Goal: Task Accomplishment & Management: Use online tool/utility

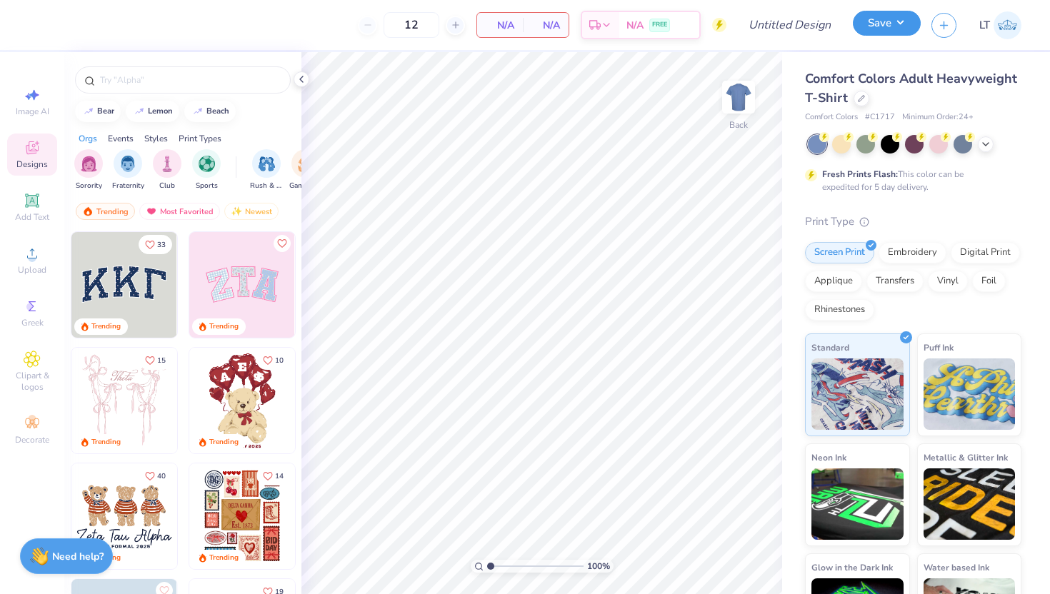
click at [880, 30] on button "Save" at bounding box center [887, 23] width 68 height 25
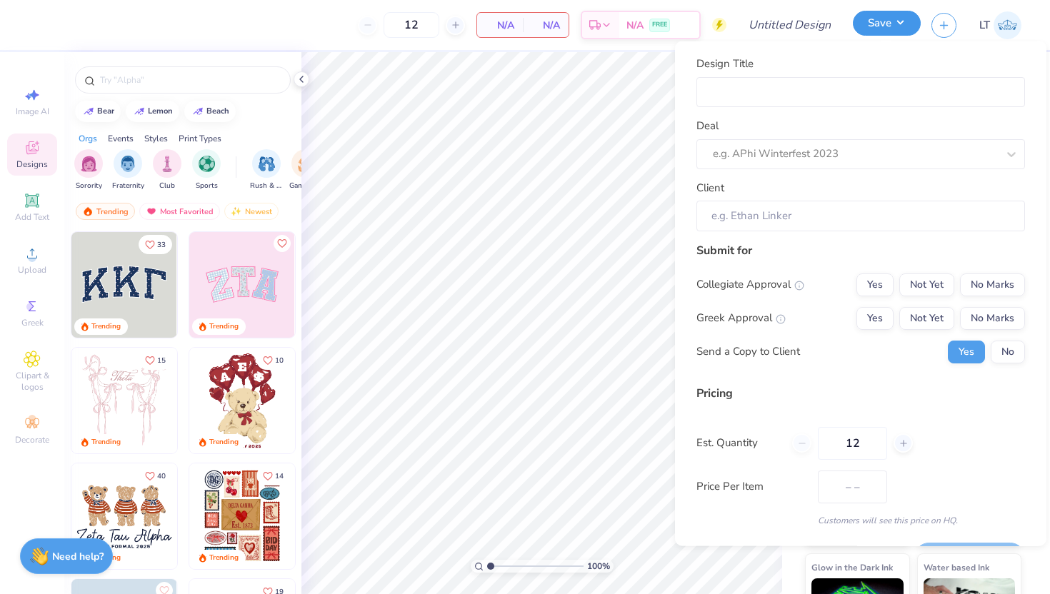
click at [880, 30] on button "Save" at bounding box center [887, 23] width 68 height 25
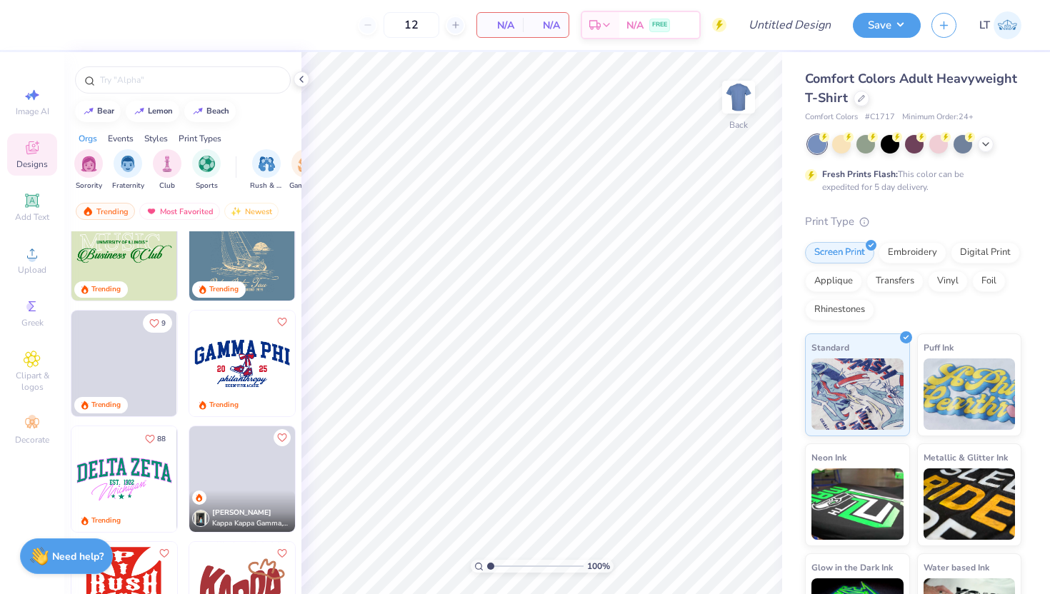
scroll to position [1777, 0]
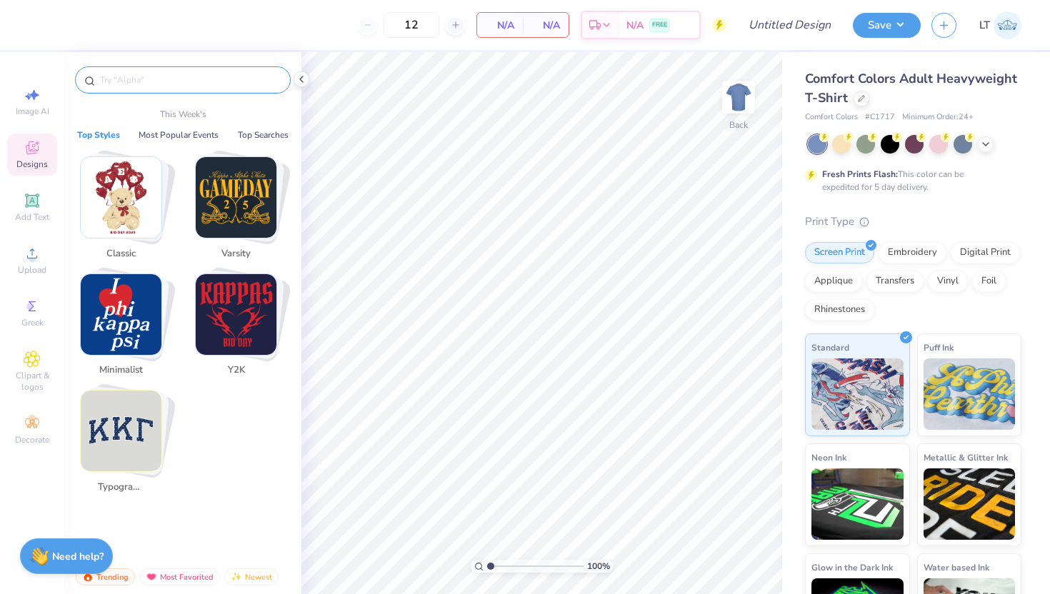
click at [138, 76] on input "text" at bounding box center [190, 80] width 183 height 14
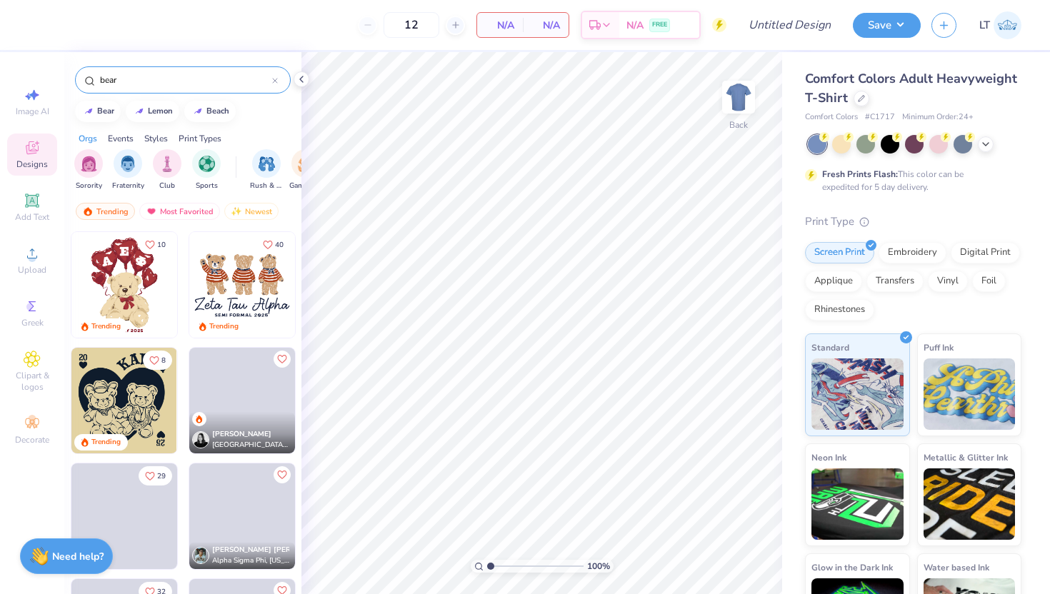
type input "bear"
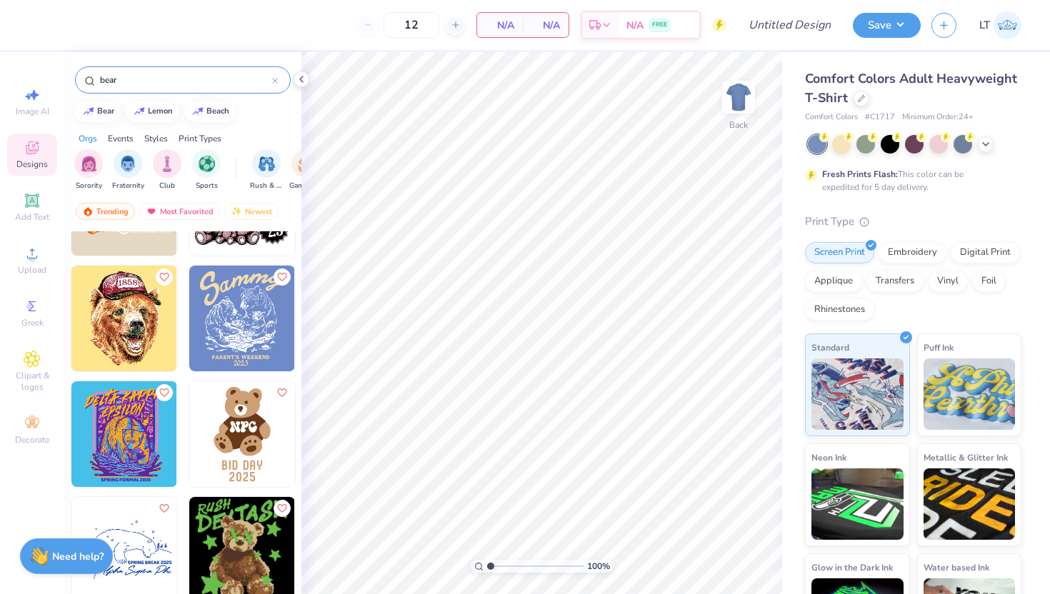
scroll to position [2628, 0]
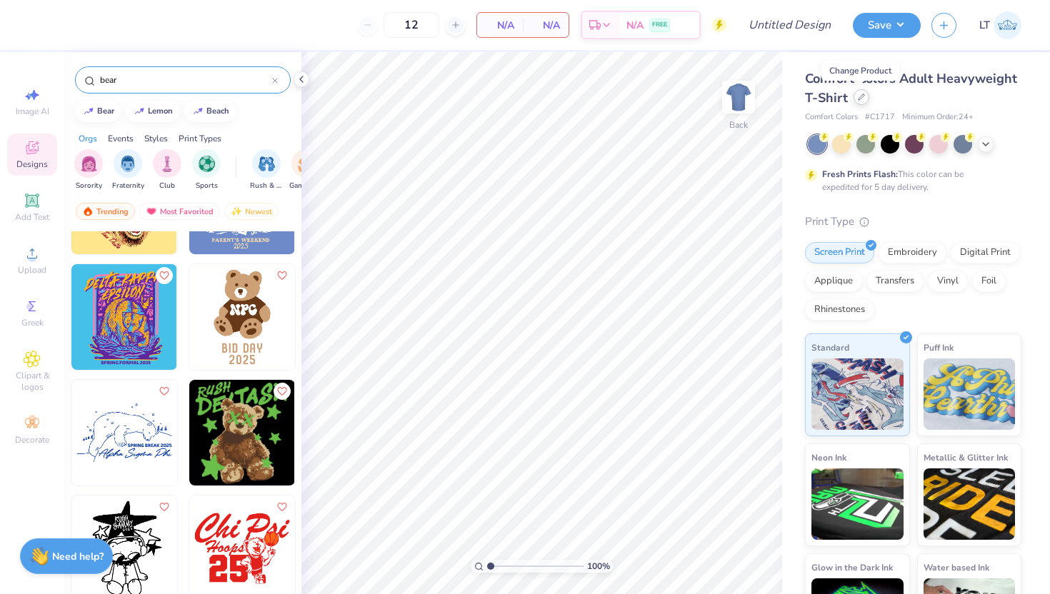
click at [858, 100] on icon at bounding box center [861, 97] width 7 height 7
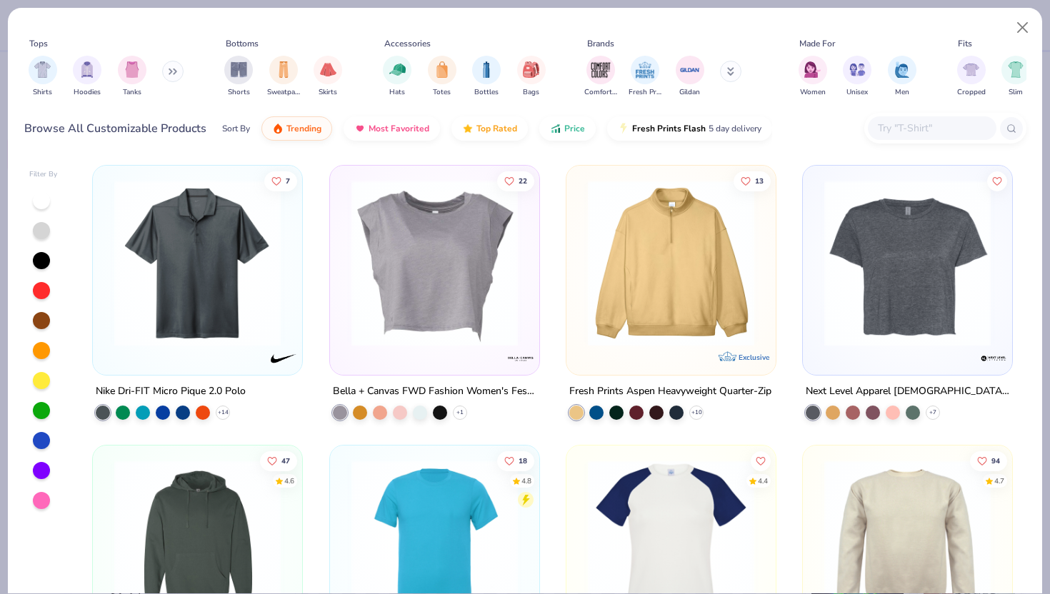
click at [159, 71] on div "Shirts Hoodies Tanks" at bounding box center [106, 76] width 164 height 53
click at [169, 68] on button at bounding box center [172, 71] width 21 height 21
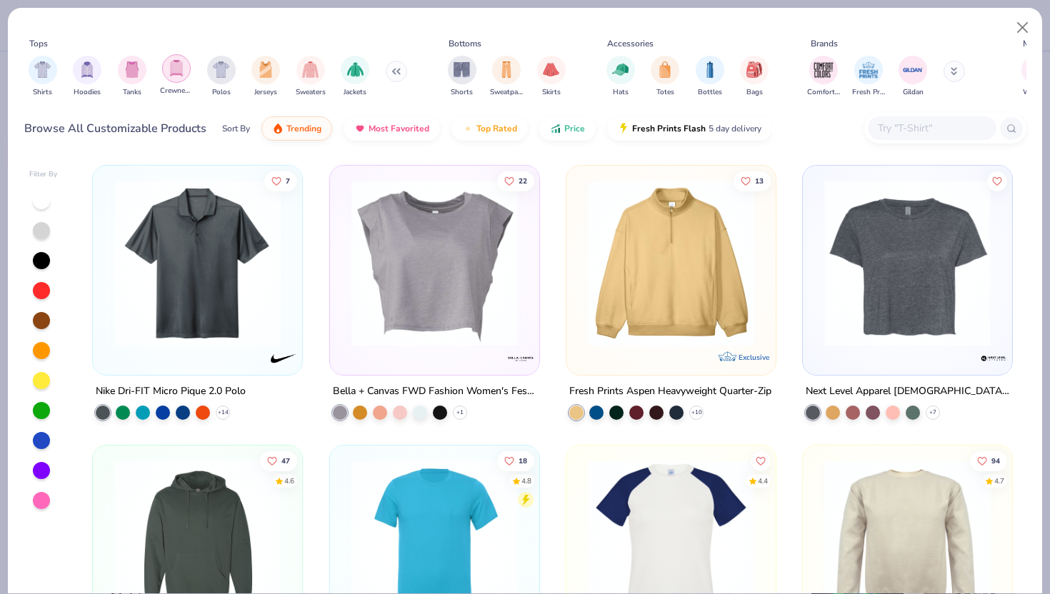
click at [162, 72] on div "filter for Crewnecks" at bounding box center [176, 68] width 29 height 29
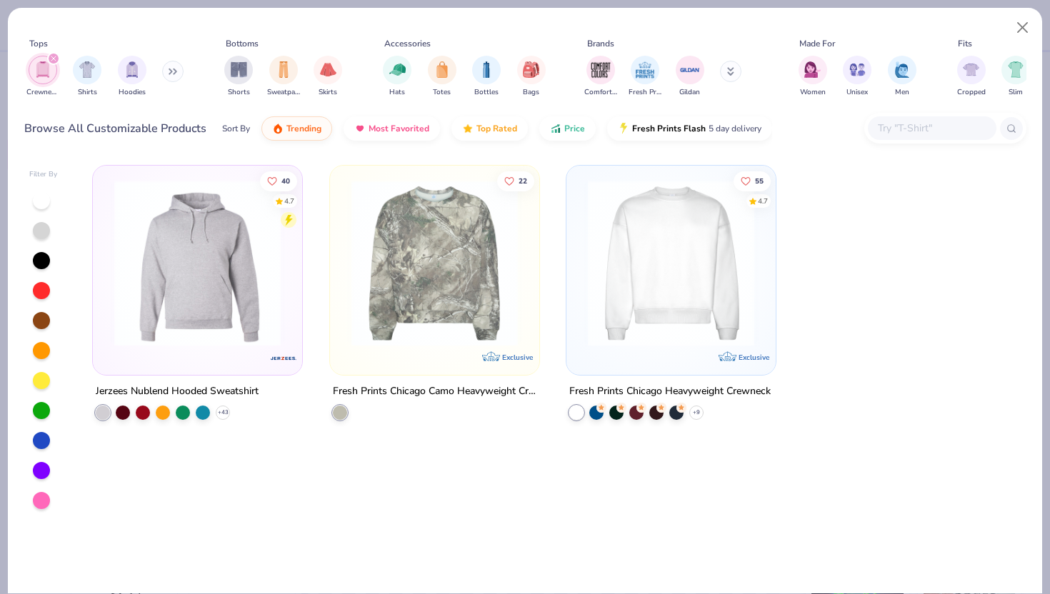
click at [699, 283] on img at bounding box center [671, 263] width 181 height 166
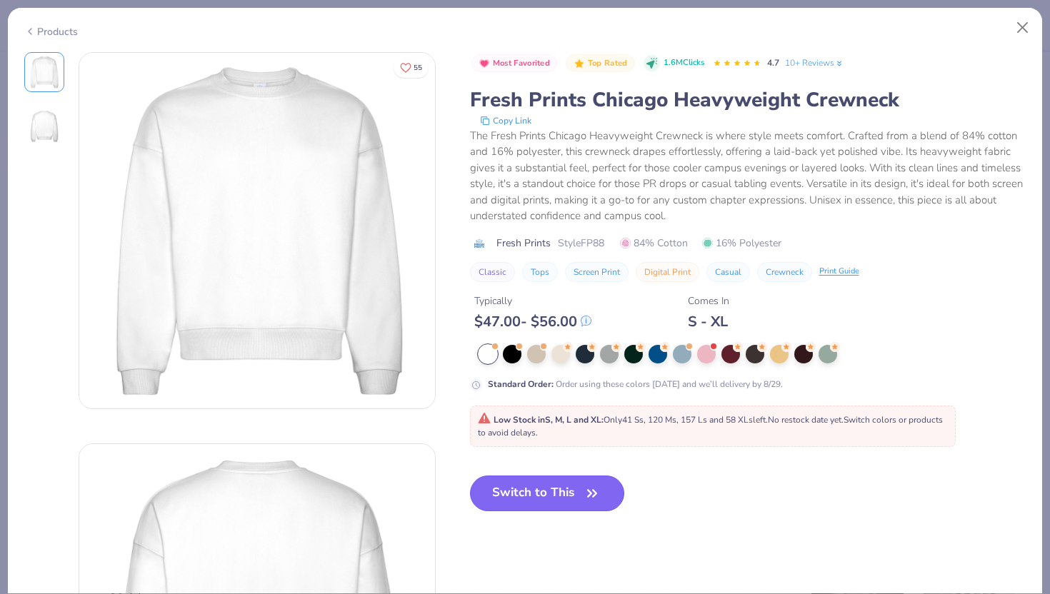
click at [567, 486] on button "Switch to This" at bounding box center [547, 494] width 155 height 36
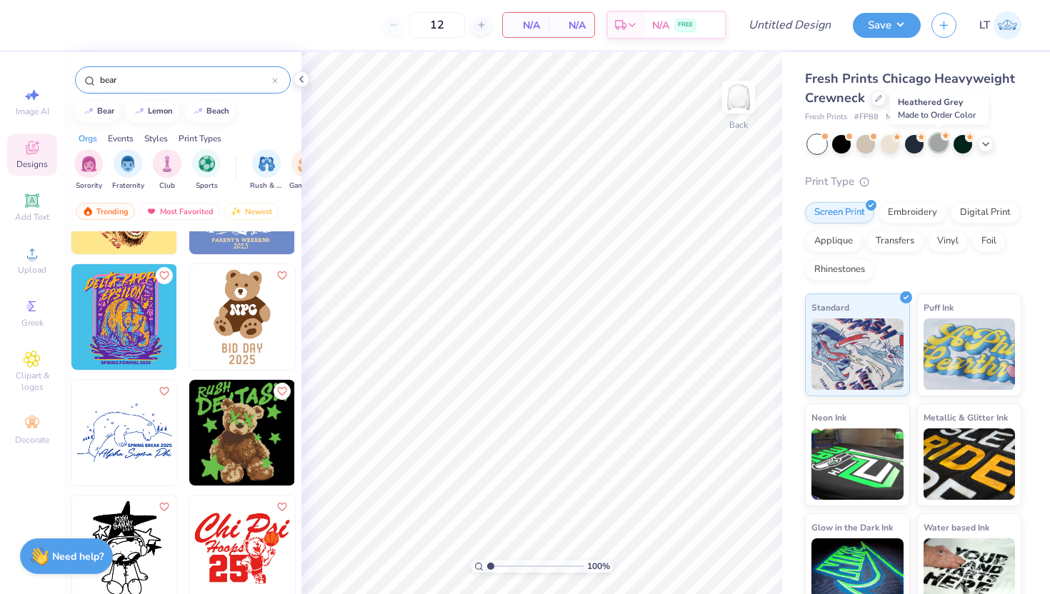
click at [935, 148] on div at bounding box center [938, 143] width 19 height 19
type input "50"
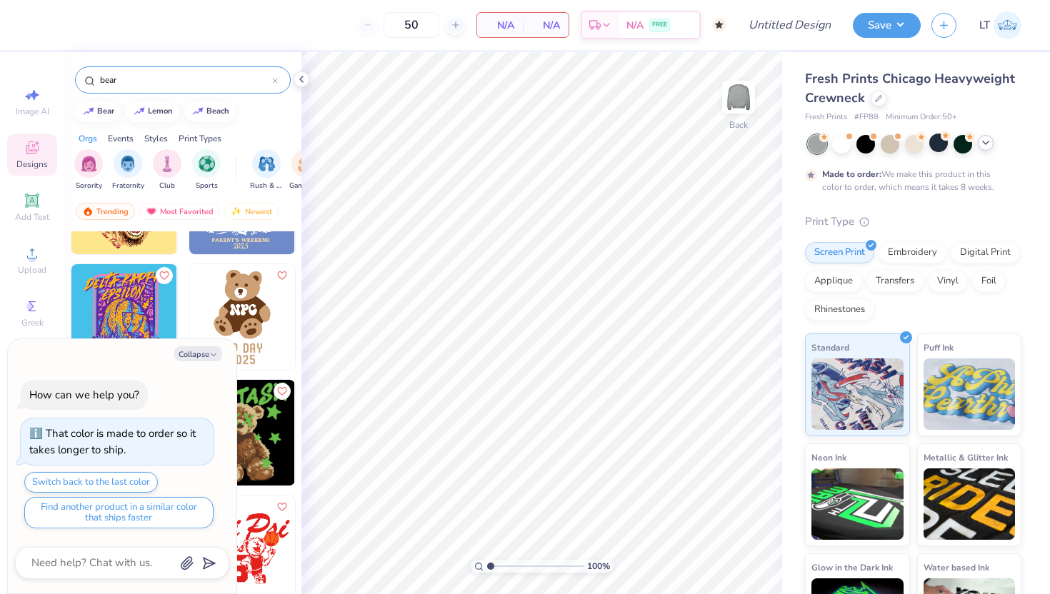
click at [983, 149] on div at bounding box center [986, 143] width 16 height 16
type textarea "x"
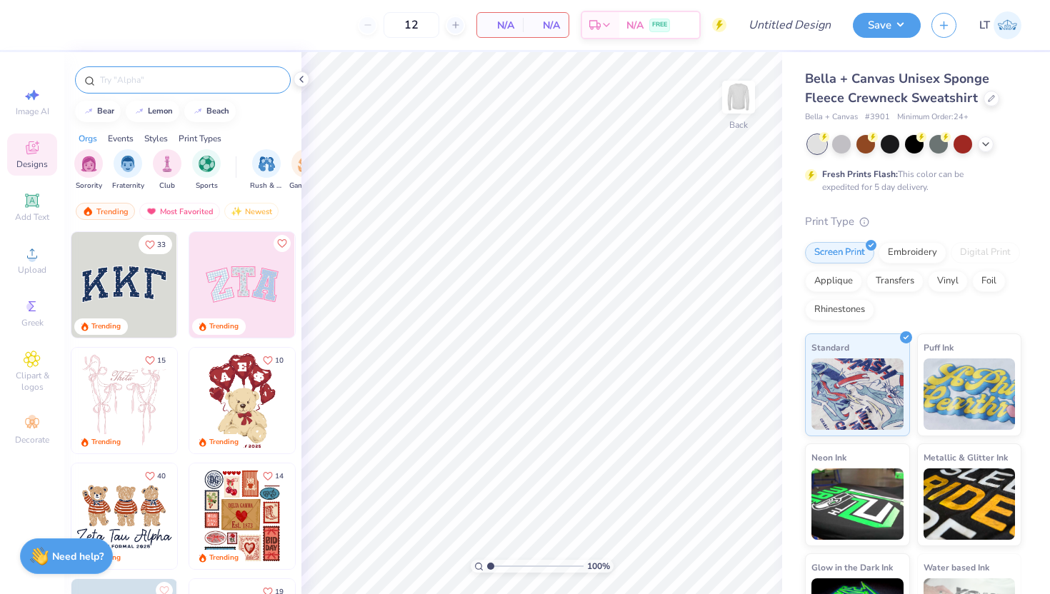
click at [139, 79] on input "text" at bounding box center [190, 80] width 183 height 14
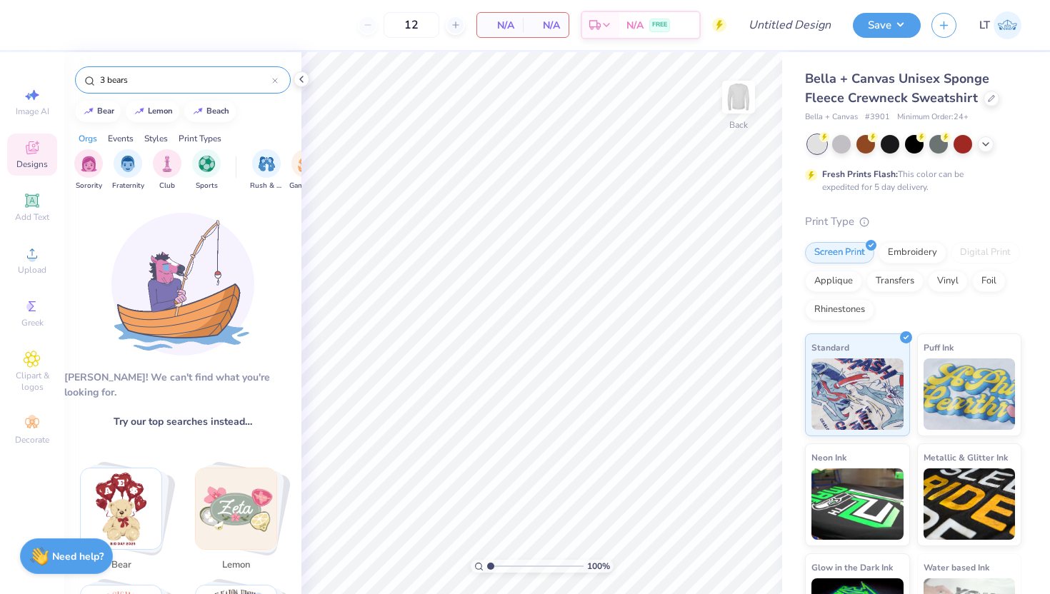
click at [108, 79] on input "3 bears" at bounding box center [186, 80] width 174 height 14
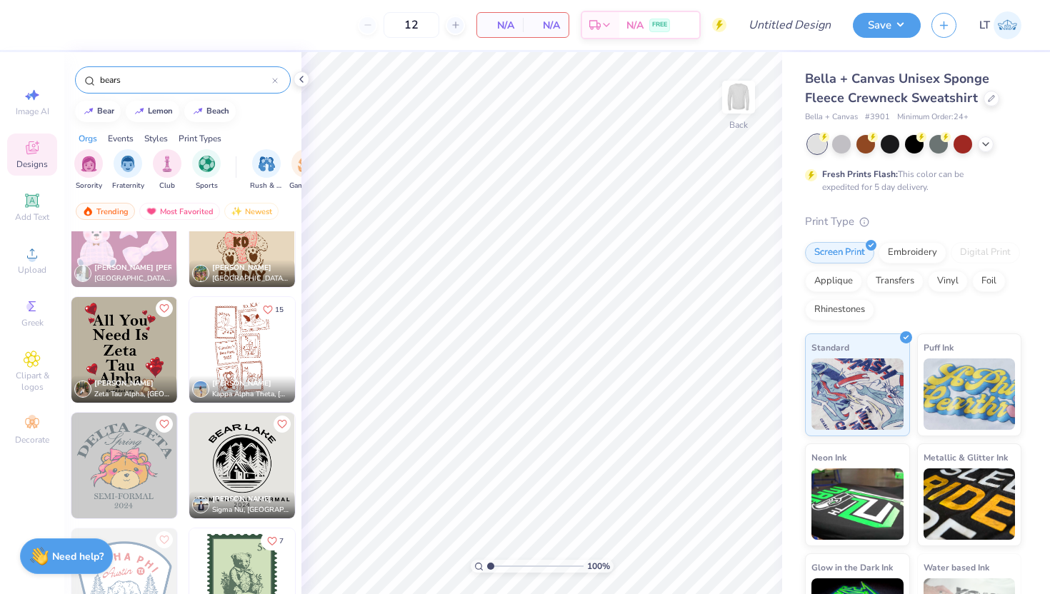
scroll to position [7084, 0]
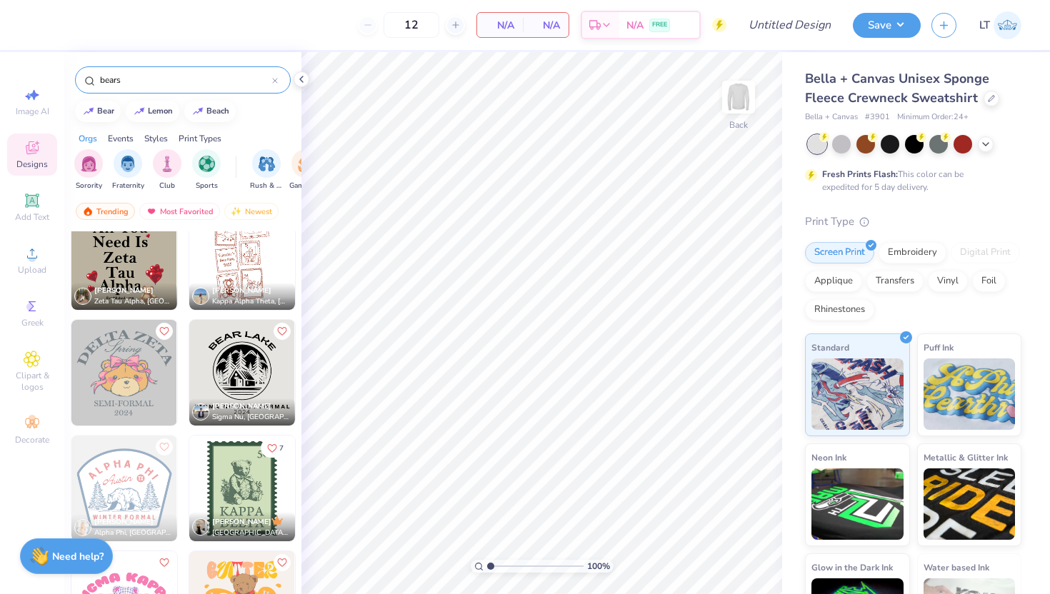
type input "bears"
click at [31, 263] on div "Upload" at bounding box center [32, 260] width 50 height 42
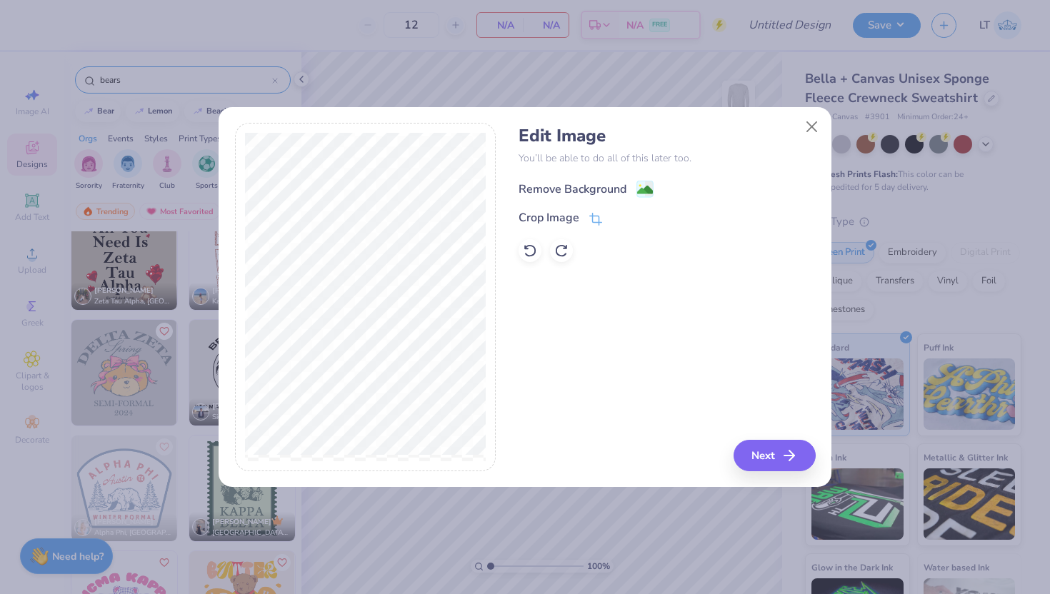
click at [638, 190] on image at bounding box center [645, 190] width 16 height 16
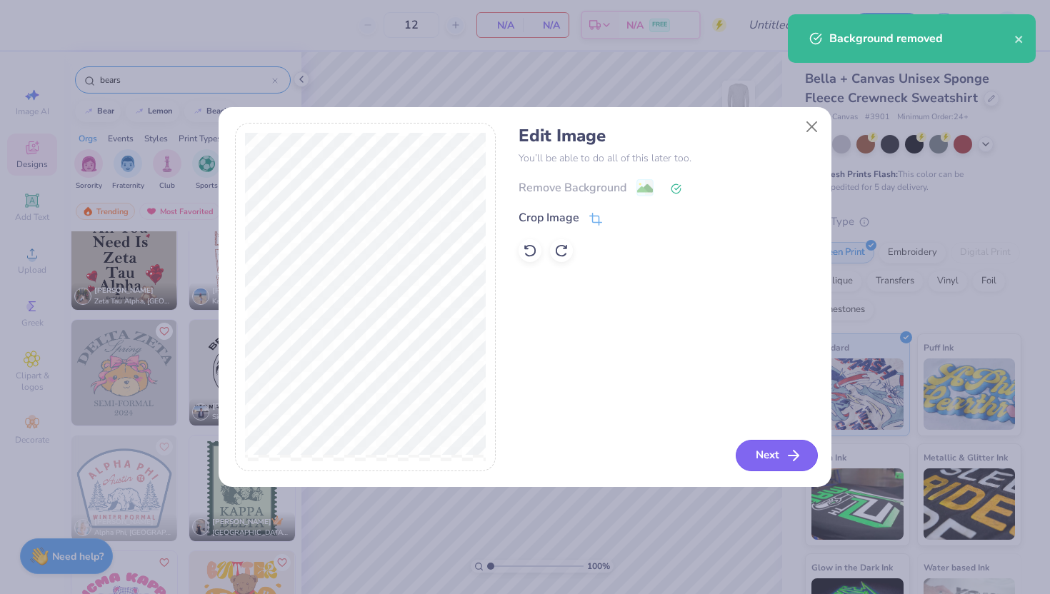
click at [760, 451] on button "Next" at bounding box center [776, 455] width 82 height 31
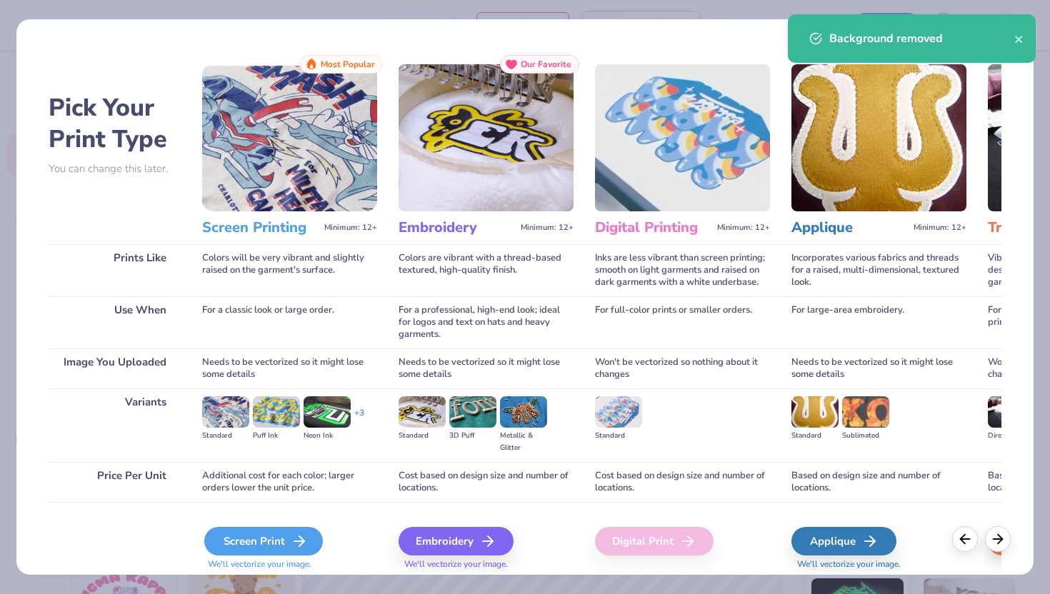
click at [291, 541] on icon at bounding box center [299, 541] width 17 height 17
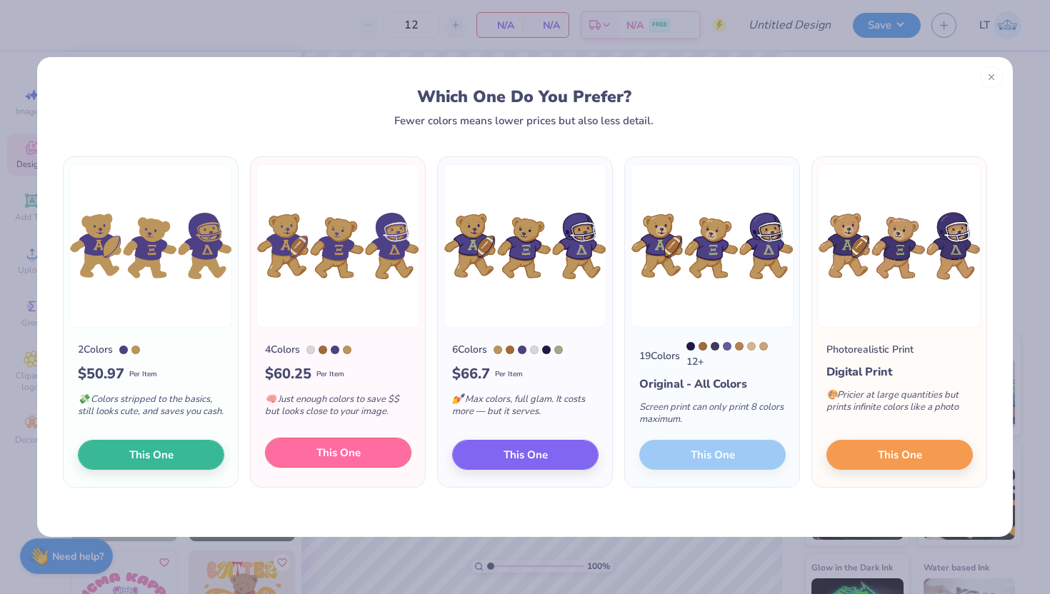
click at [357, 459] on span "This One" at bounding box center [338, 453] width 44 height 16
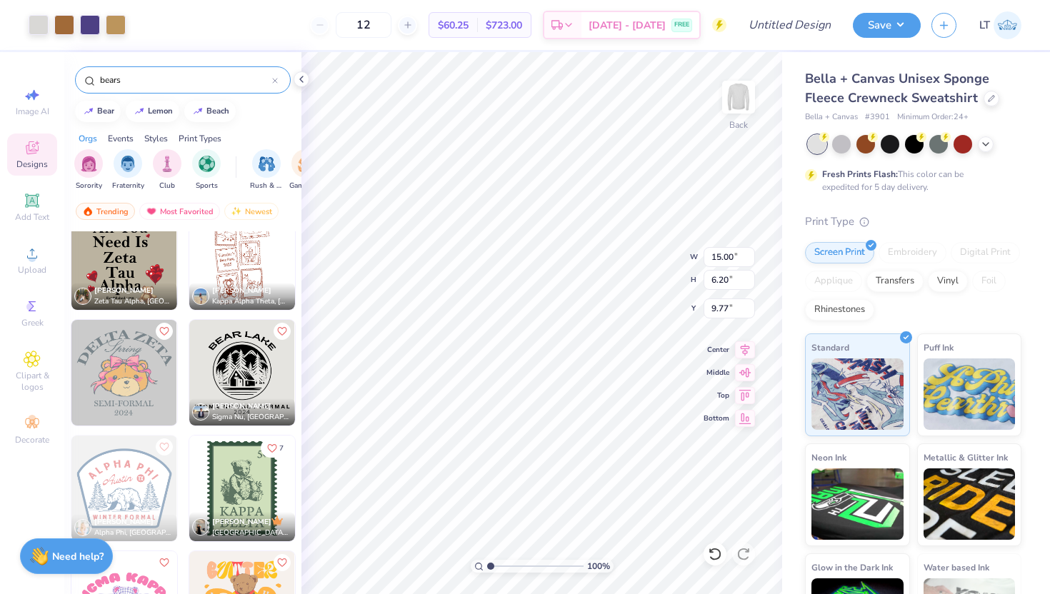
type input "10.80"
type input "4.46"
type input "5.84"
type input "11.64"
type input "0.62"
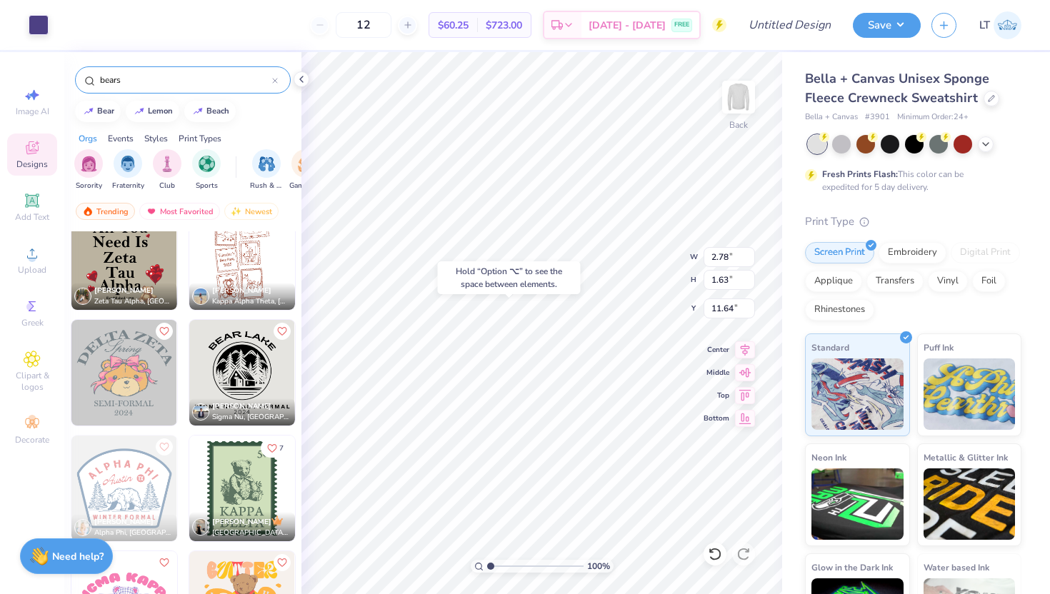
type input "0.70"
type input "7.66"
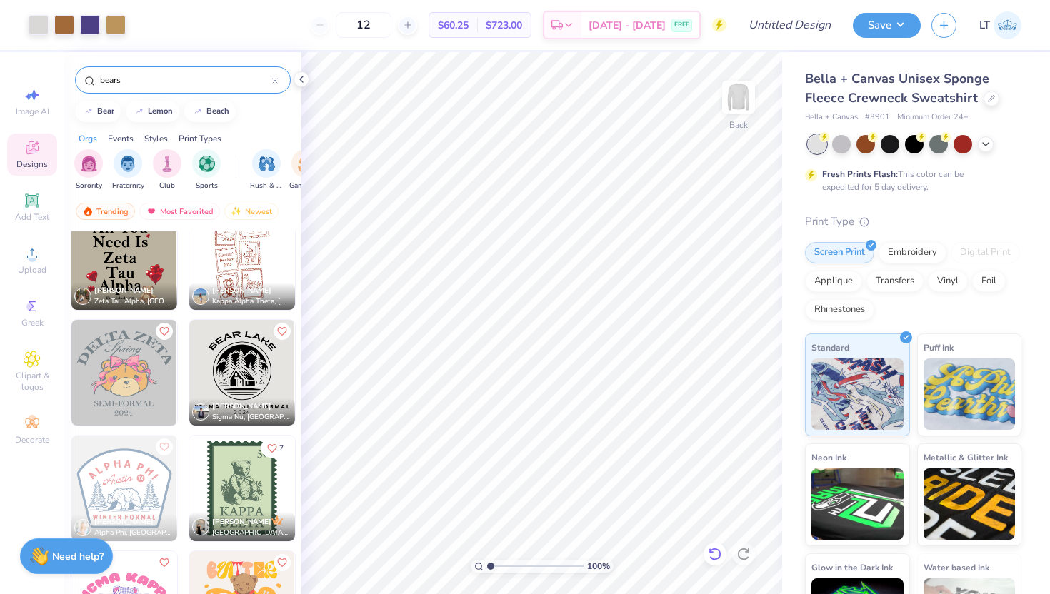
click at [716, 558] on icon at bounding box center [715, 554] width 14 height 14
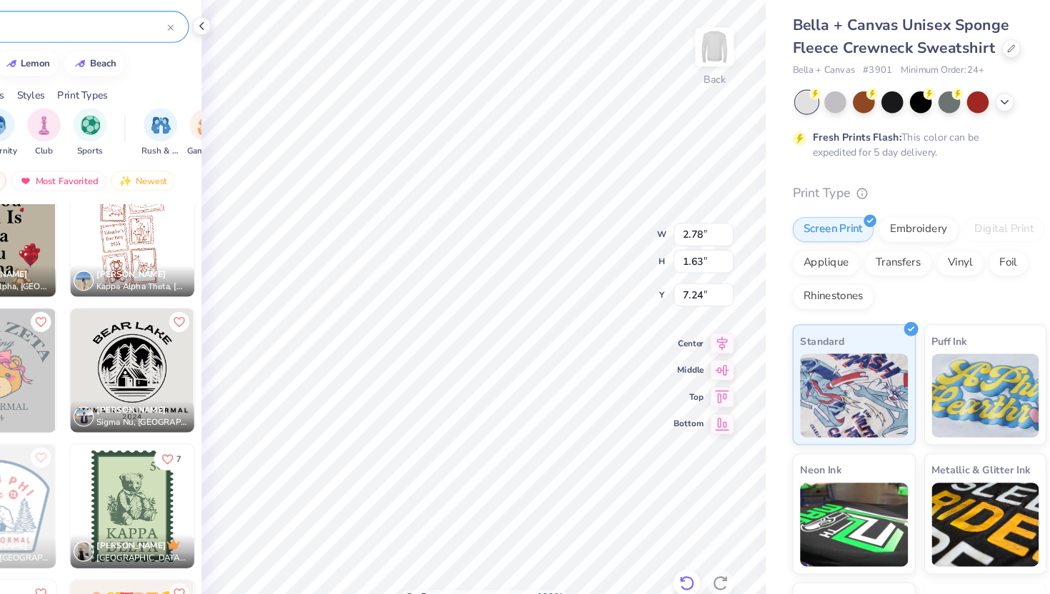
click at [715, 549] on icon at bounding box center [714, 554] width 12 height 13
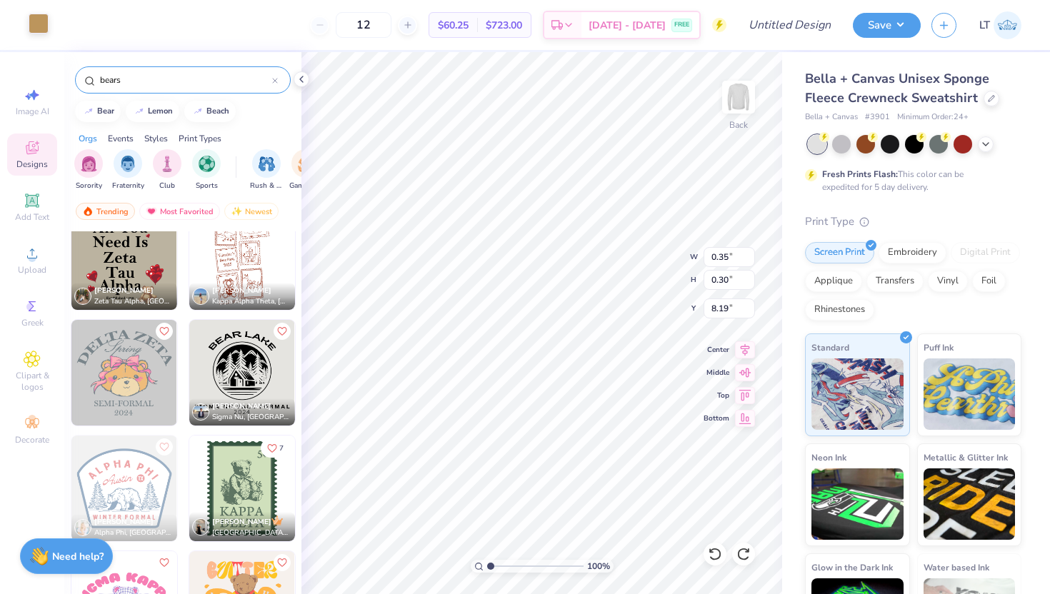
click at [40, 22] on div at bounding box center [39, 24] width 20 height 20
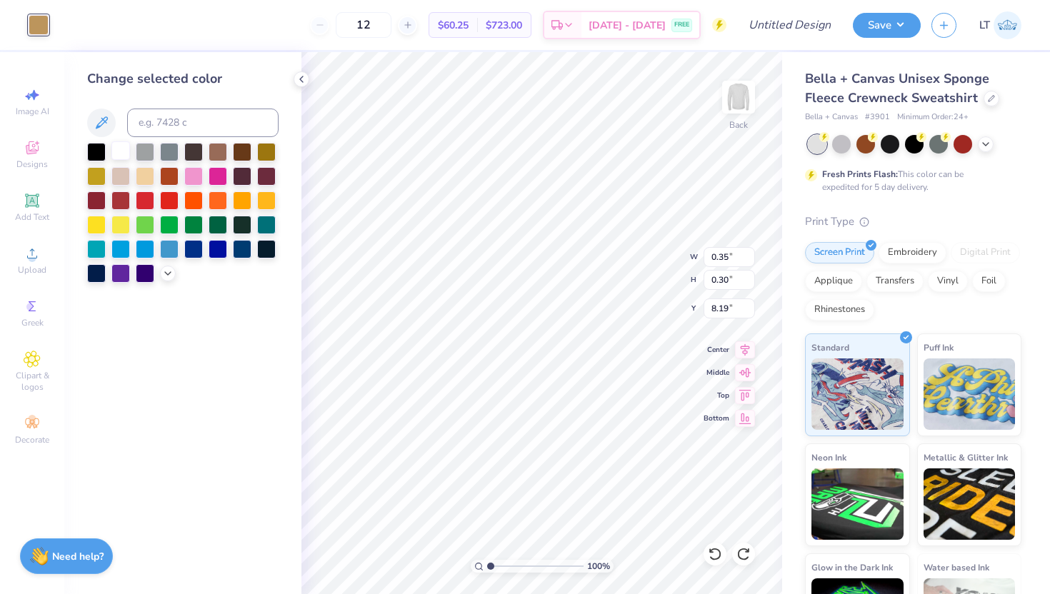
click at [118, 152] on div at bounding box center [120, 150] width 19 height 19
type input "0.62"
type input "0.70"
type input "7.66"
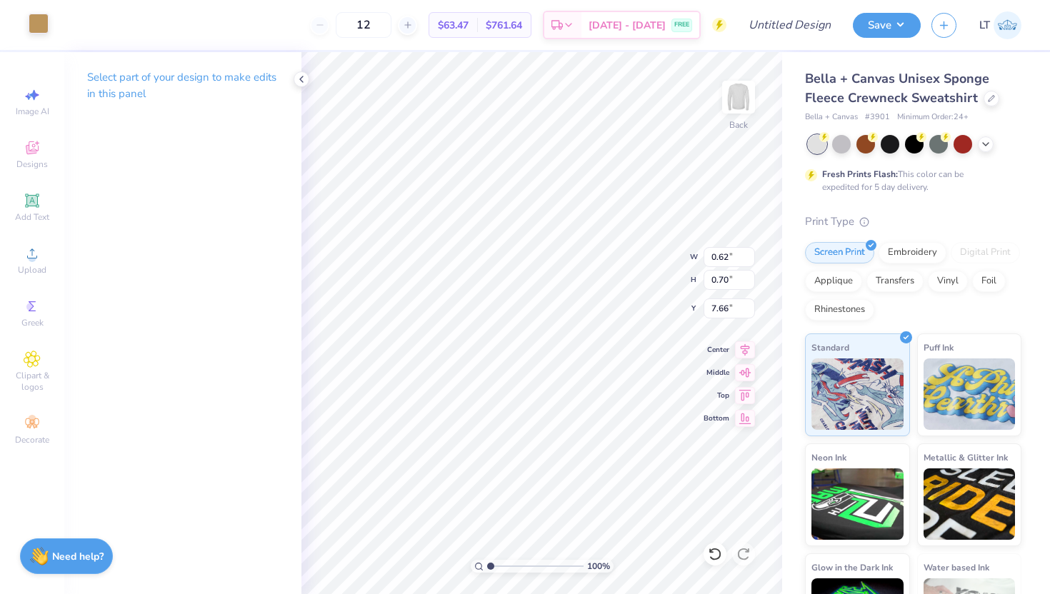
click at [44, 25] on div at bounding box center [39, 24] width 20 height 20
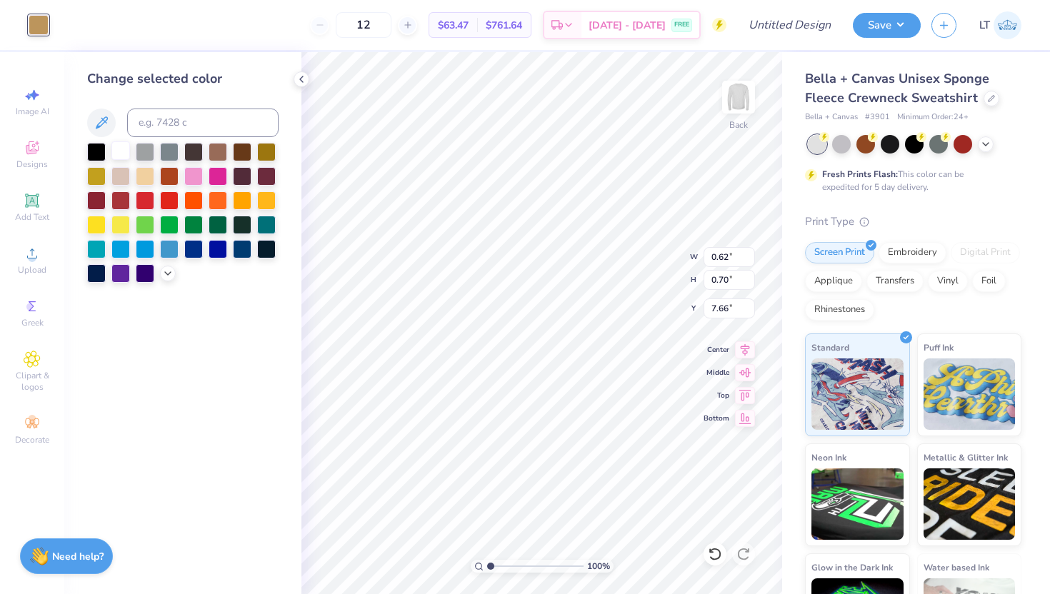
click at [121, 144] on div at bounding box center [120, 150] width 19 height 19
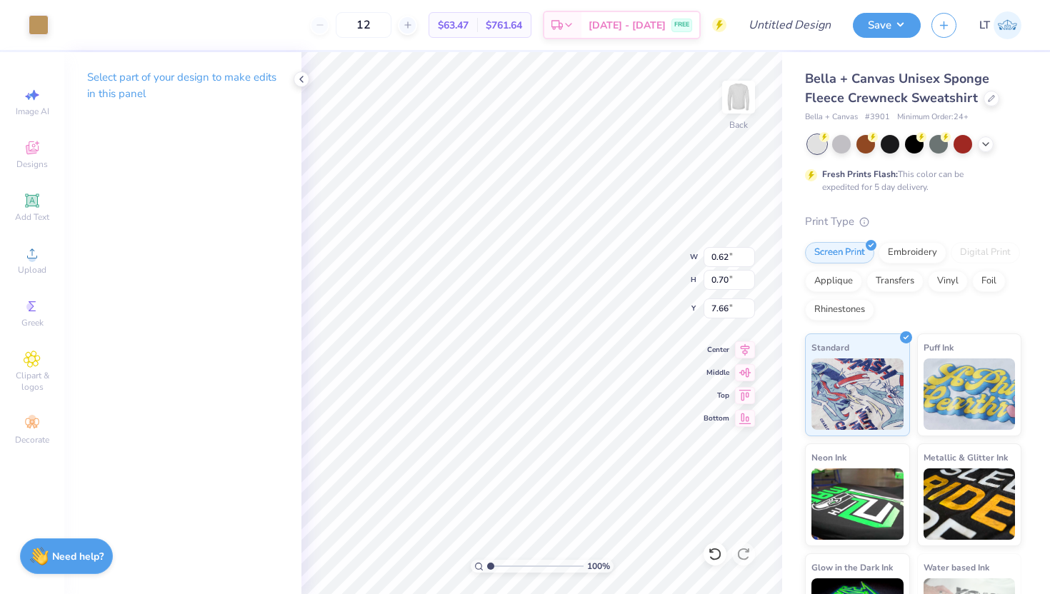
type input "0.54"
type input "0.20"
type input "7.99"
click at [34, 28] on div at bounding box center [39, 24] width 20 height 20
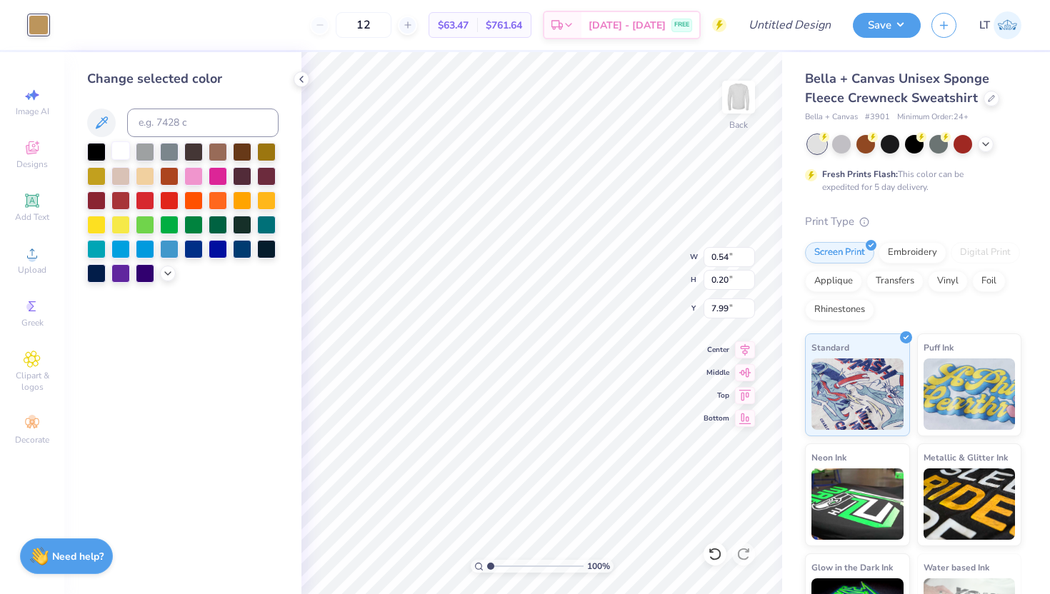
click at [121, 147] on div at bounding box center [120, 150] width 19 height 19
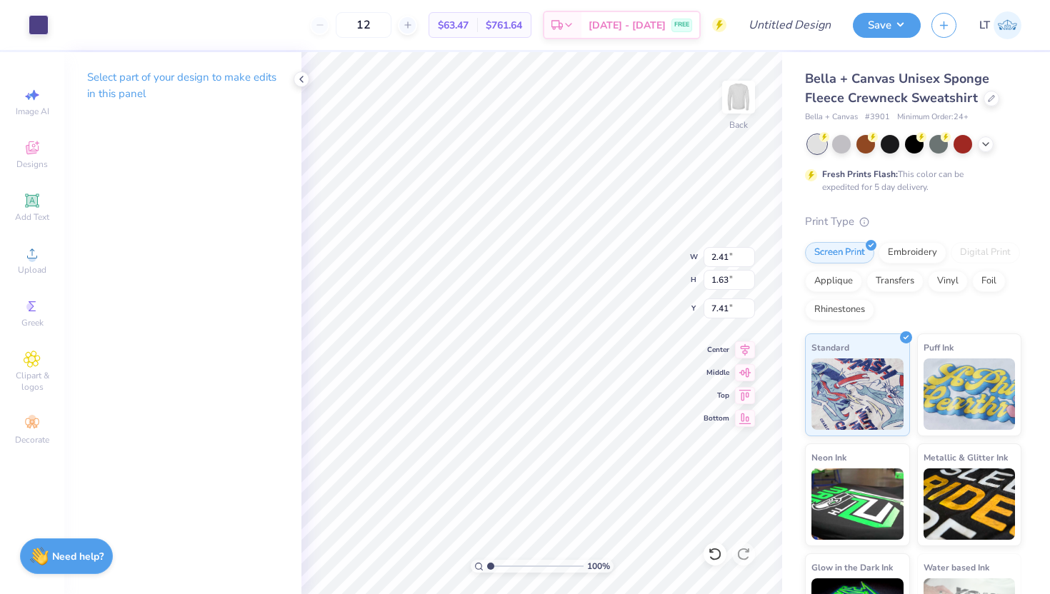
type input "0.56"
type input "0.21"
type input "8.47"
click at [35, 21] on div at bounding box center [39, 24] width 20 height 20
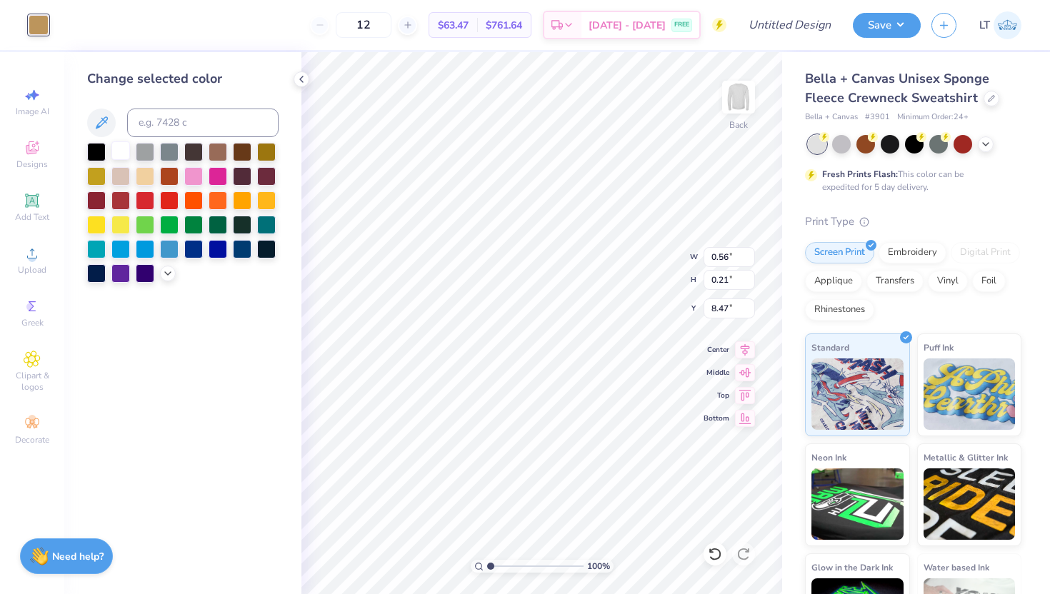
click at [114, 147] on div at bounding box center [120, 150] width 19 height 19
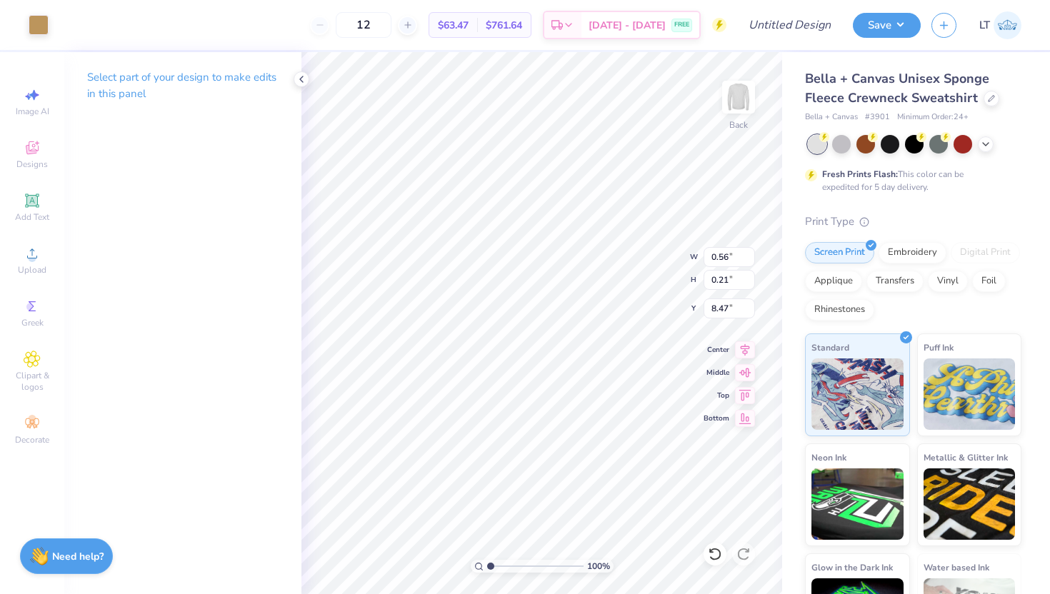
type input "0.72"
type input "0.67"
type input "7.99"
click at [36, 26] on div at bounding box center [39, 24] width 20 height 20
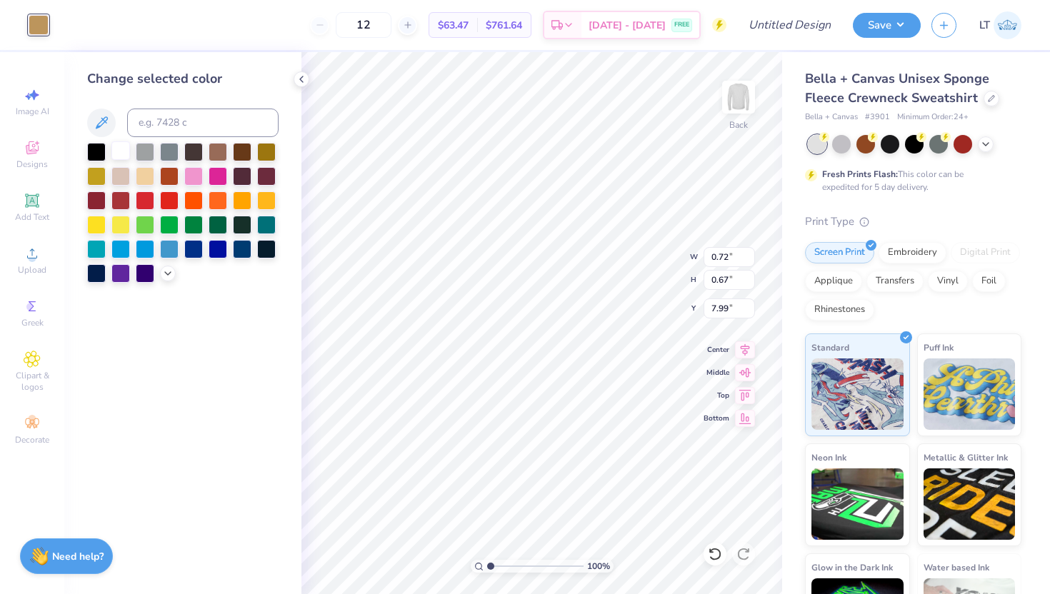
click at [128, 155] on div at bounding box center [120, 150] width 19 height 19
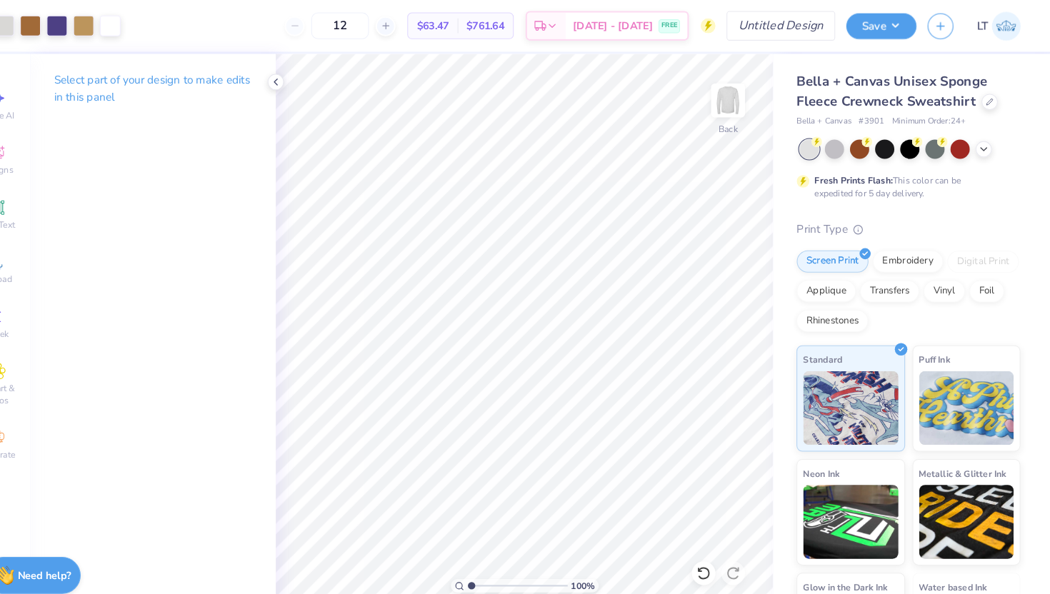
scroll to position [0, 0]
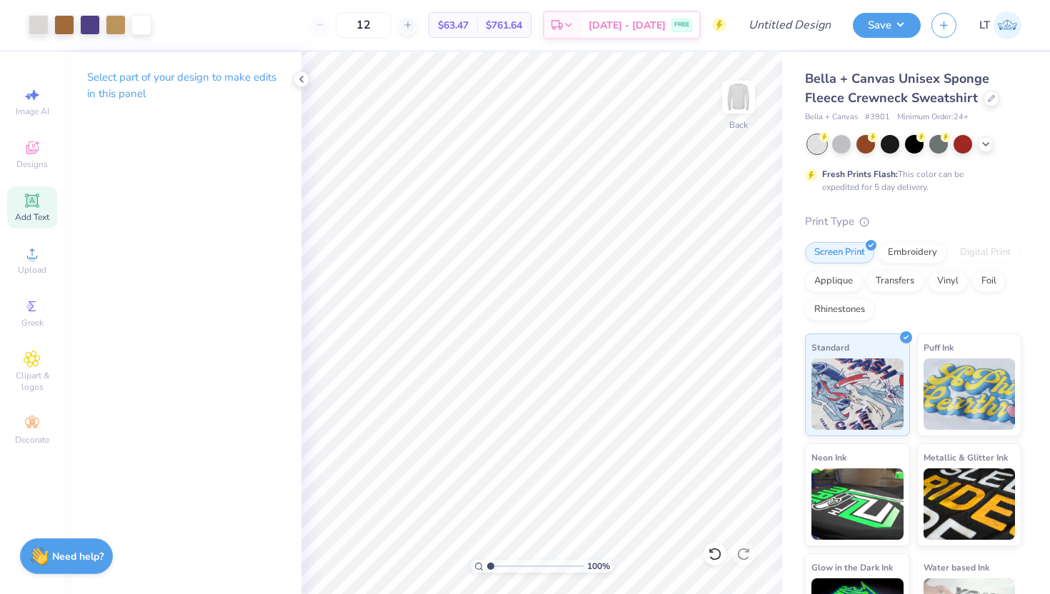
click at [38, 215] on span "Add Text" at bounding box center [32, 216] width 34 height 11
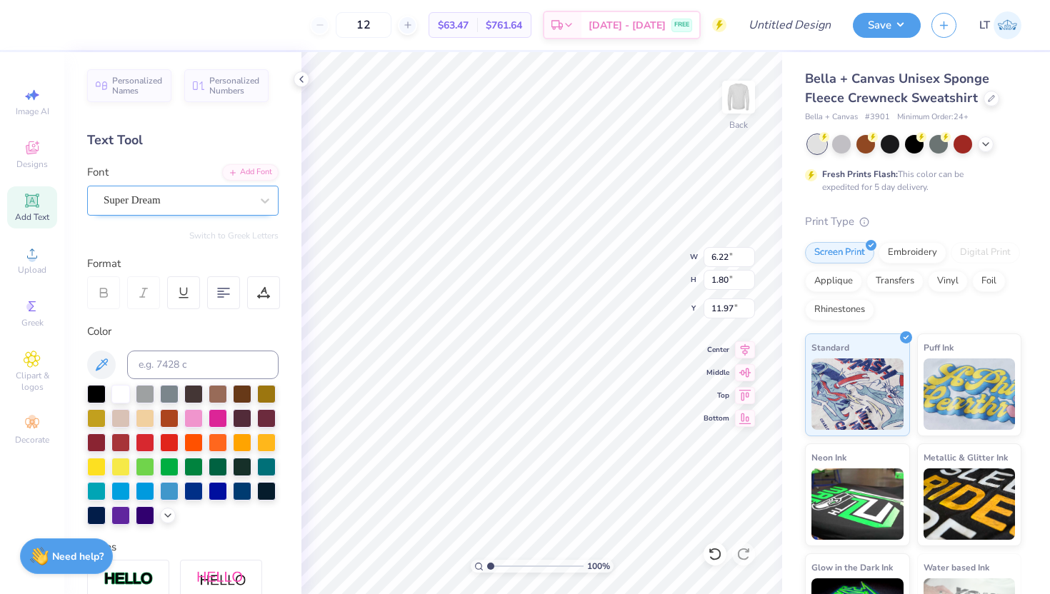
click at [140, 200] on div "Super Dream" at bounding box center [177, 200] width 150 height 22
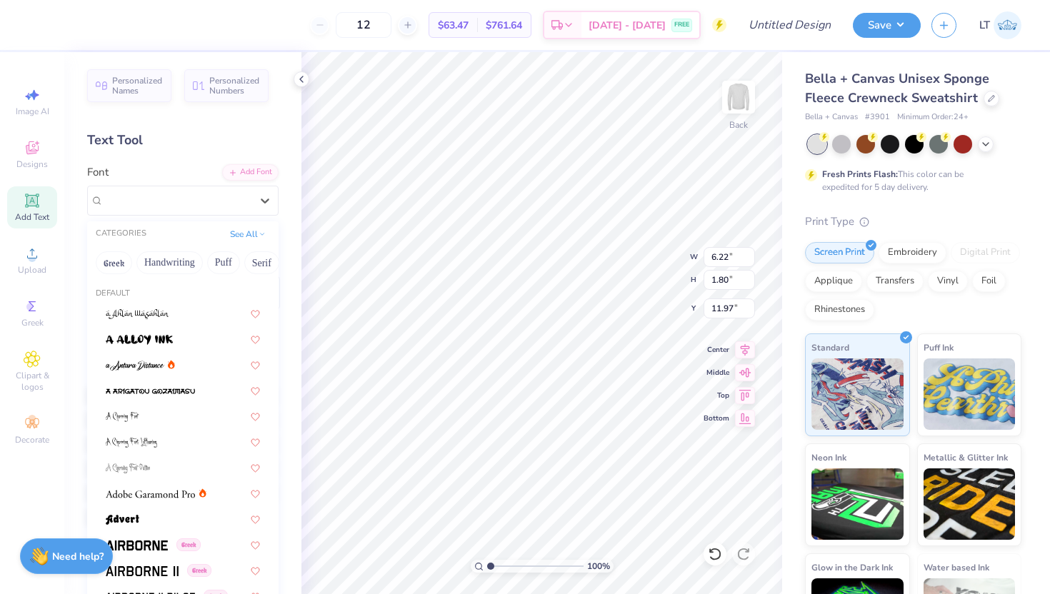
click at [189, 148] on div "Text Tool" at bounding box center [182, 140] width 191 height 19
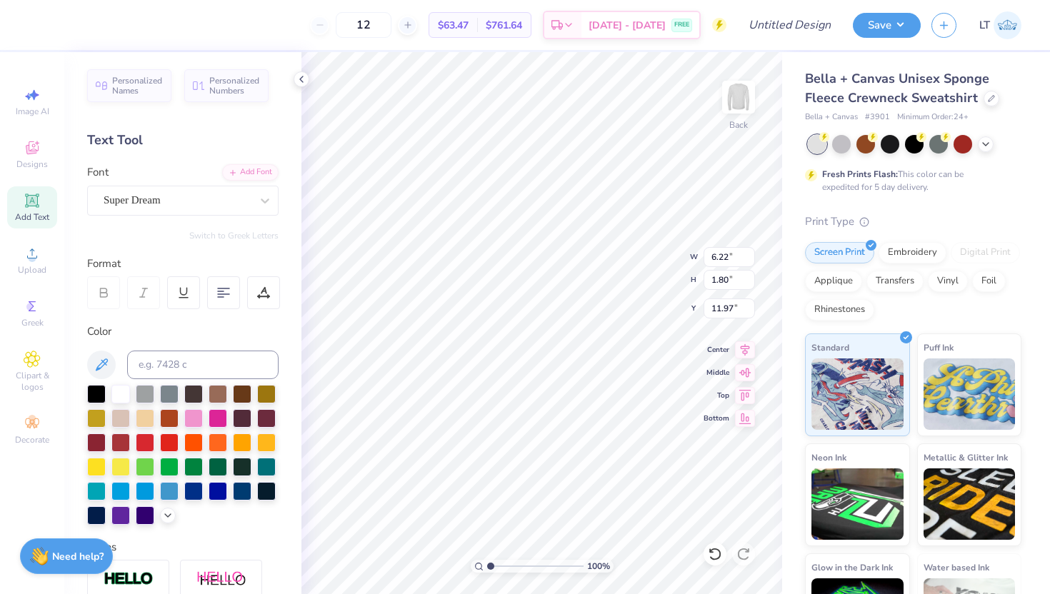
scroll to position [0, 1]
type textarea "Alpha Xi"
click at [141, 212] on div "Super Dream" at bounding box center [182, 201] width 191 height 30
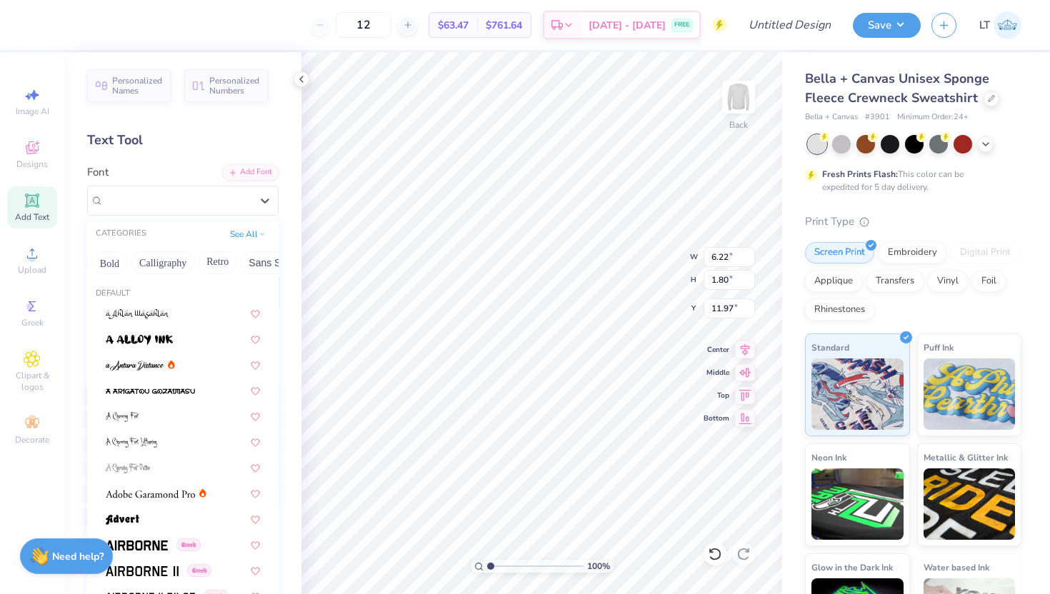
scroll to position [0, 0]
click at [243, 232] on button "See All" at bounding box center [248, 233] width 44 height 14
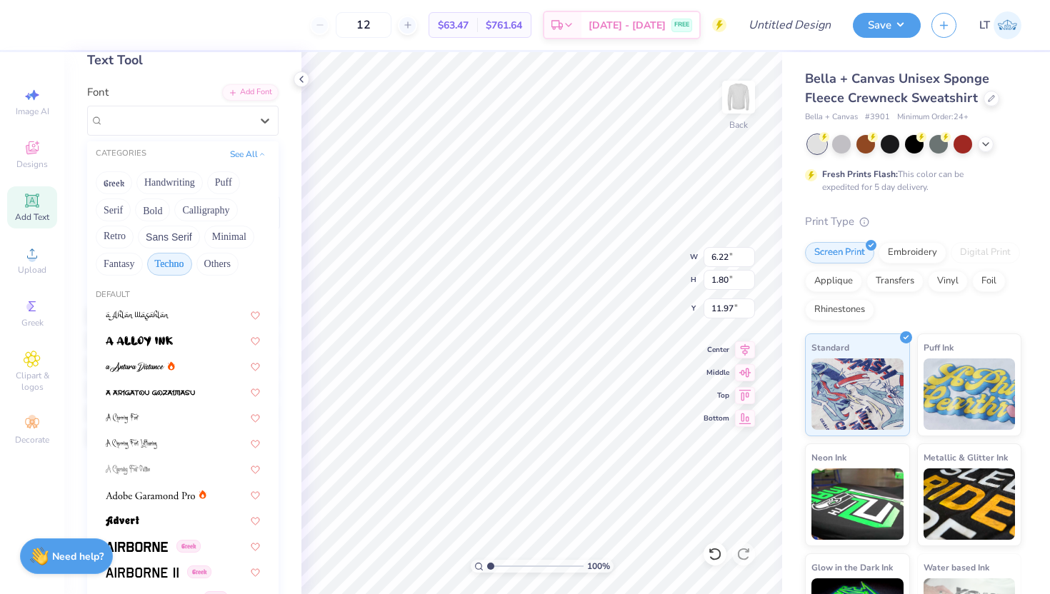
scroll to position [84, 0]
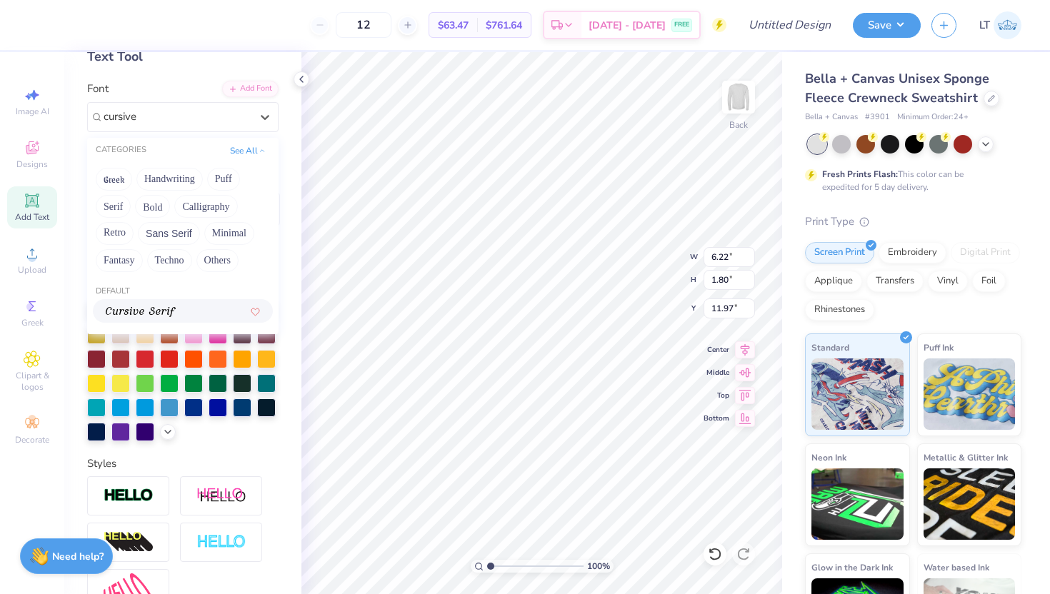
click at [166, 306] on span at bounding box center [141, 310] width 70 height 15
type input "cursive"
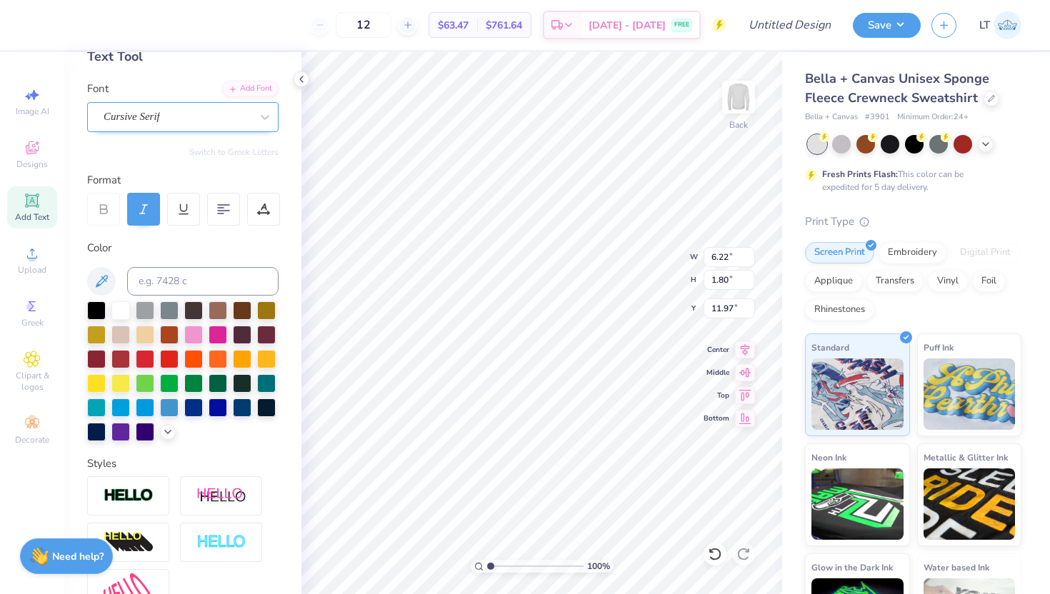
click at [150, 127] on div "Cursive Serif" at bounding box center [177, 117] width 150 height 22
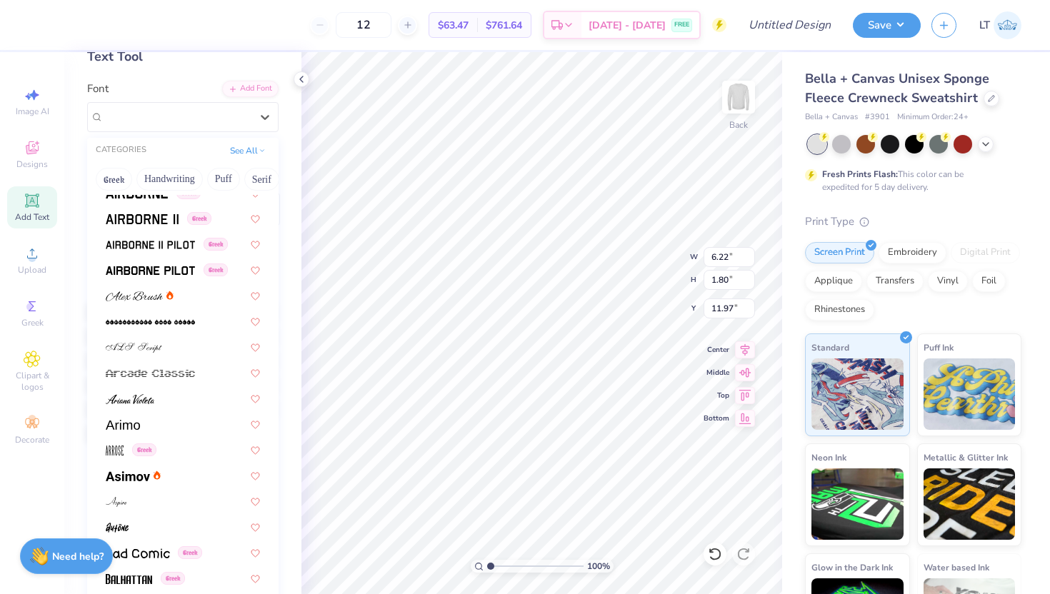
scroll to position [273, 0]
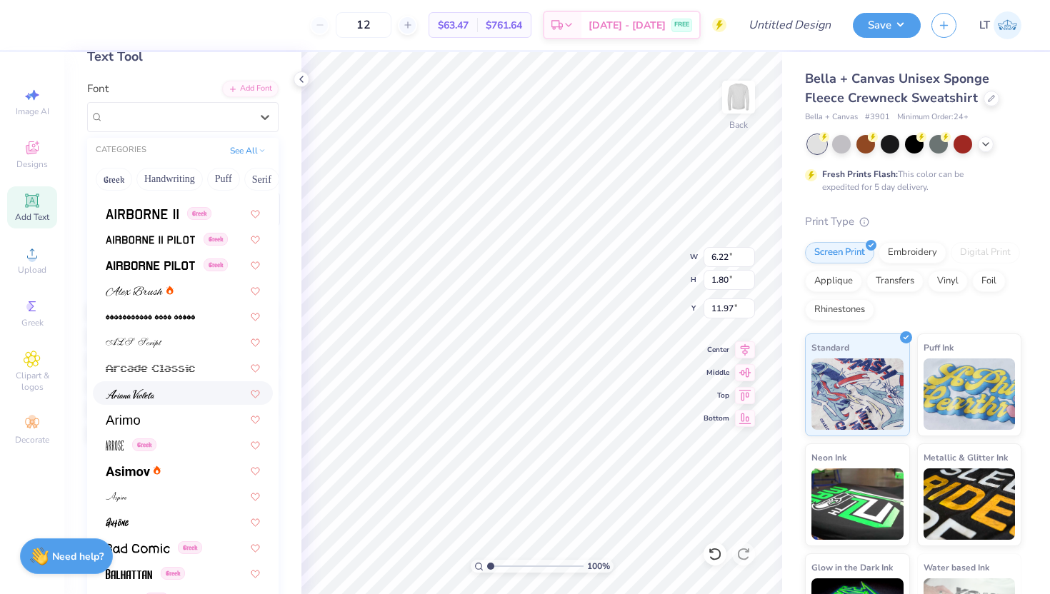
click at [176, 398] on div at bounding box center [183, 393] width 154 height 15
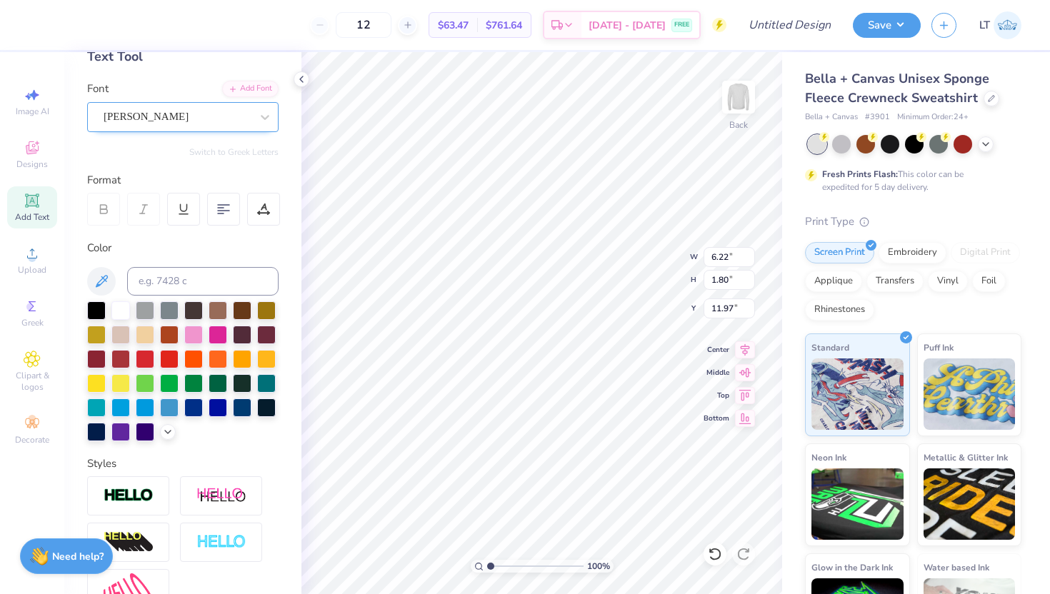
click at [137, 116] on div "[PERSON_NAME]" at bounding box center [177, 117] width 150 height 22
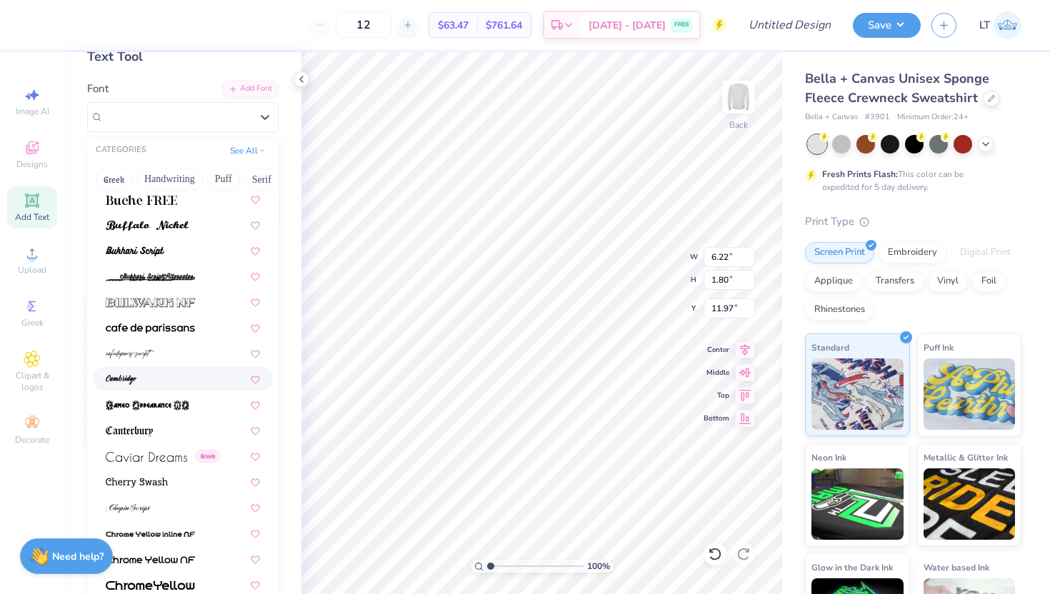
scroll to position [1322, 0]
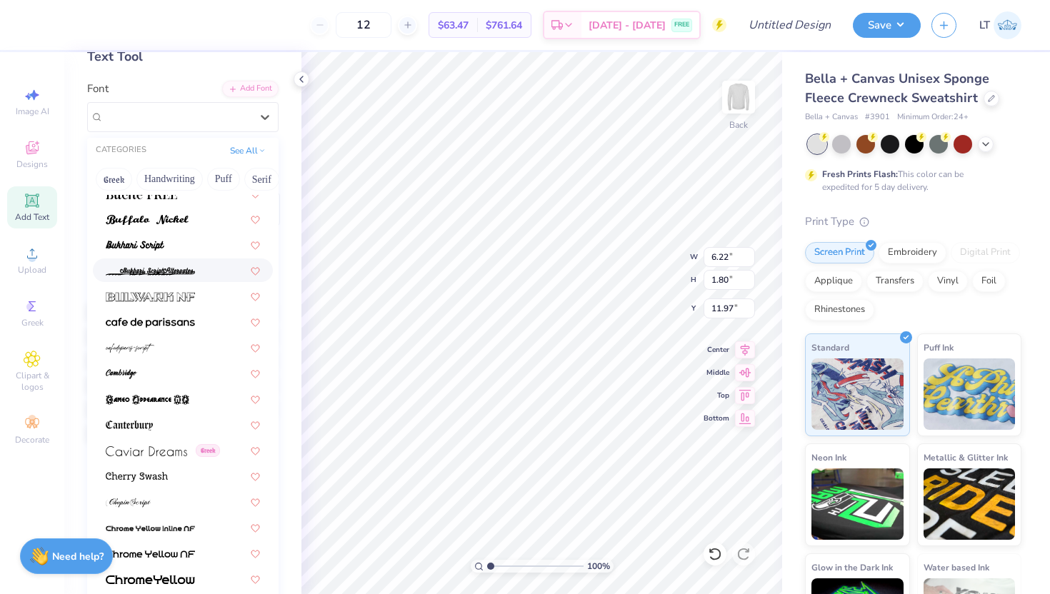
click at [168, 166] on div "Greek Handwriting Puff Serif Bold Calligraphy Retro Sans Serif Minimal Fantasy …" at bounding box center [182, 179] width 191 height 31
click at [168, 174] on button "Handwriting" at bounding box center [169, 179] width 66 height 23
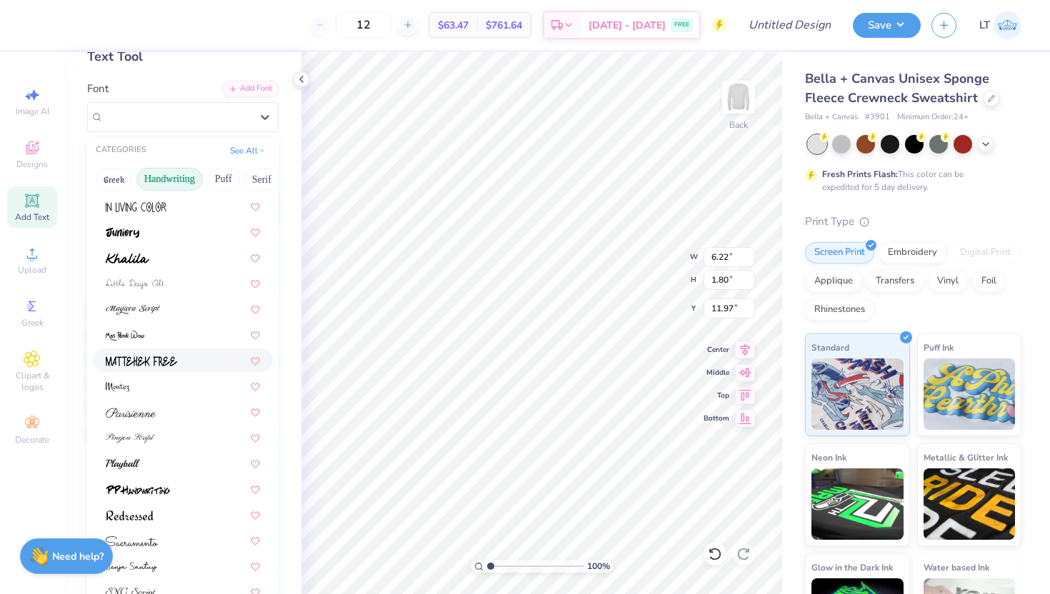
scroll to position [324, 0]
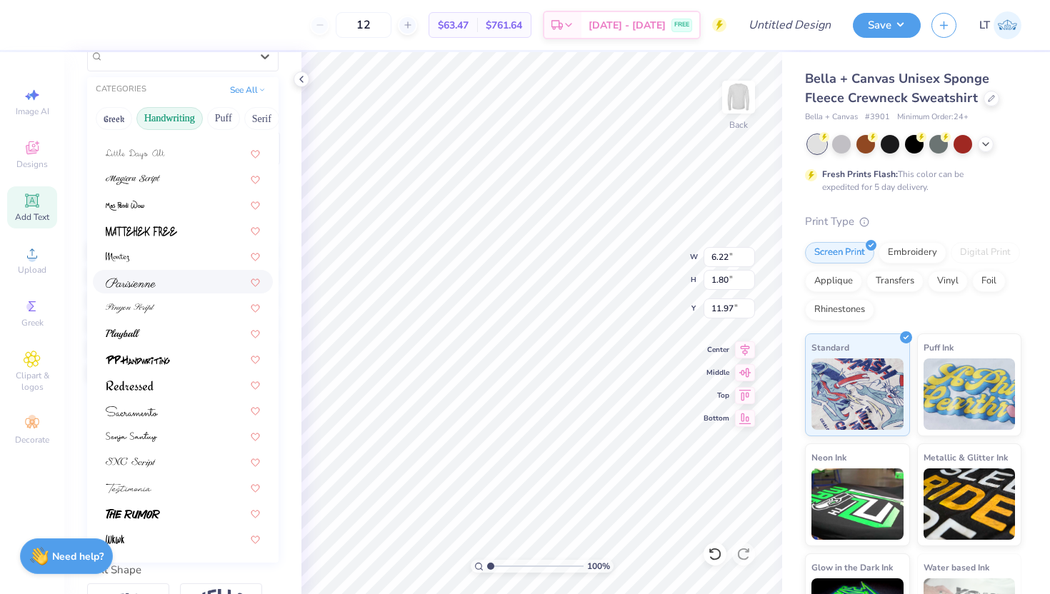
click at [146, 276] on span at bounding box center [131, 281] width 50 height 15
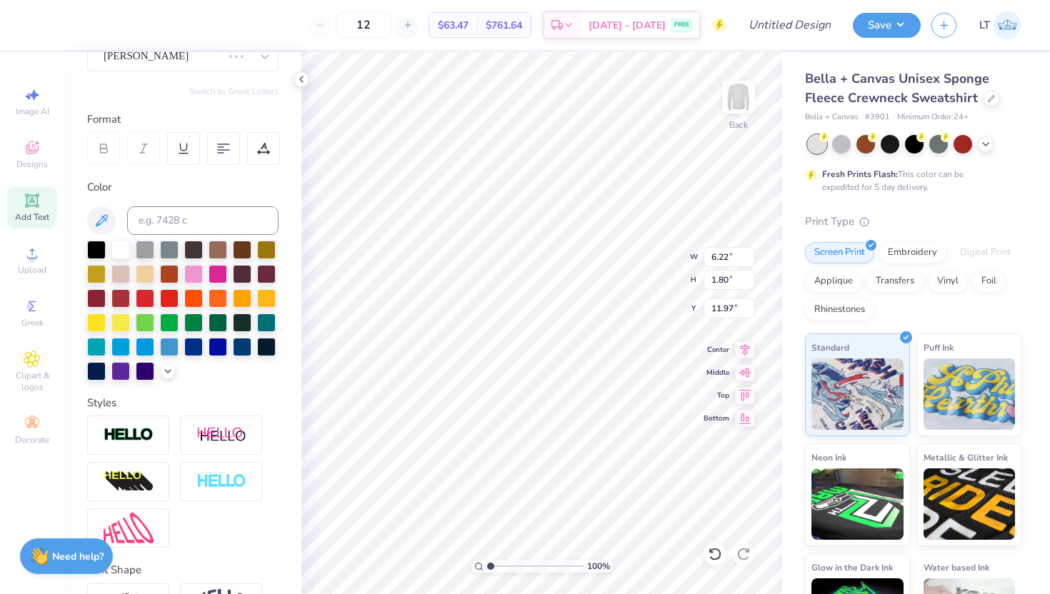
scroll to position [142, 0]
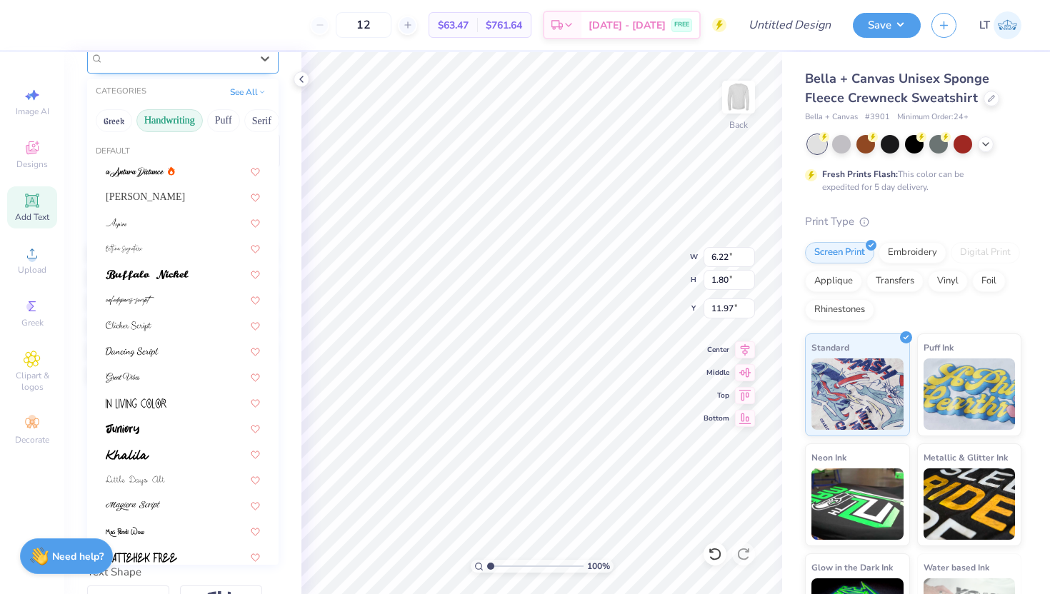
click at [120, 65] on div "Parisienne" at bounding box center [177, 58] width 150 height 22
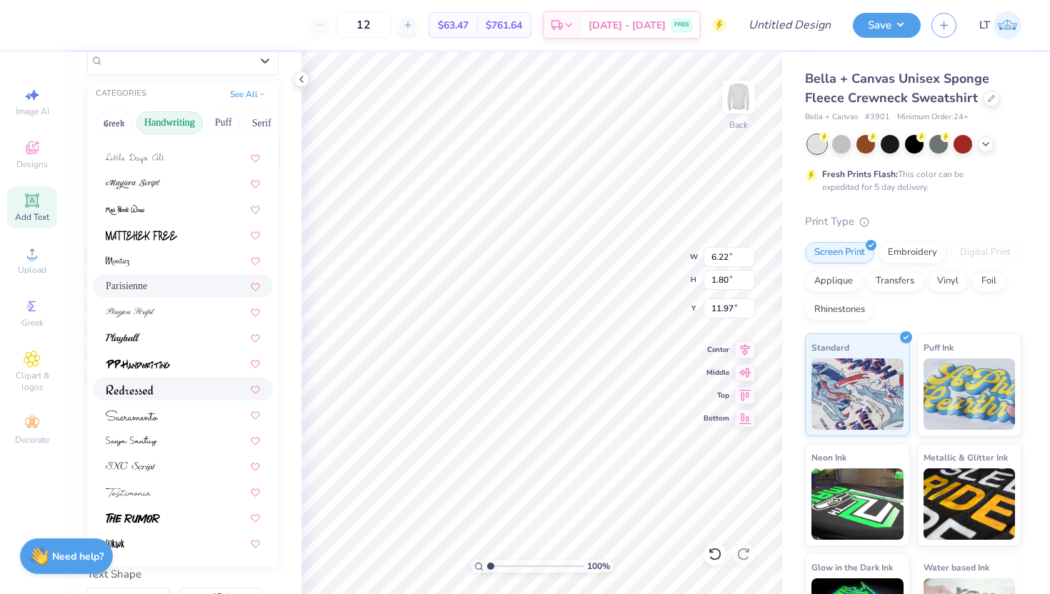
scroll to position [236, 0]
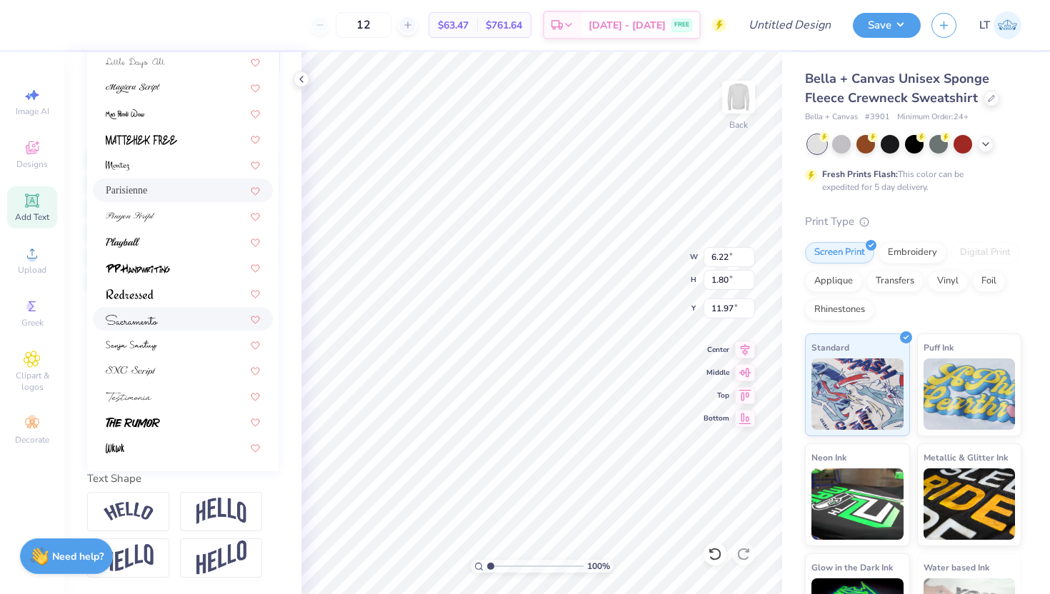
click at [166, 324] on div at bounding box center [183, 318] width 154 height 15
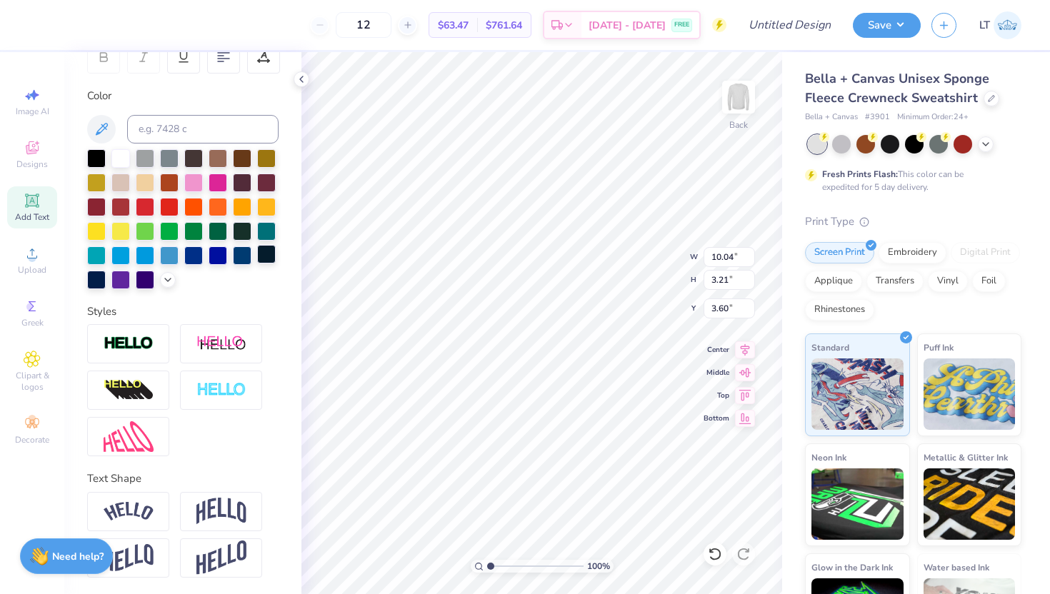
type input "3.60"
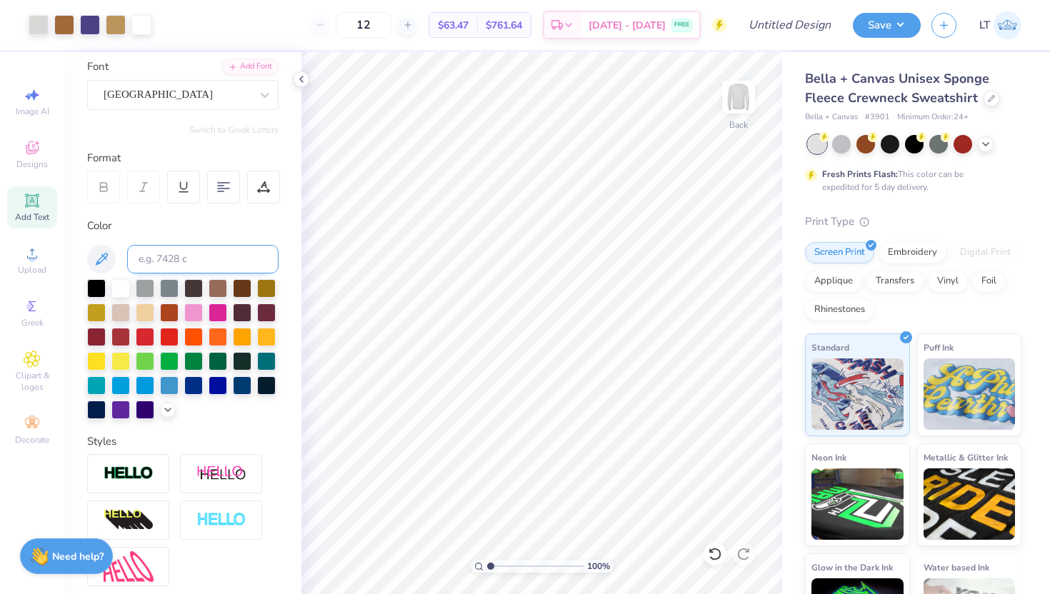
scroll to position [0, 0]
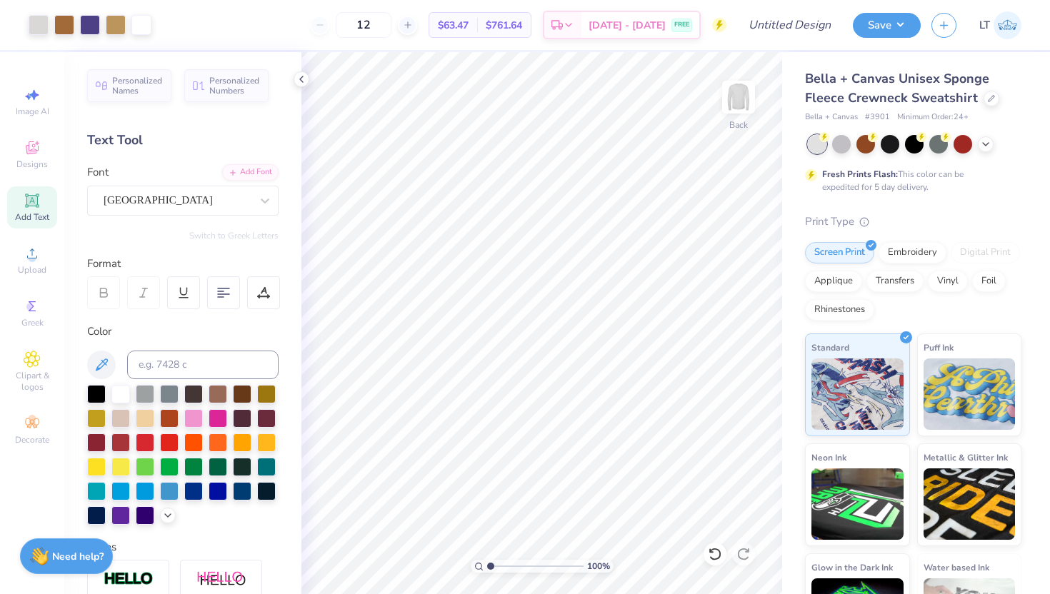
click at [27, 194] on icon at bounding box center [32, 200] width 17 height 17
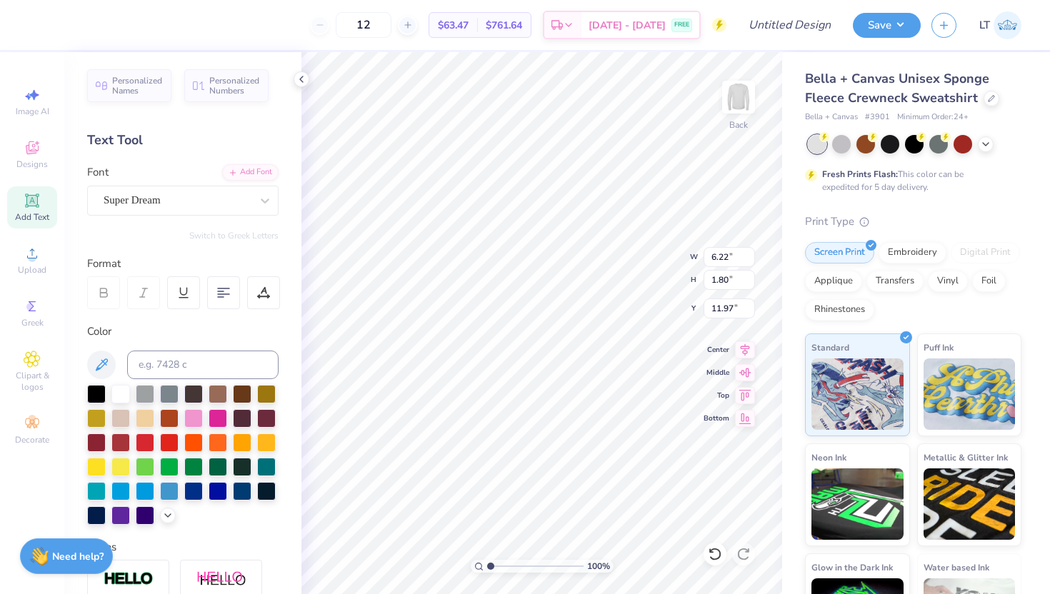
type textarea "[GEOGRAPHIC_DATA], [GEOGRAPHIC_DATA]"
type input "5.07"
type input "0.82"
type input "10.55"
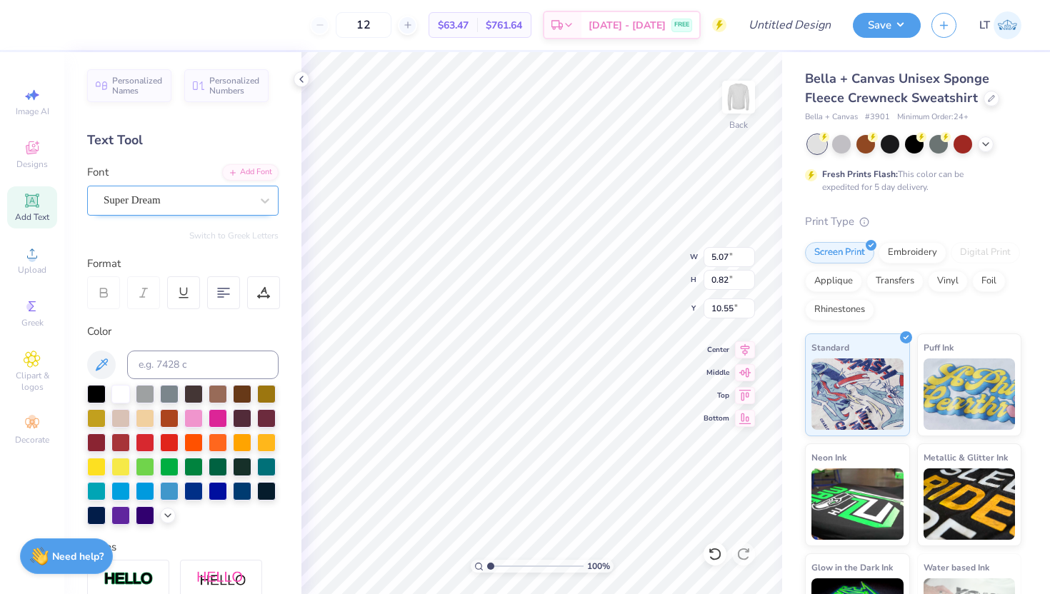
click at [177, 191] on div at bounding box center [177, 200] width 147 height 19
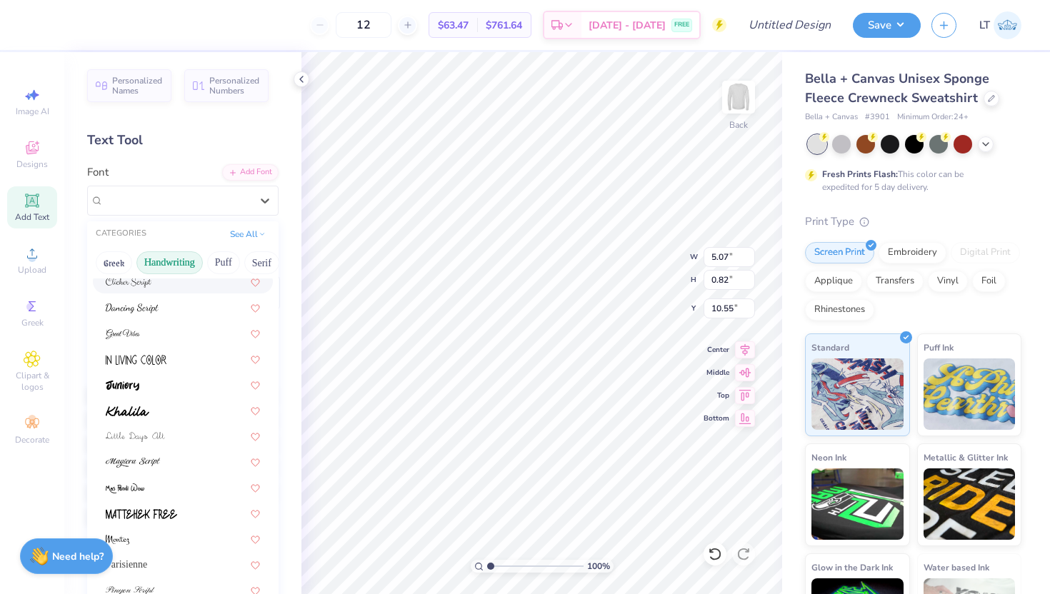
scroll to position [193, 0]
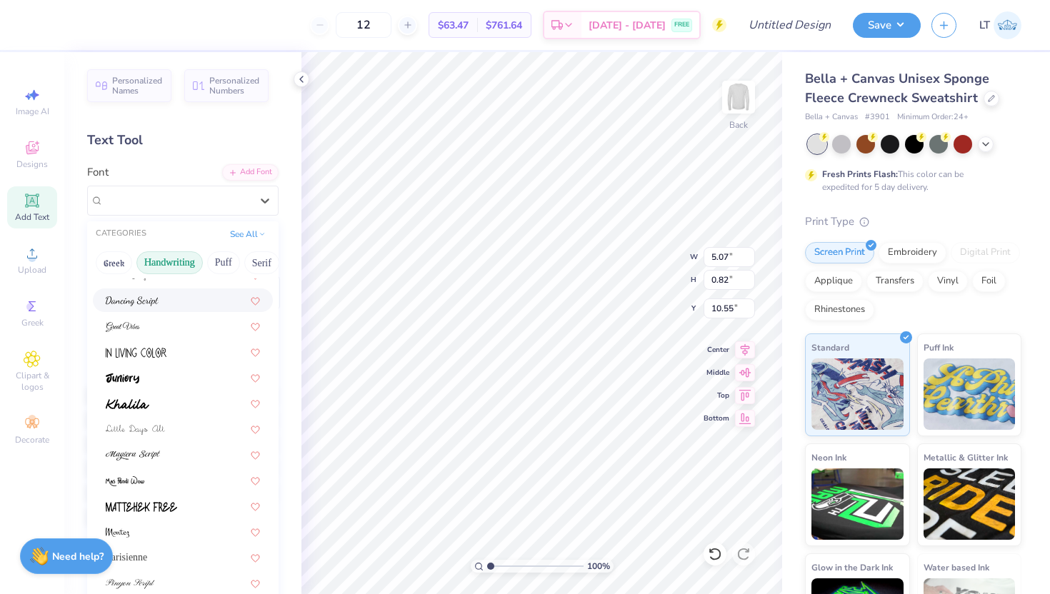
click at [153, 300] on img at bounding box center [132, 301] width 53 height 10
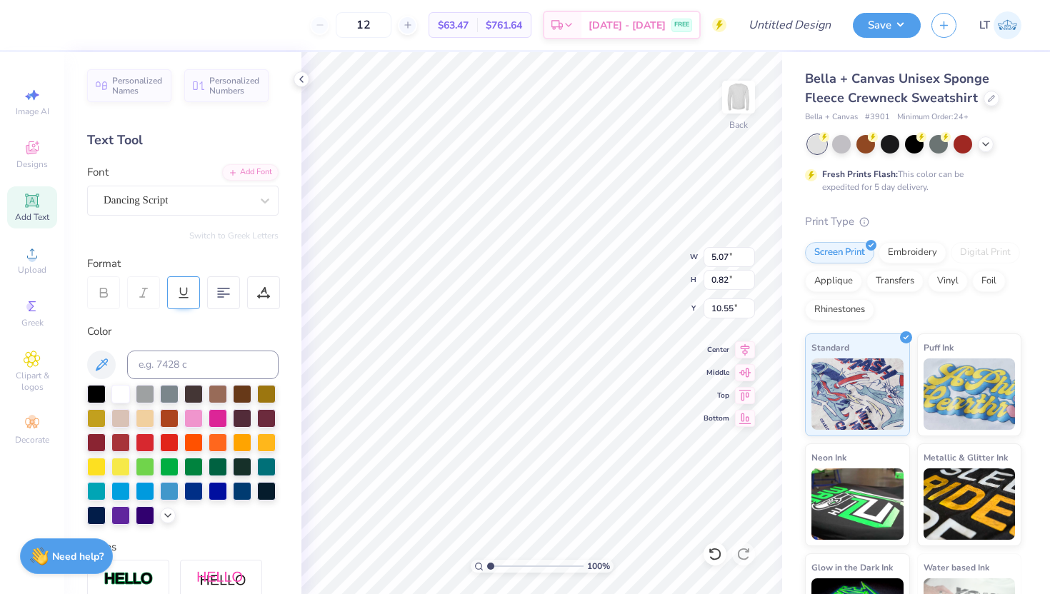
type input "4.23"
type input "0.78"
type input "10.57"
type input "10.04"
type input "3.21"
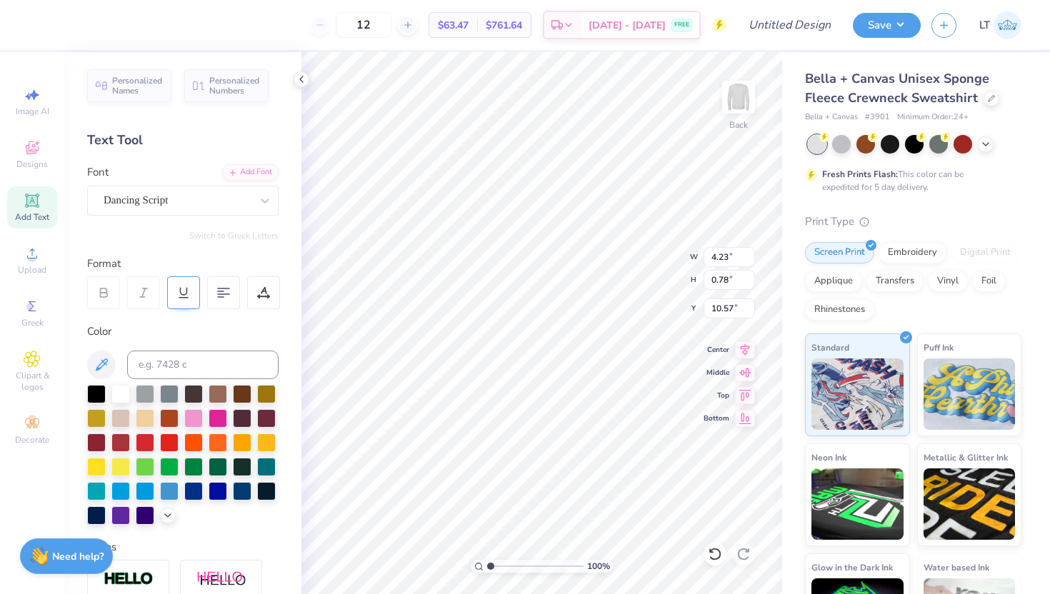
type input "3.60"
type input "4.23"
type input "0.78"
type input "10.57"
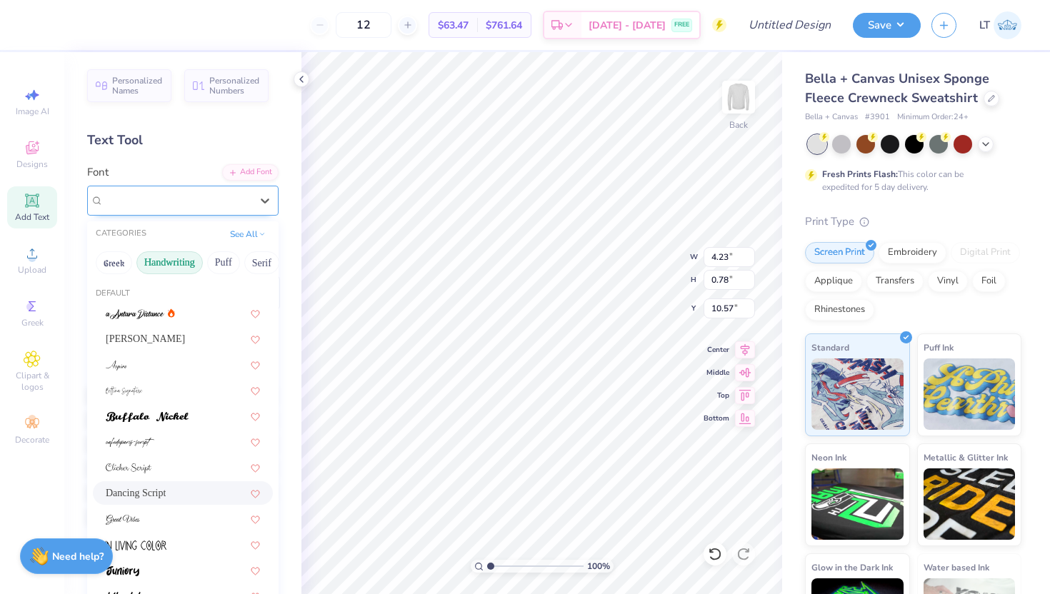
click at [155, 209] on div at bounding box center [177, 200] width 147 height 19
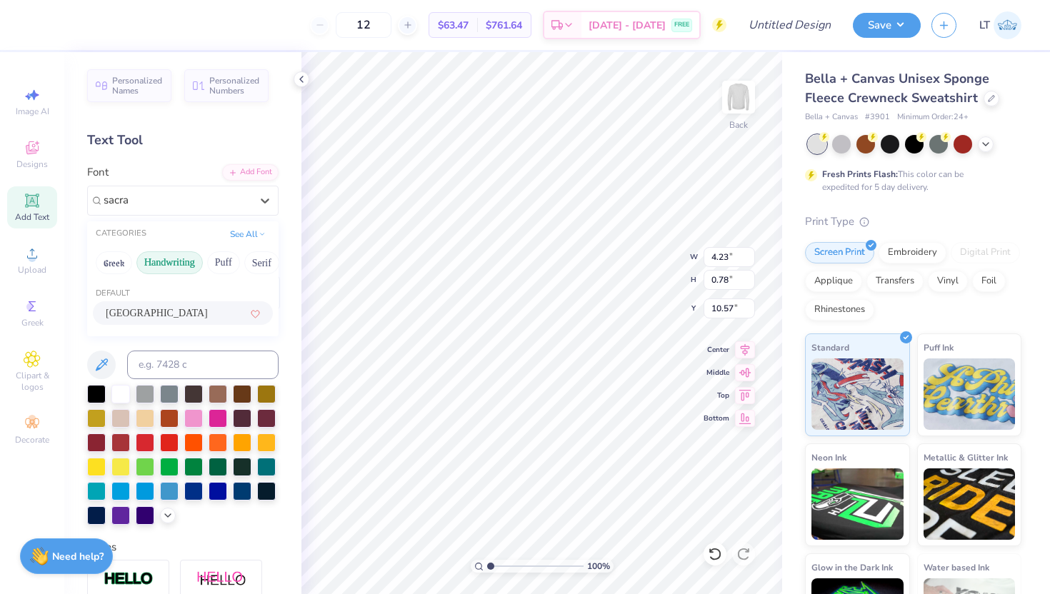
click at [164, 304] on div "[GEOGRAPHIC_DATA]" at bounding box center [183, 313] width 180 height 24
type input "sacra"
type input "4.97"
type input "0.87"
type input "10.52"
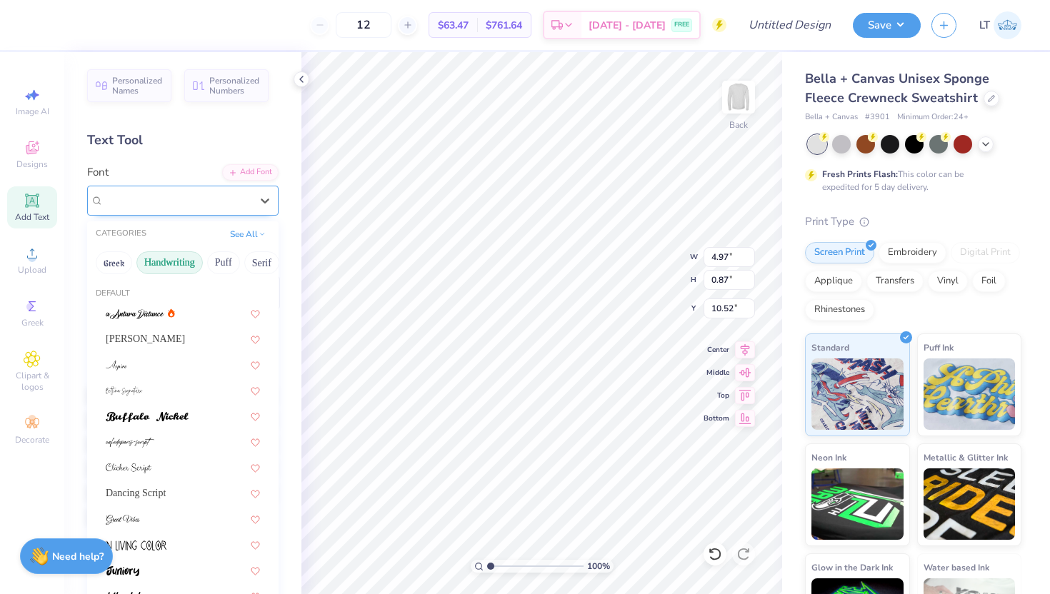
click at [156, 204] on div "[GEOGRAPHIC_DATA]" at bounding box center [177, 200] width 150 height 22
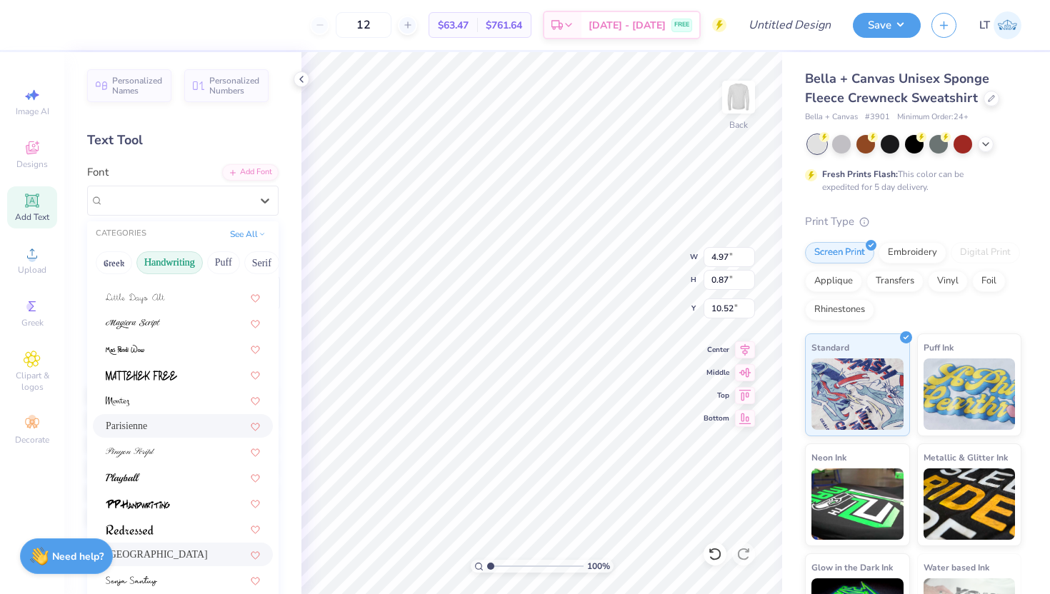
click at [153, 423] on div "Parisienne" at bounding box center [183, 425] width 154 height 15
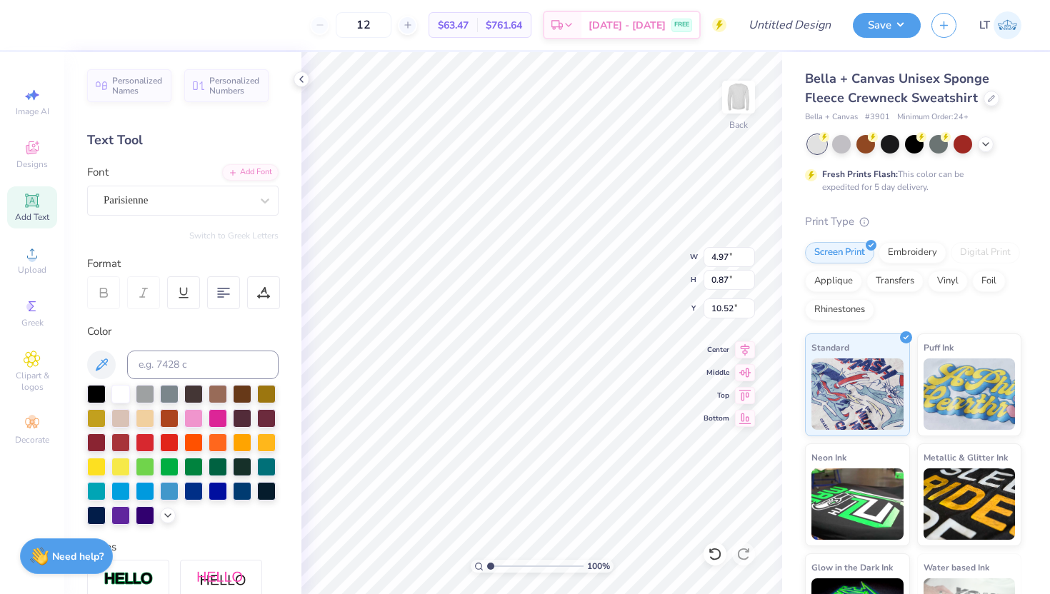
type input "5.62"
type input "0.77"
type input "10.57"
click at [140, 192] on div "Parisienne" at bounding box center [177, 200] width 150 height 22
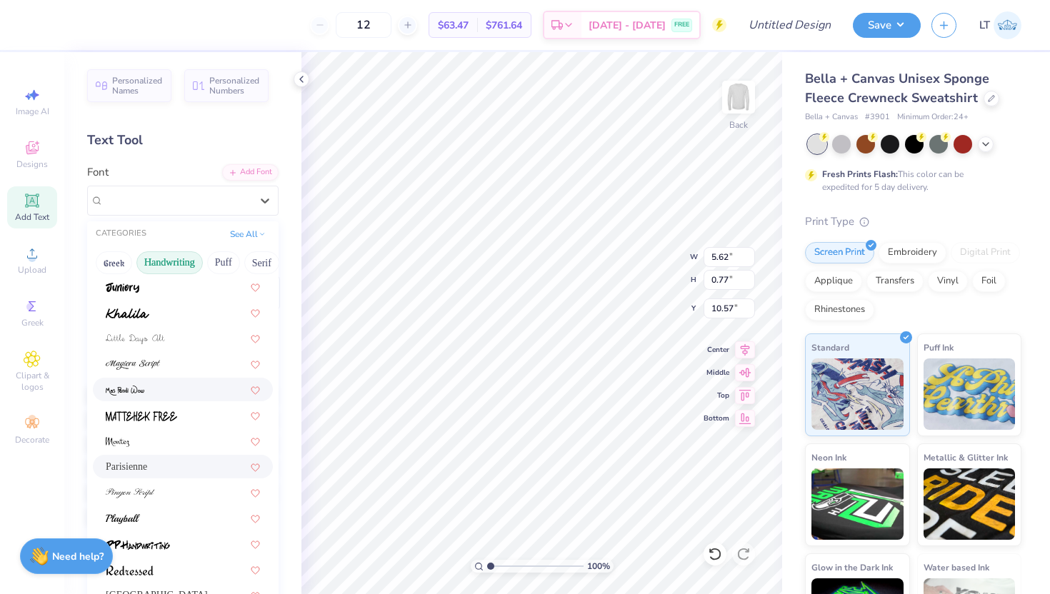
scroll to position [299, 0]
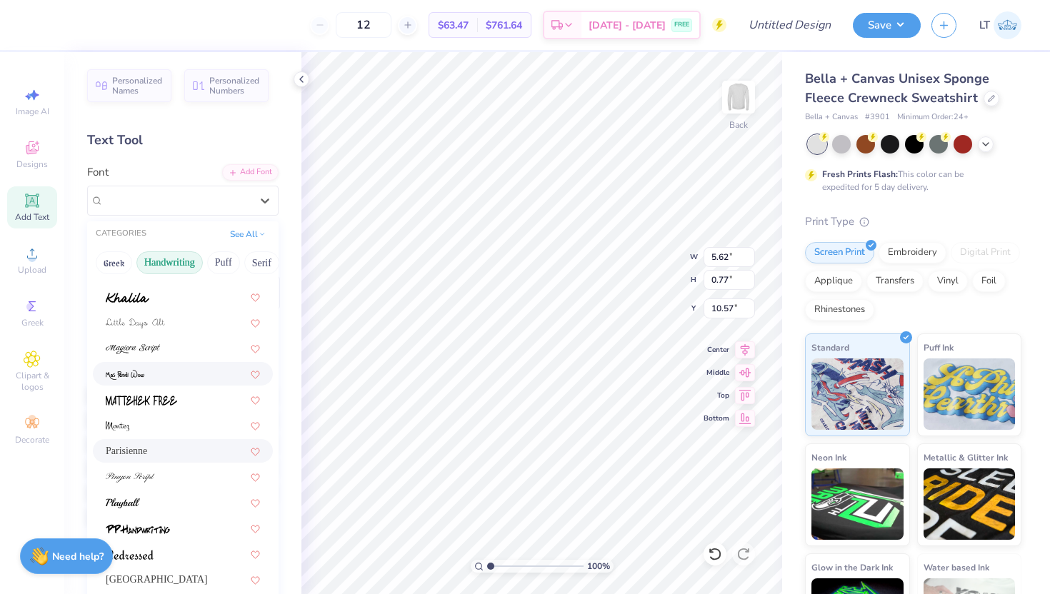
click at [165, 373] on div at bounding box center [183, 373] width 154 height 15
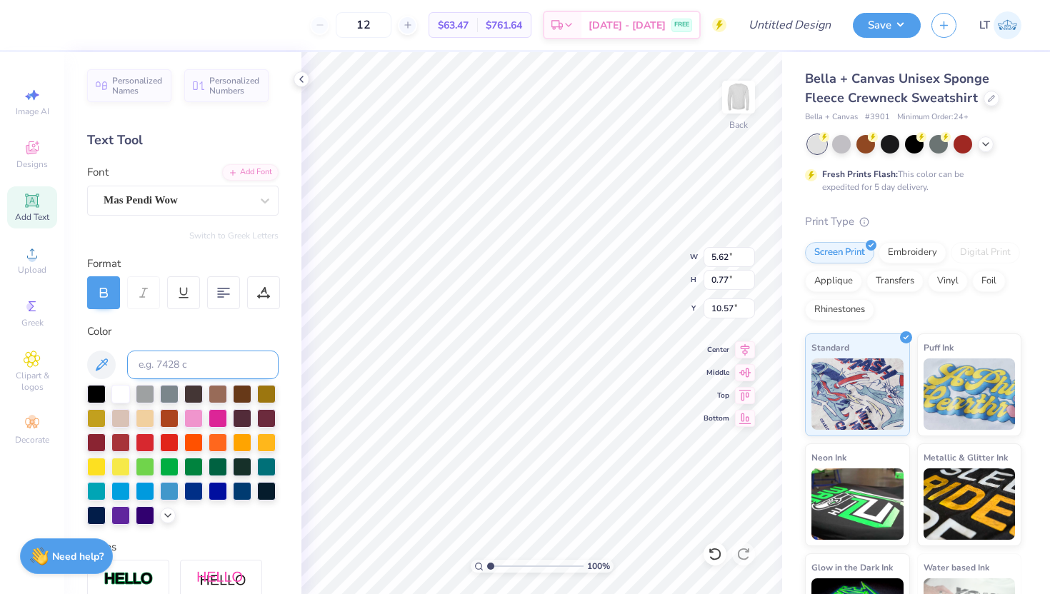
type input "3.37"
type input "0.94"
type input "10.49"
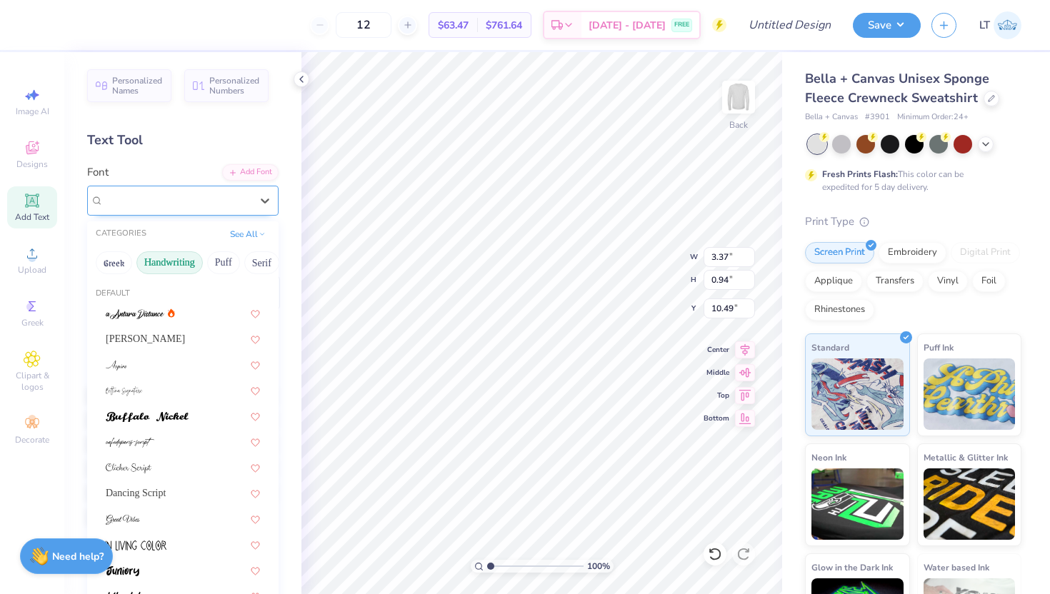
click at [151, 202] on div "Mas Pendi Wow" at bounding box center [177, 200] width 150 height 22
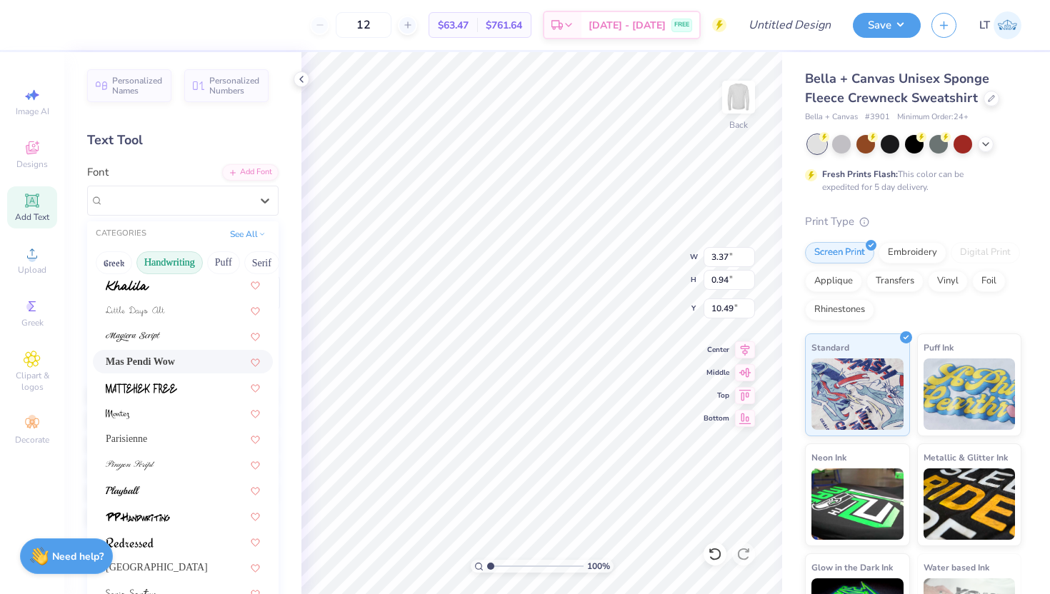
scroll to position [311, 0]
click at [151, 336] on img at bounding box center [133, 338] width 54 height 10
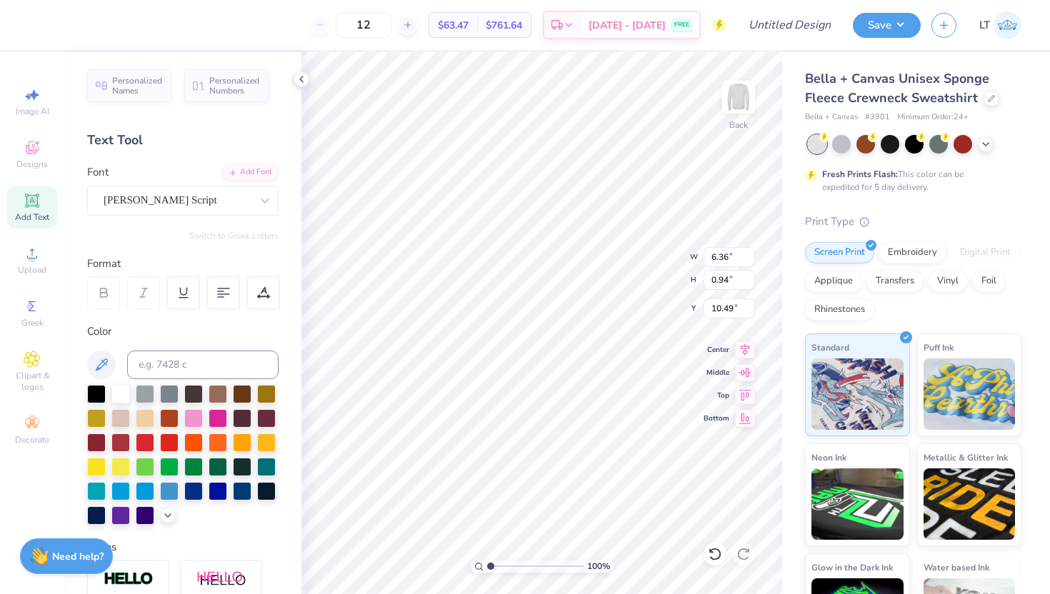
click at [148, 222] on div "Personalized Names Personalized Numbers Text Tool Add Font Font [PERSON_NAME] S…" at bounding box center [182, 323] width 237 height 542
click at [146, 199] on div "[PERSON_NAME] Script" at bounding box center [177, 200] width 150 height 22
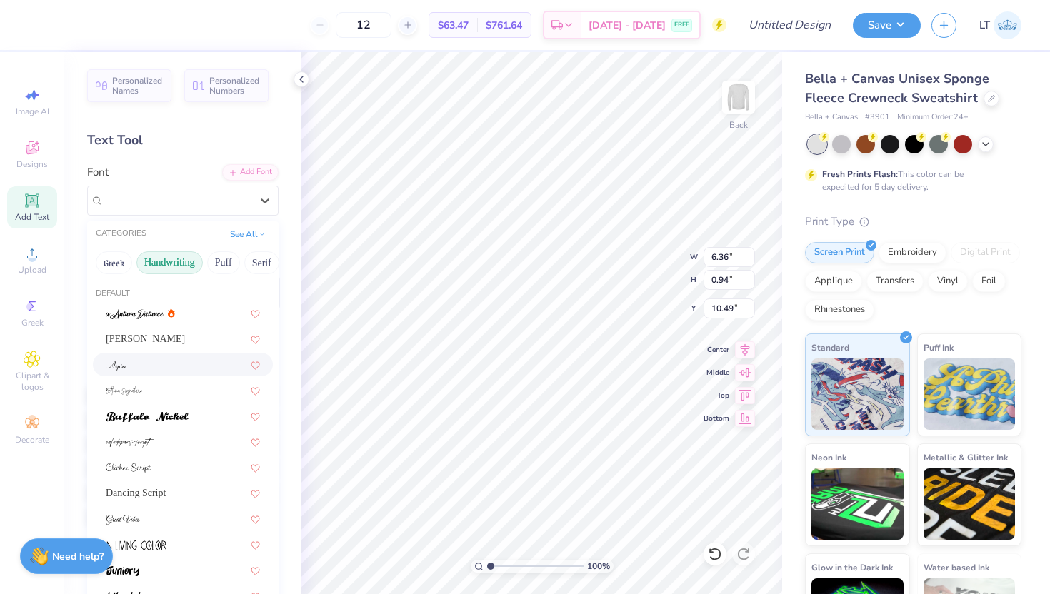
click at [175, 365] on div at bounding box center [183, 364] width 154 height 15
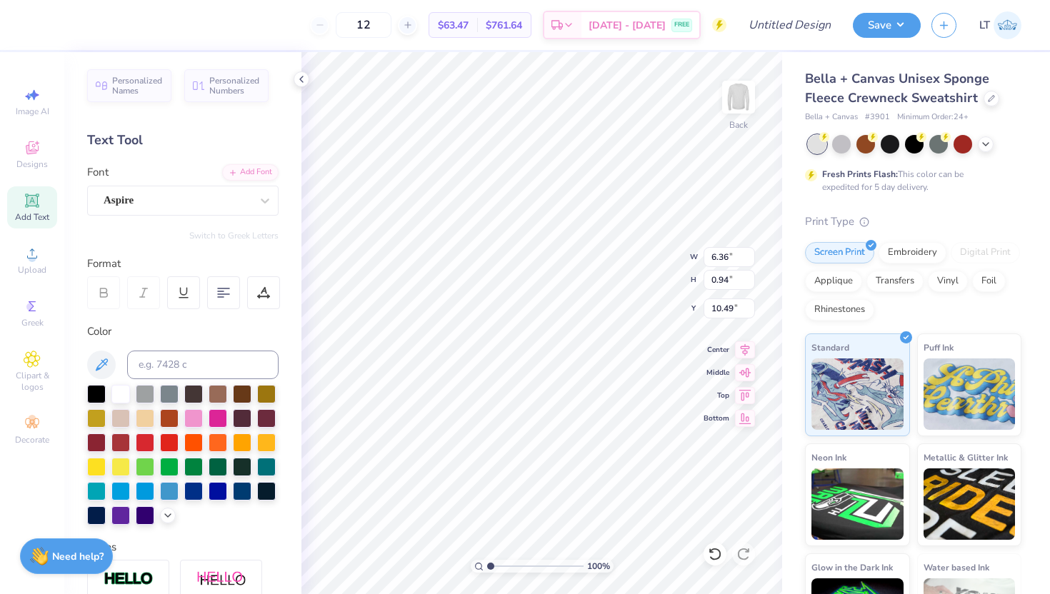
type input "3.65"
type input "0.79"
type input "10.56"
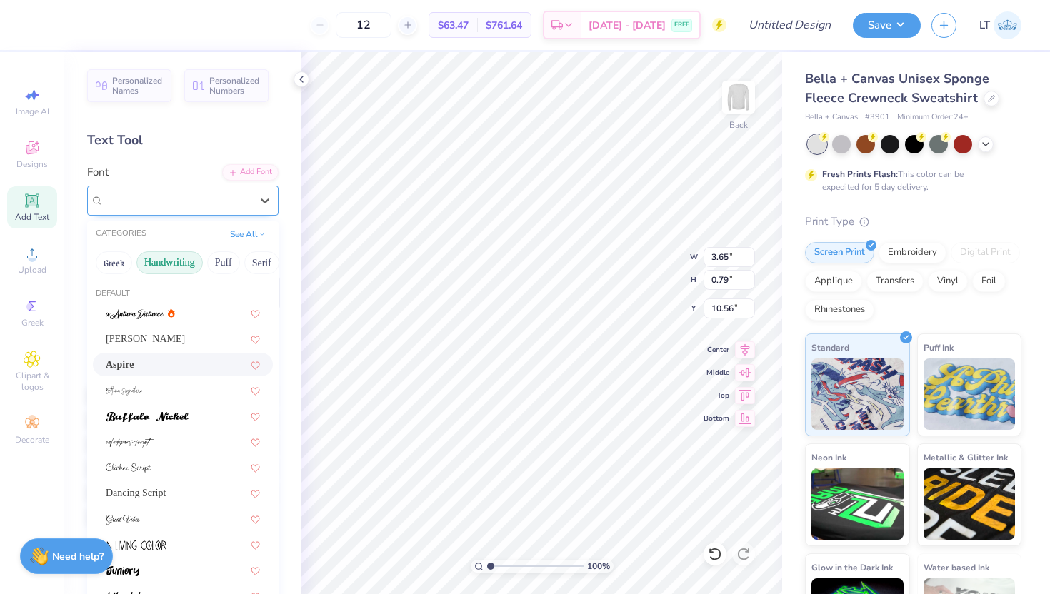
click at [141, 194] on div "Aspire" at bounding box center [177, 200] width 150 height 22
click at [171, 490] on div "Dancing Script" at bounding box center [183, 493] width 154 height 15
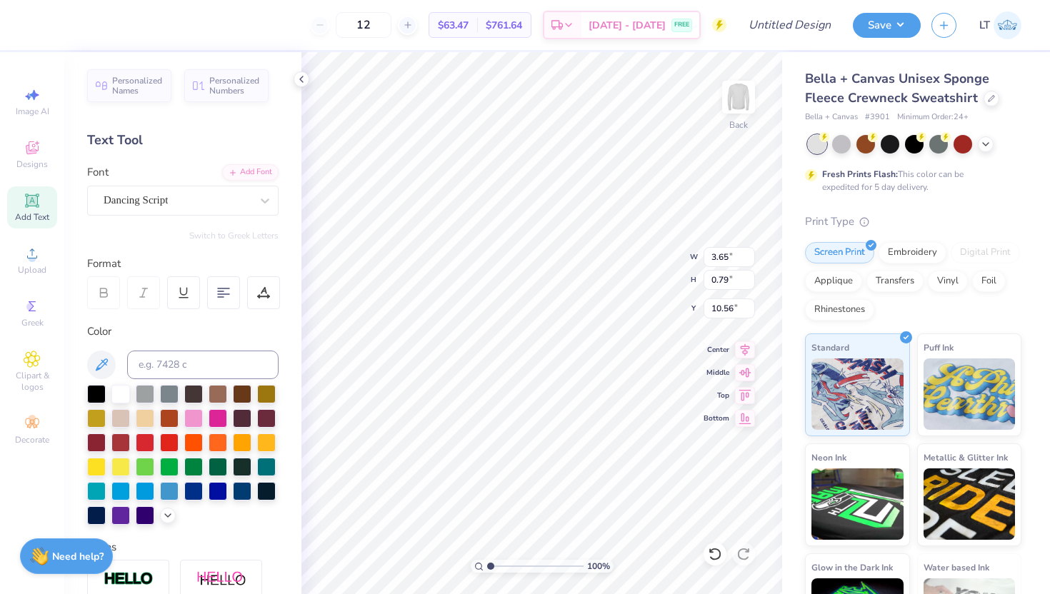
type input "4.23"
type input "0.78"
type input "10.57"
type input "5.09"
type input "0.94"
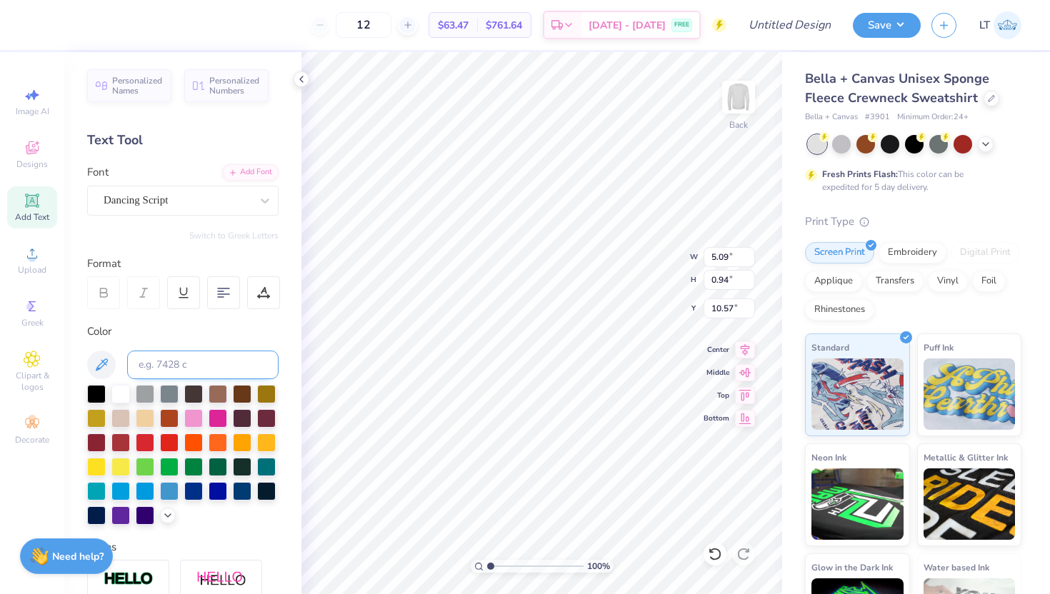
type input "10.79"
type input "10.75"
type input "3.51"
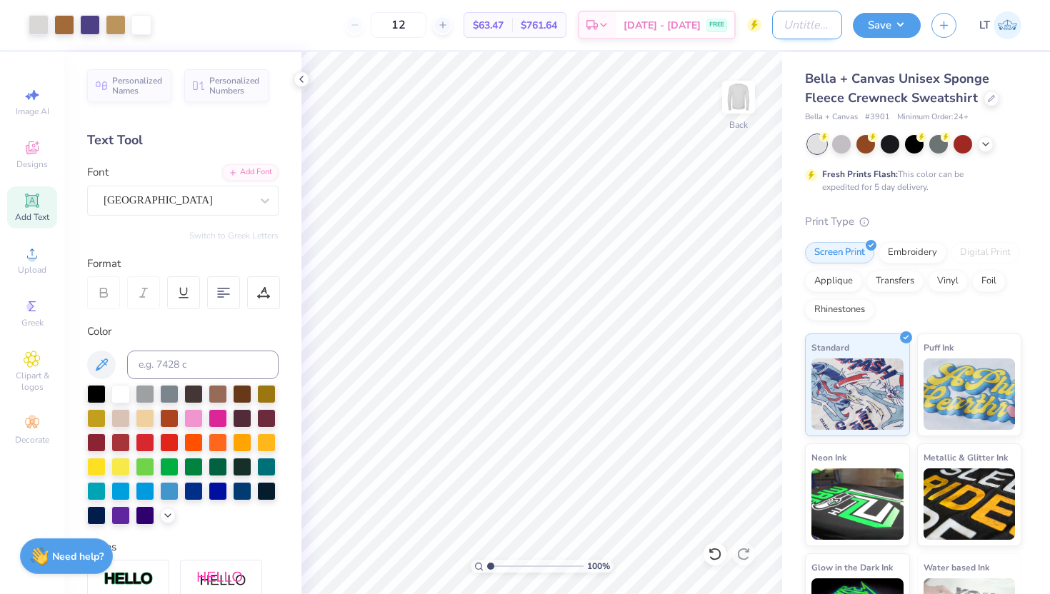
click at [783, 29] on input "Design Title" at bounding box center [807, 25] width 70 height 29
click at [881, 26] on button "Save" at bounding box center [887, 23] width 68 height 25
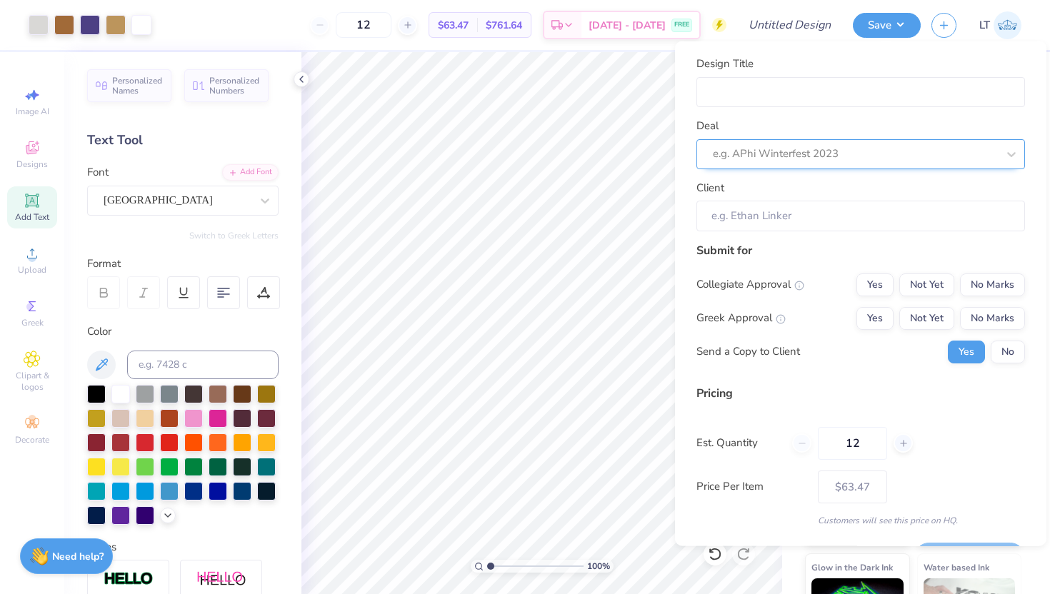
click at [863, 164] on div "e.g. APhi Winterfest 2023" at bounding box center [854, 154] width 287 height 22
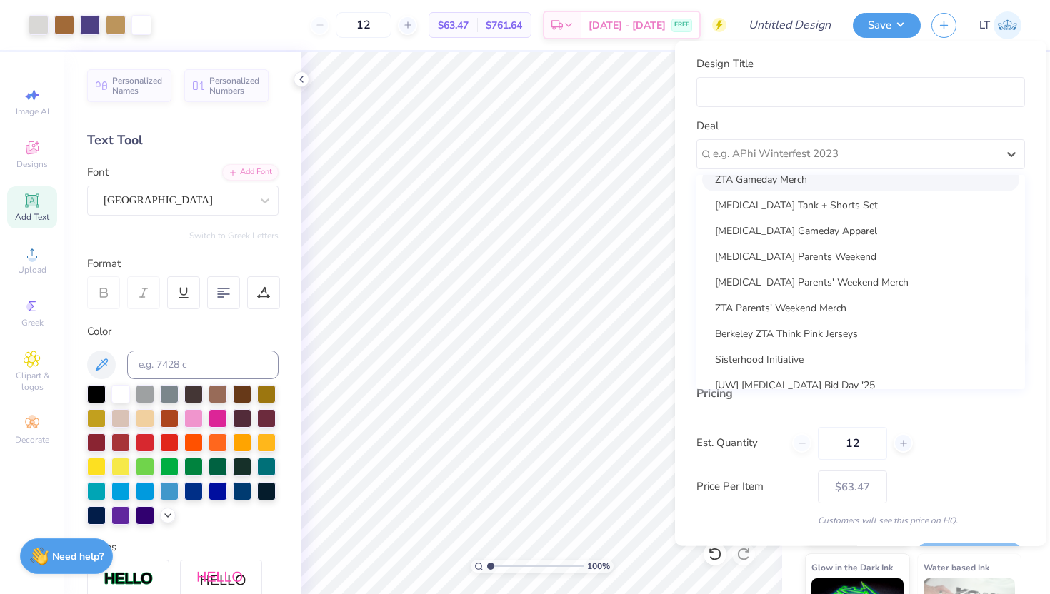
scroll to position [70, 0]
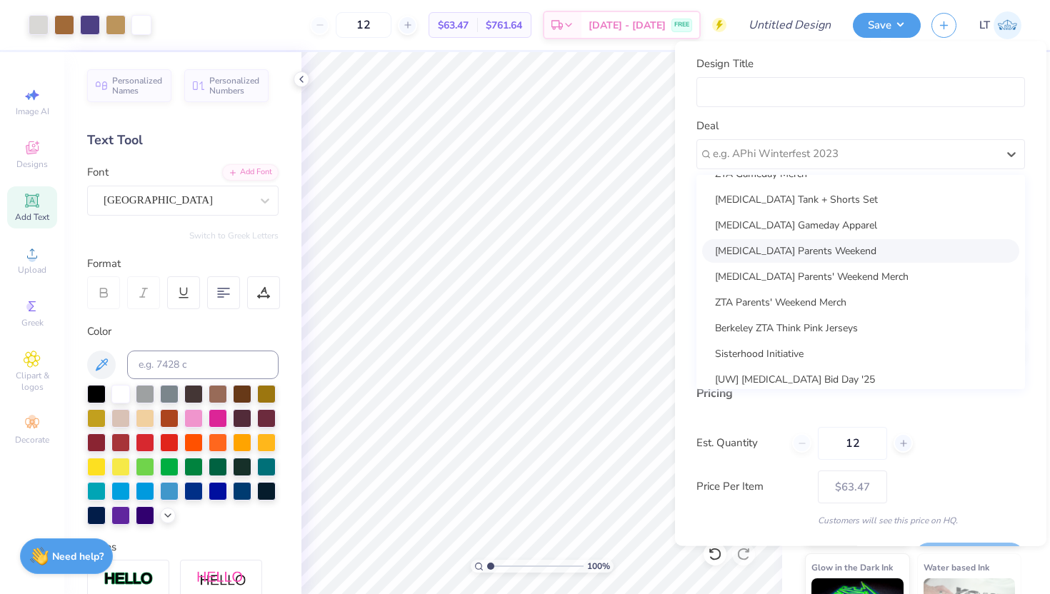
click at [793, 243] on div "[MEDICAL_DATA] Parents Weekend" at bounding box center [860, 250] width 317 height 24
type input "[PERSON_NAME]"
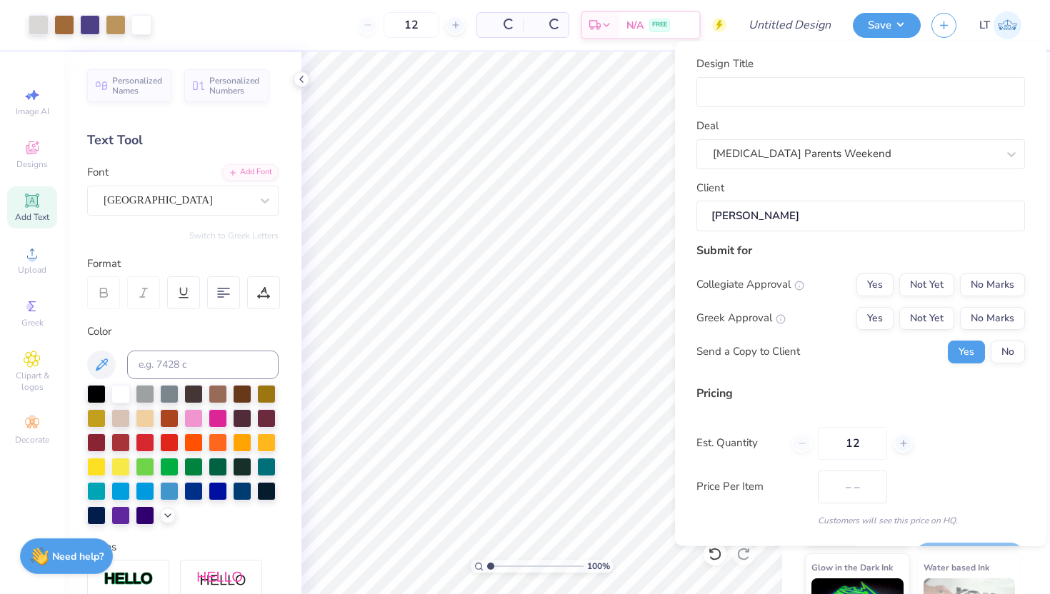
type input "$75.27"
click at [754, 97] on input "Design Title" at bounding box center [860, 91] width 328 height 31
type input "A"
type input "AX"
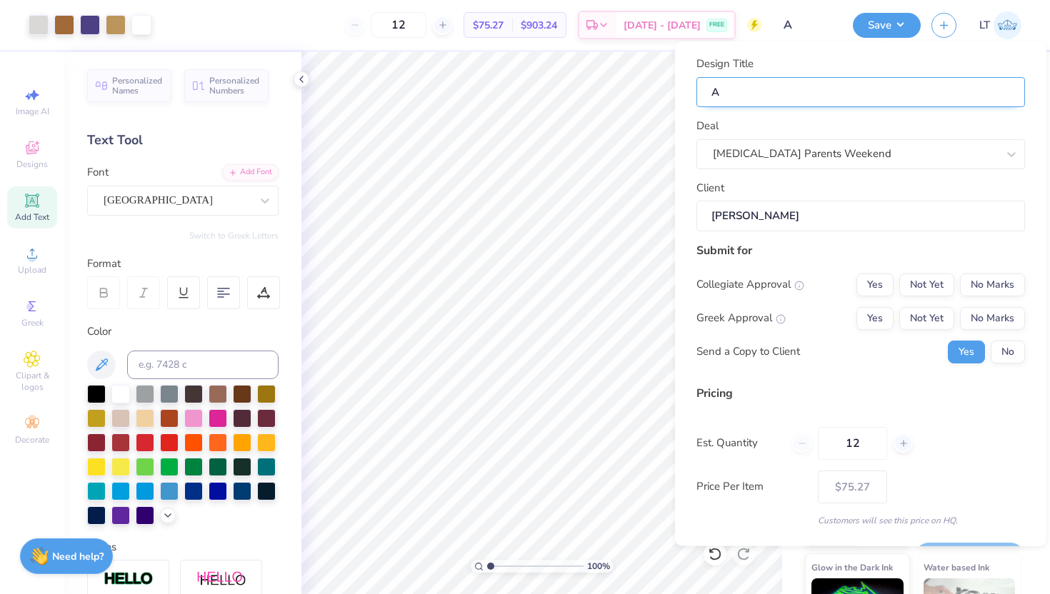
type input "AX"
type input "AXI"
type input "AX"
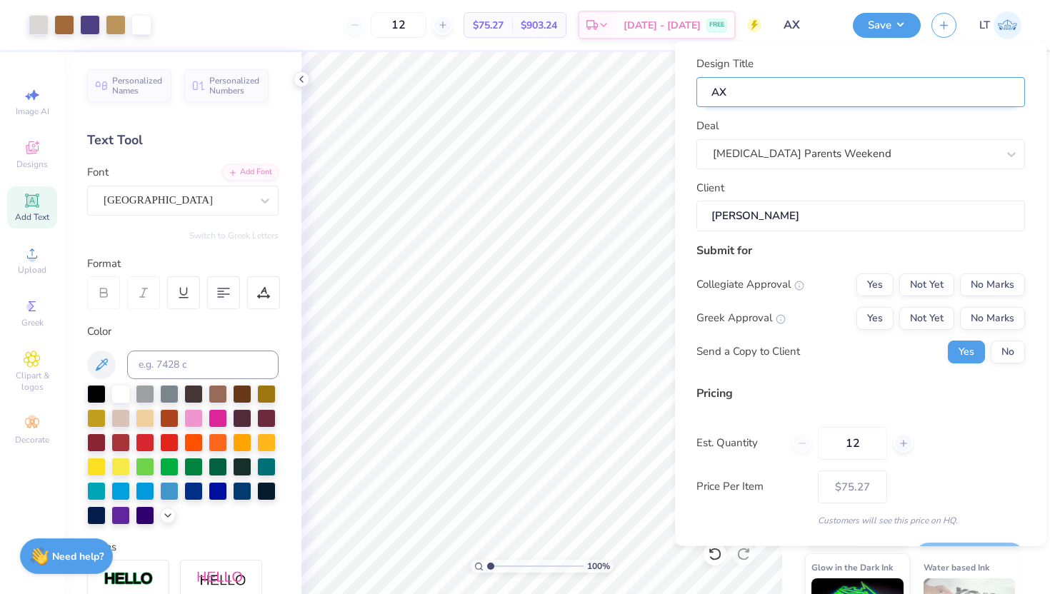
type input "AXi"
type input "[MEDICAL_DATA]"
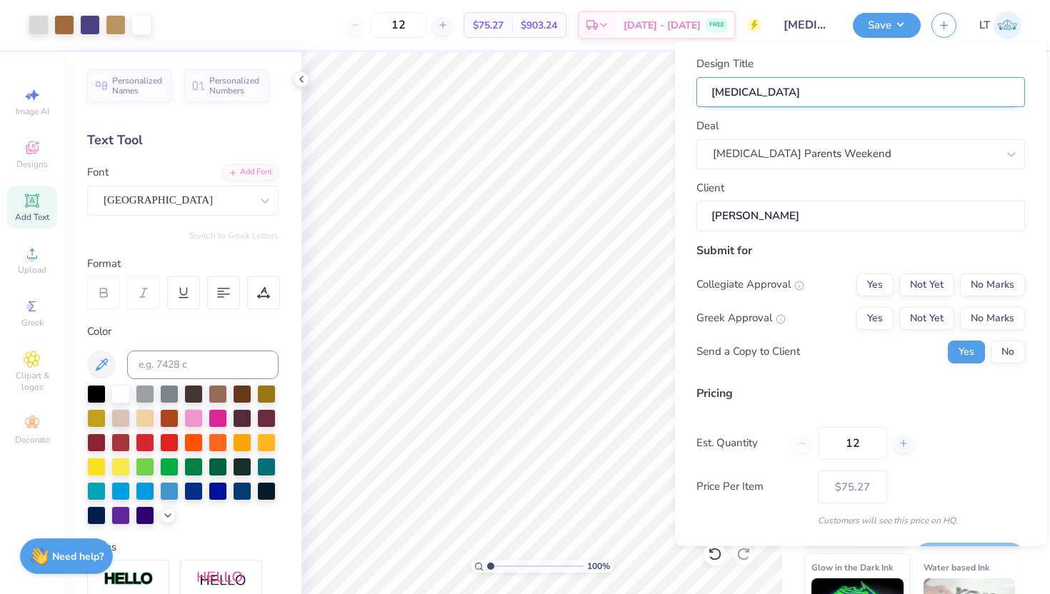
type input "[MEDICAL_DATA]"
type input "[MEDICAL_DATA] B"
type input "[MEDICAL_DATA] Be"
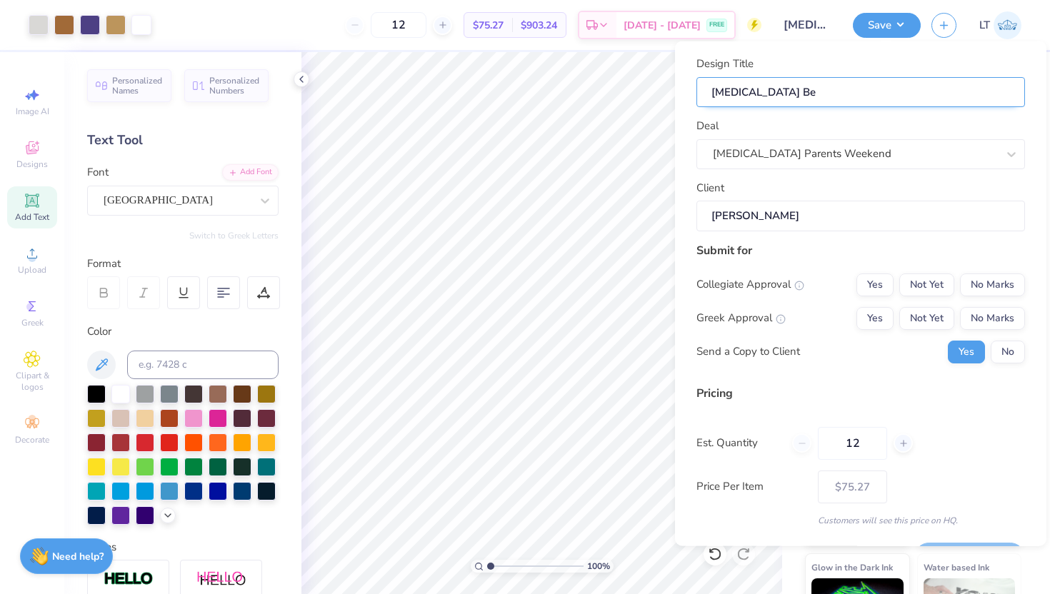
type input "[MEDICAL_DATA] Bea"
type input "[MEDICAL_DATA] Bear"
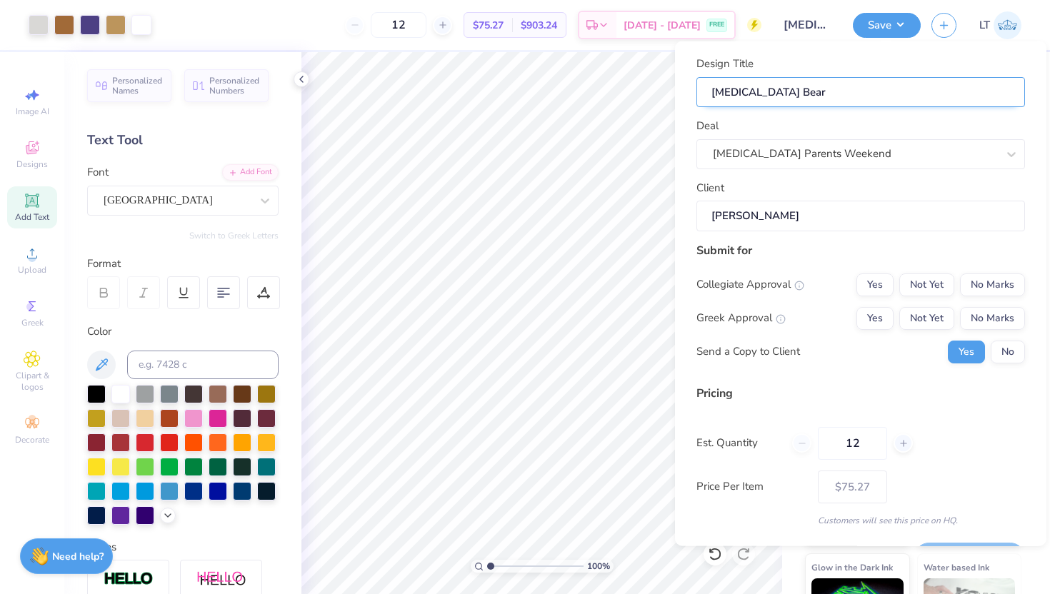
type input "[MEDICAL_DATA] Bear"
type input "[MEDICAL_DATA] Bea"
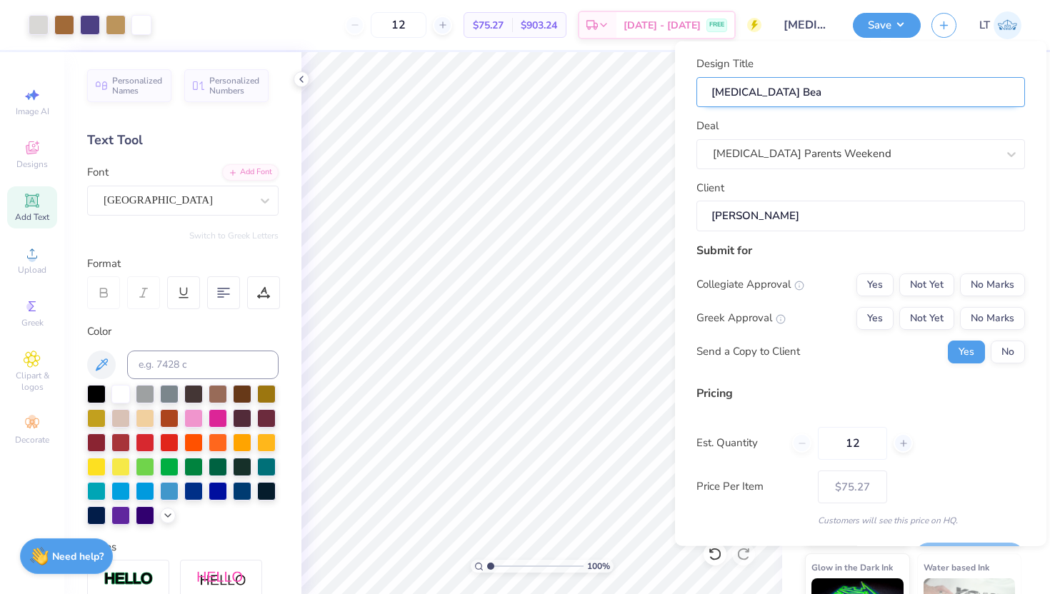
type input "[MEDICAL_DATA] Be"
type input "[MEDICAL_DATA] B"
type input "[MEDICAL_DATA]"
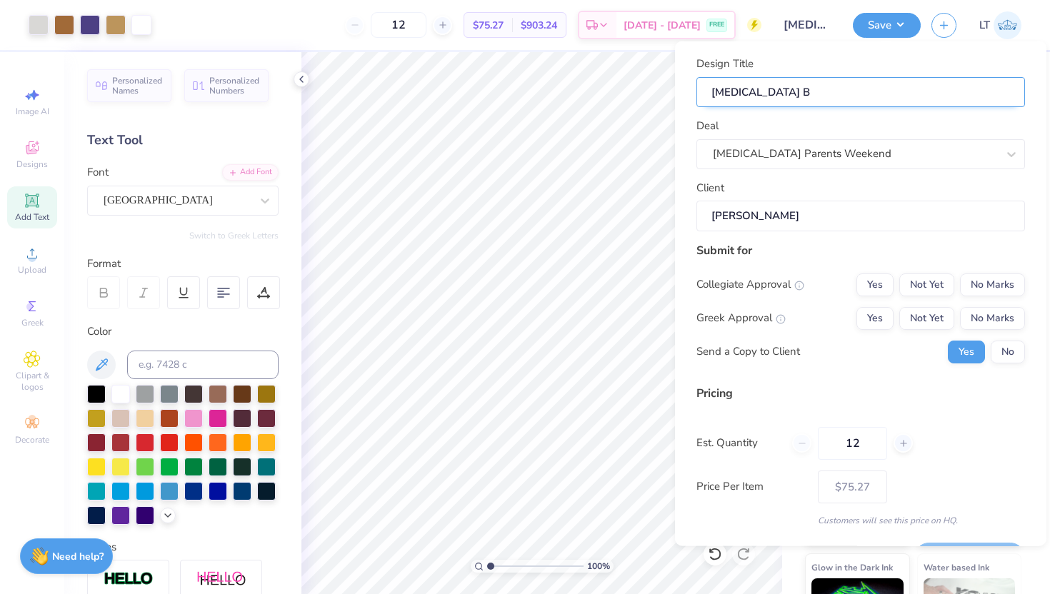
type input "[MEDICAL_DATA]"
type input "[MEDICAL_DATA] P"
type input "[MEDICAL_DATA] Pa"
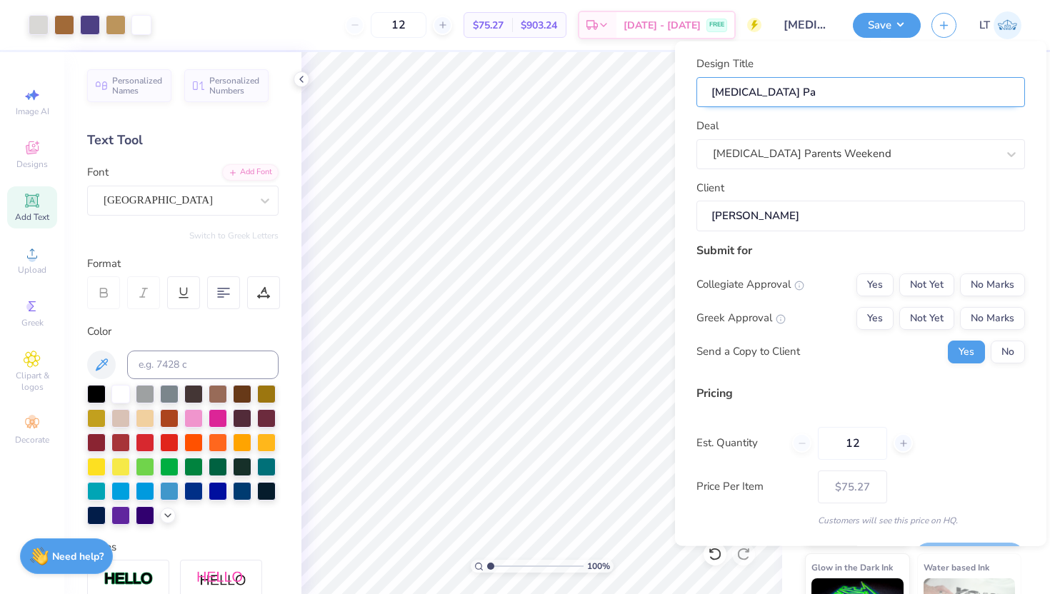
type input "[MEDICAL_DATA] Par"
type input "[MEDICAL_DATA] Pare"
type input "[MEDICAL_DATA] Paren"
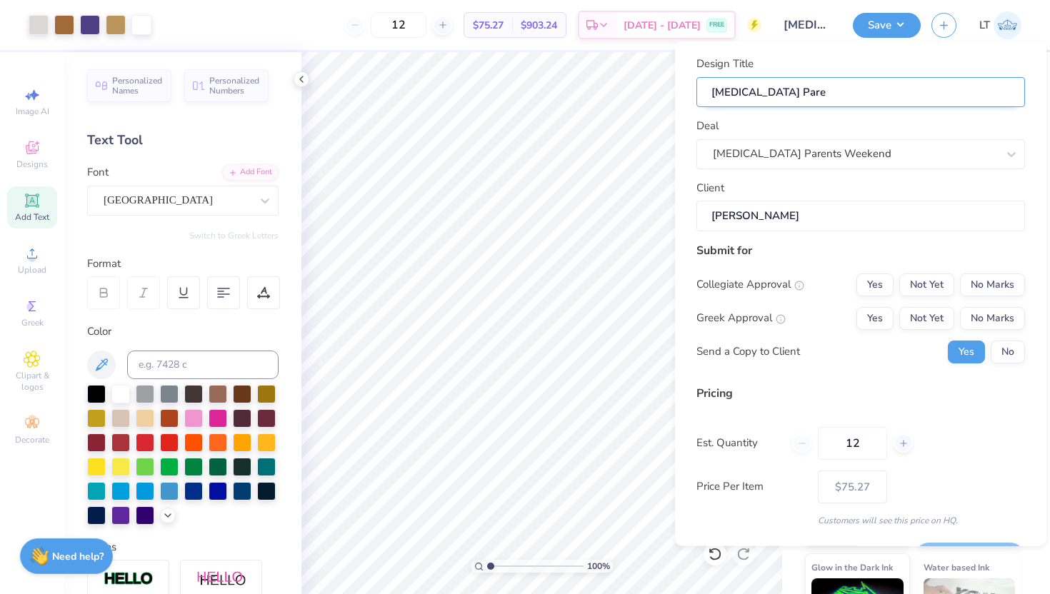
type input "[MEDICAL_DATA] Paren"
type input "[MEDICAL_DATA] Parent"
type input "[MEDICAL_DATA] Parent'"
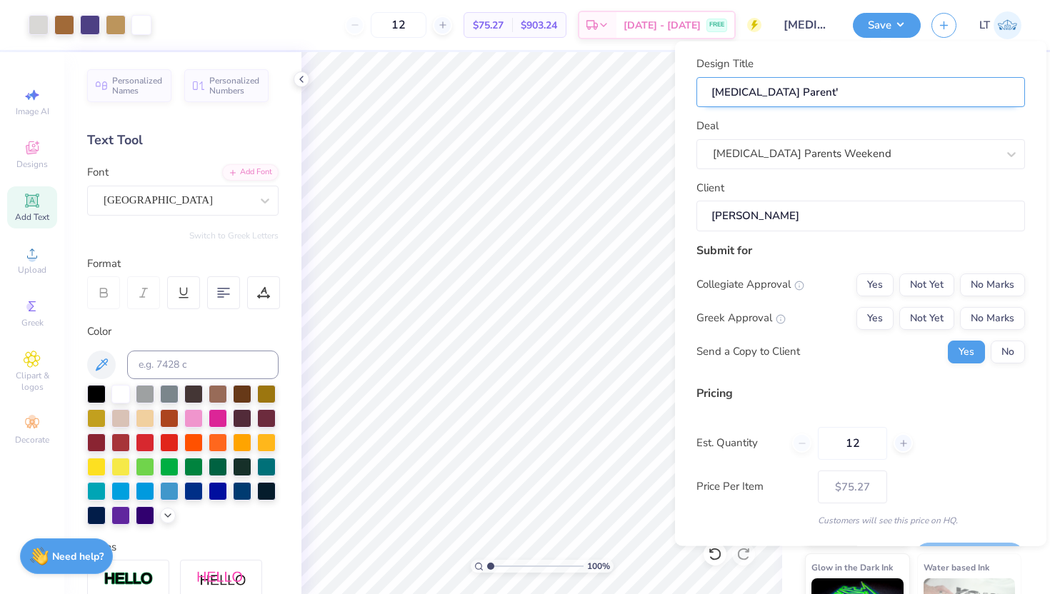
type input "[MEDICAL_DATA] Parent's"
type input "[MEDICAL_DATA] Parent's W"
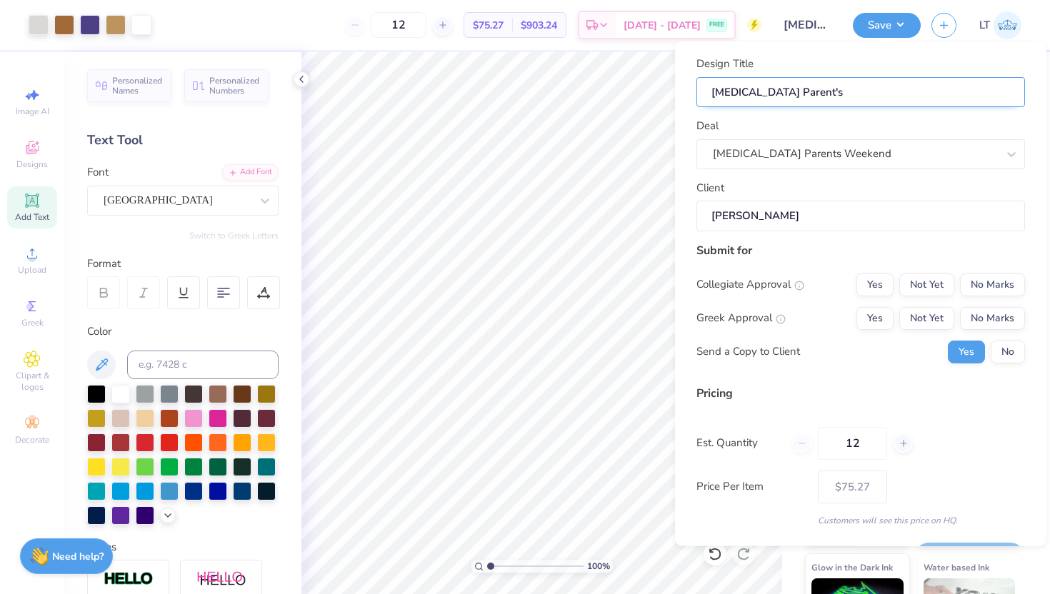
type input "[MEDICAL_DATA] Parent's W"
type input "[MEDICAL_DATA] Parent's We"
type input "[MEDICAL_DATA] Parent's Wee"
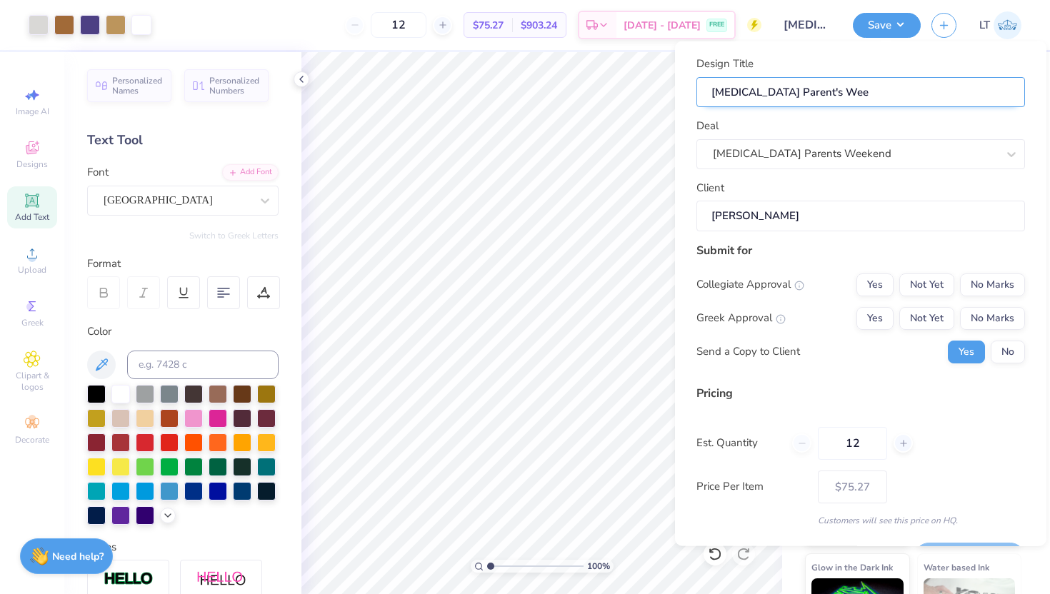
type input "[MEDICAL_DATA] Parent's Week"
type input "[MEDICAL_DATA] Parent's Weeke"
type input "[MEDICAL_DATA] Parent's Weeked"
type input "[MEDICAL_DATA] Parent's Weekedn"
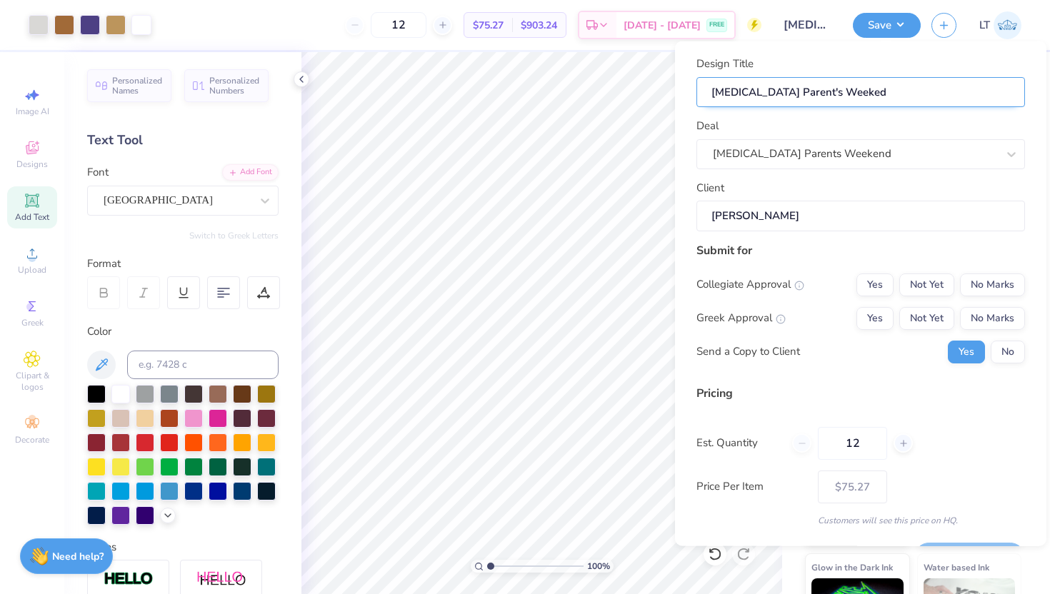
type input "[MEDICAL_DATA] Parent's Weekedn"
type input "[MEDICAL_DATA] Parent's Weeked"
type input "[MEDICAL_DATA] Parent's Weeke"
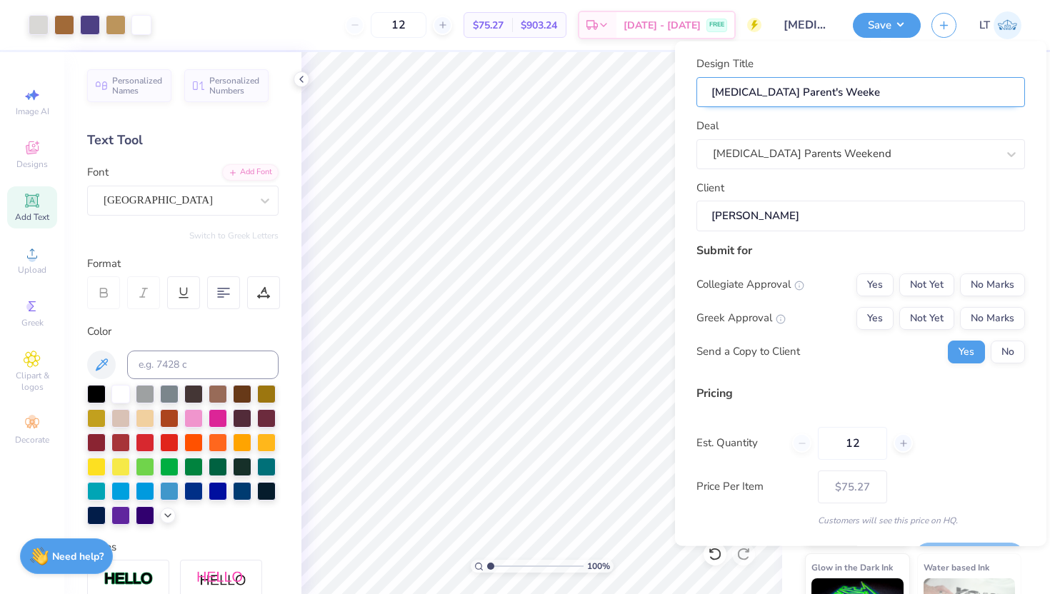
type input "[MEDICAL_DATA] Parent's Weeken"
type input "[MEDICAL_DATA] Parent's Weekend"
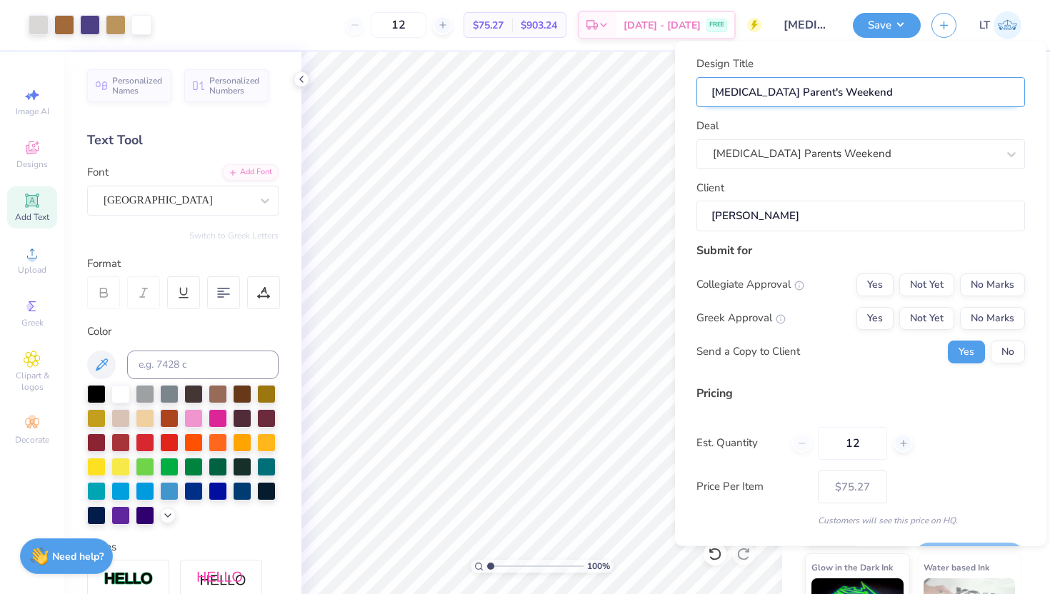
type input "[MEDICAL_DATA] Parent's Weekend"
type input "[MEDICAL_DATA] Parent's Weekend M"
type input "[MEDICAL_DATA] Parent's Weekend Me"
type input "[MEDICAL_DATA] Parent's Weekend Mer"
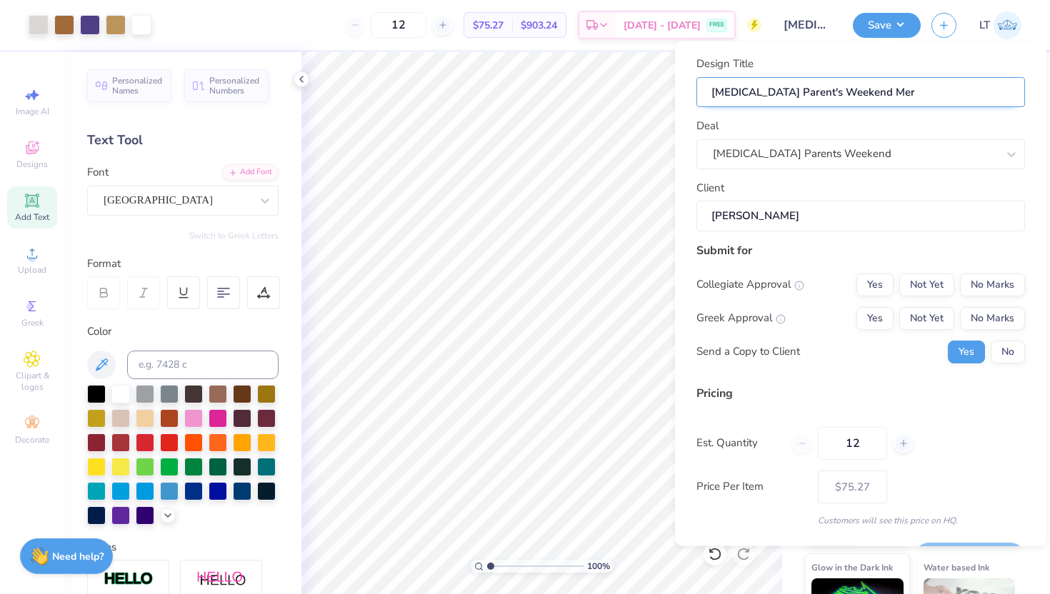
type input "[MEDICAL_DATA] Parent's Weekend Merc"
type input "[MEDICAL_DATA] Parent's Weekend Merch"
click at [990, 285] on button "No Marks" at bounding box center [992, 284] width 65 height 23
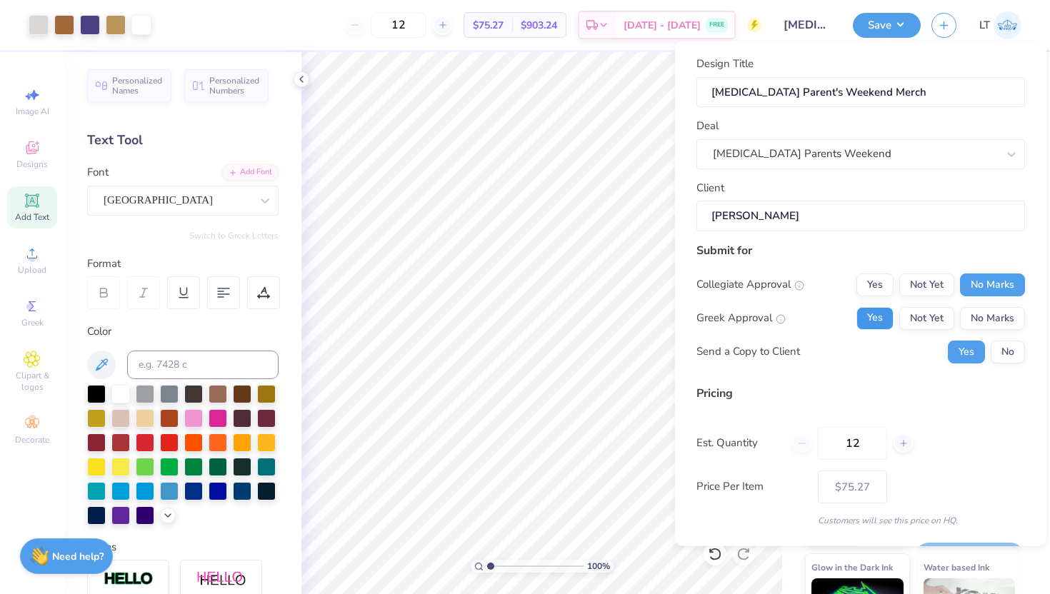
click at [864, 319] on button "Yes" at bounding box center [874, 317] width 37 height 23
type input "$75.27"
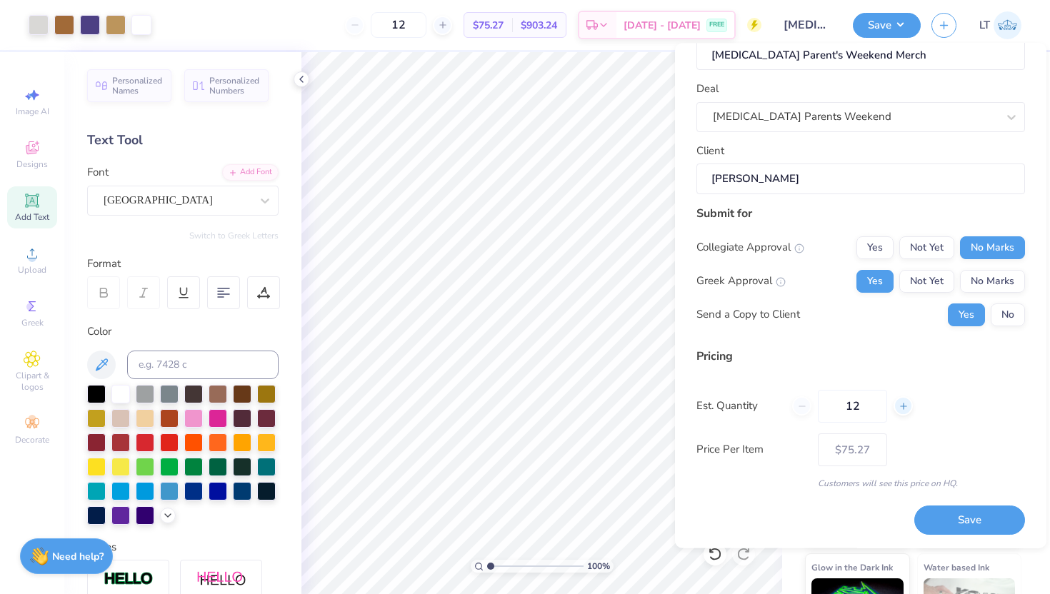
click at [902, 406] on icon at bounding box center [903, 406] width 10 height 10
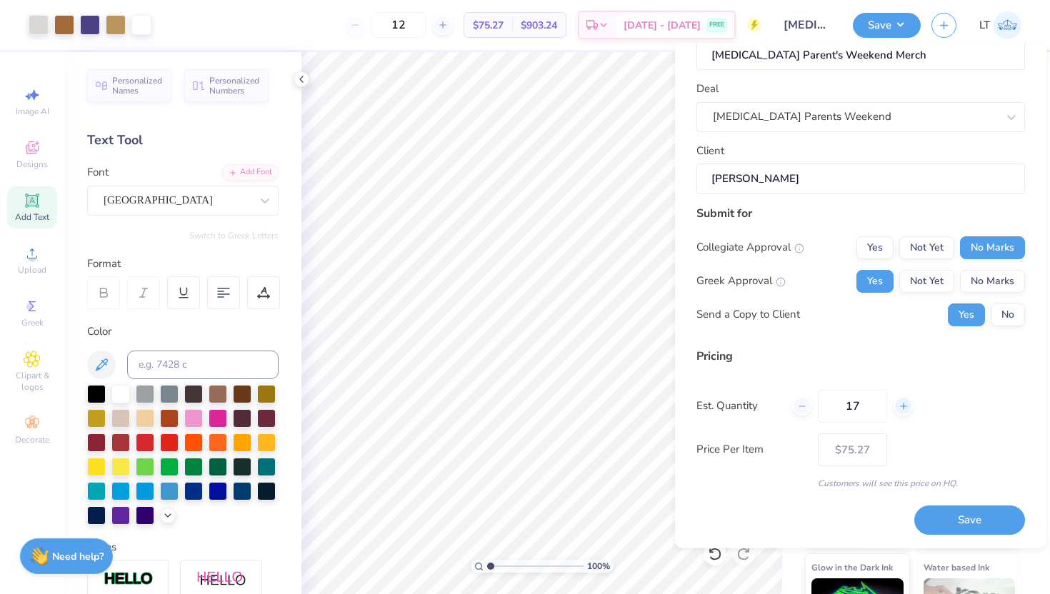
click at [902, 406] on icon at bounding box center [903, 406] width 10 height 10
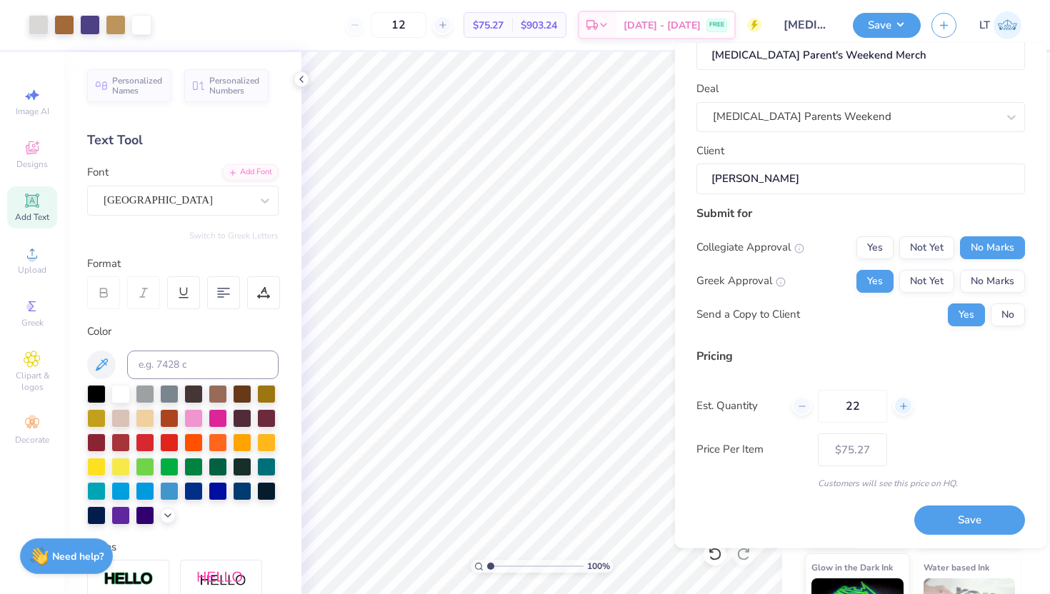
click at [902, 406] on icon at bounding box center [903, 406] width 10 height 10
type input "23"
type input "– –"
click at [902, 406] on icon at bounding box center [903, 406] width 10 height 10
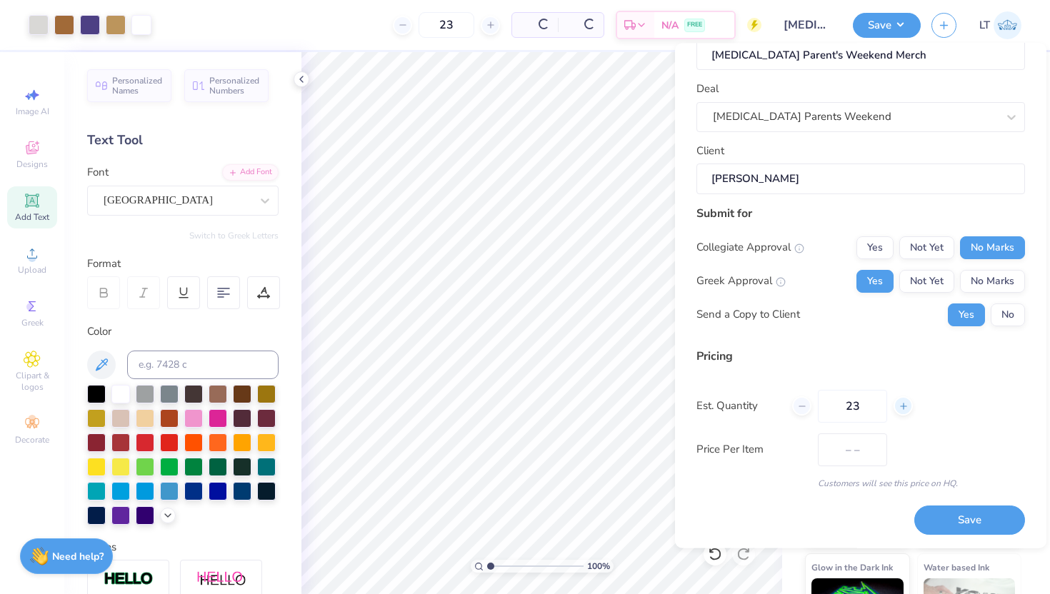
type input "24"
type input "$66.28"
type input "24"
click at [864, 406] on input "24" at bounding box center [852, 405] width 69 height 33
type input "$57.03"
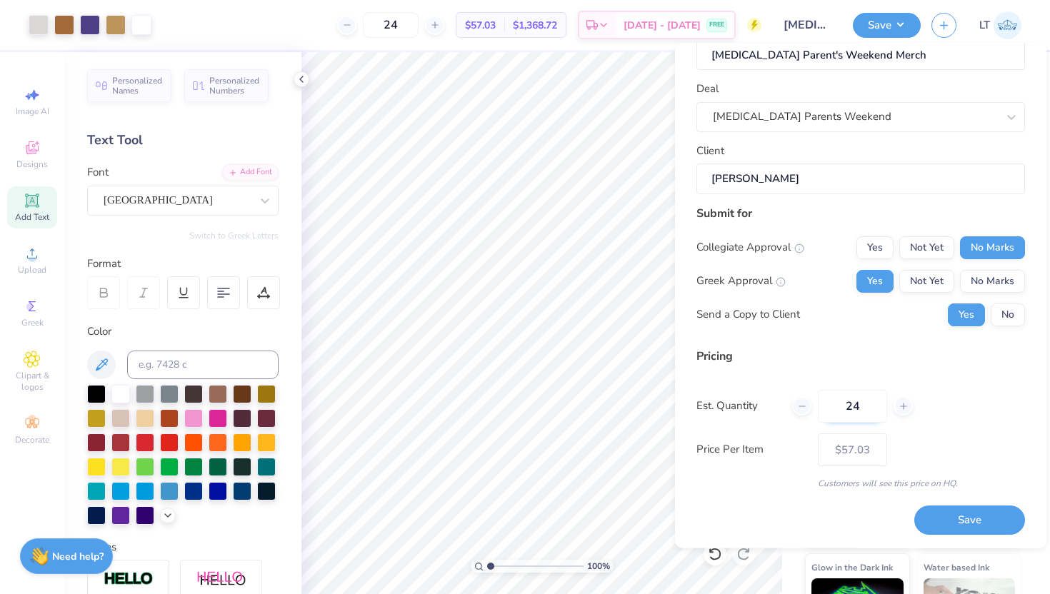
click at [864, 406] on input "24" at bounding box center [852, 405] width 69 height 33
type input "1"
type input "120"
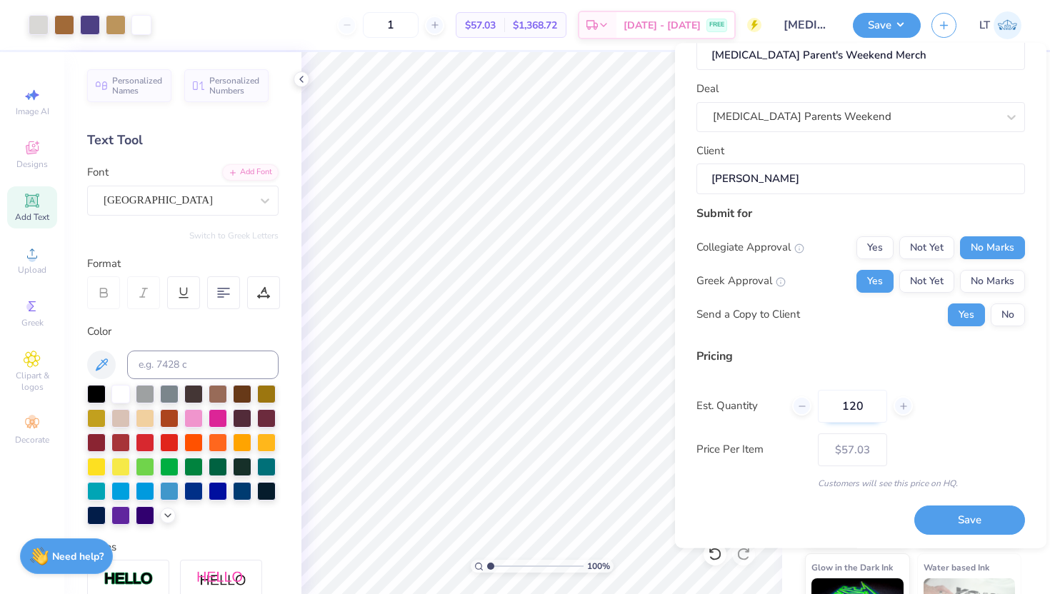
type input "120"
type input "$44.95"
type input "120"
click at [935, 514] on button "Save" at bounding box center [969, 520] width 111 height 29
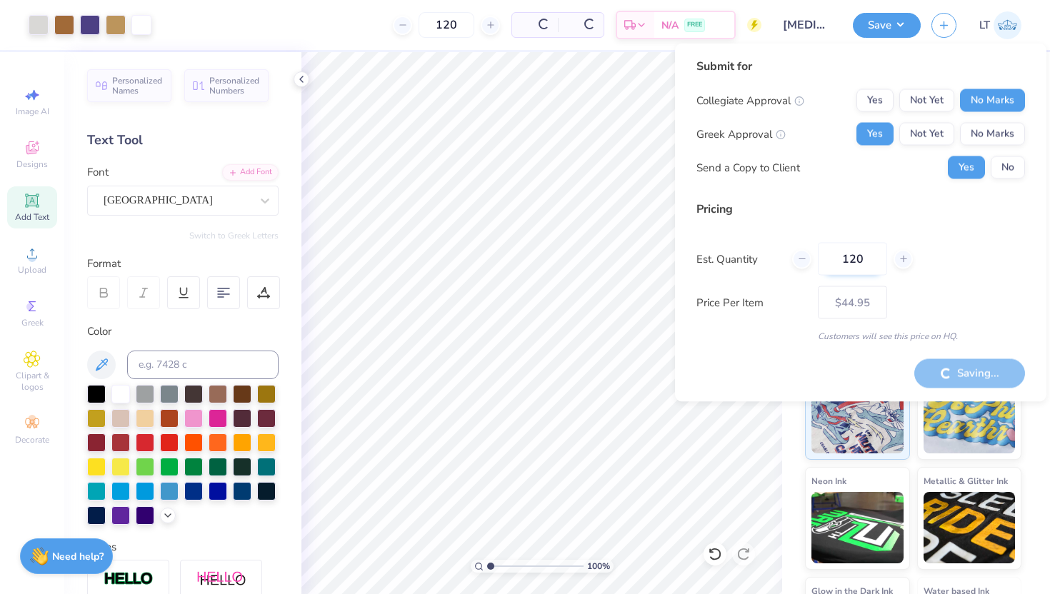
type input "– –"
